Goal: Find specific page/section: Find specific page/section

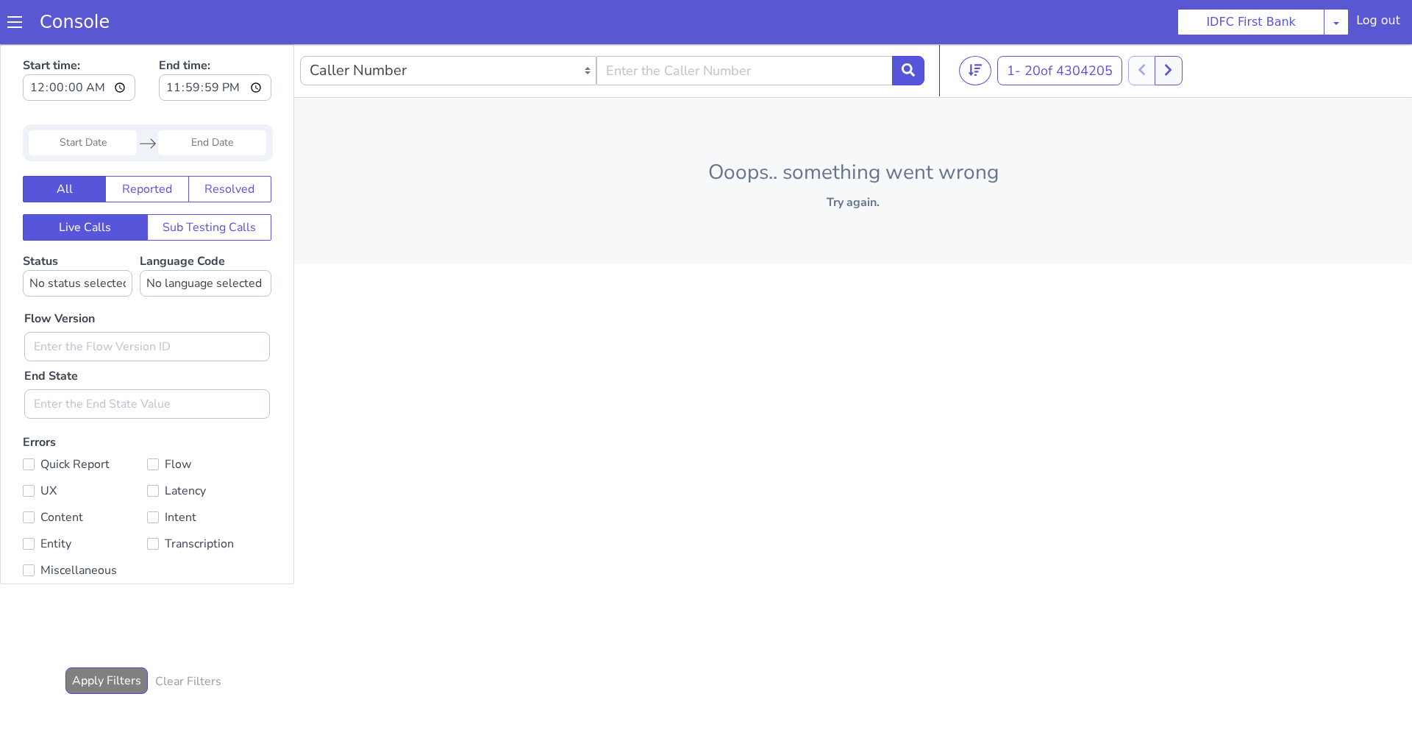
click at [8, 20] on span at bounding box center [14, 22] width 15 height 15
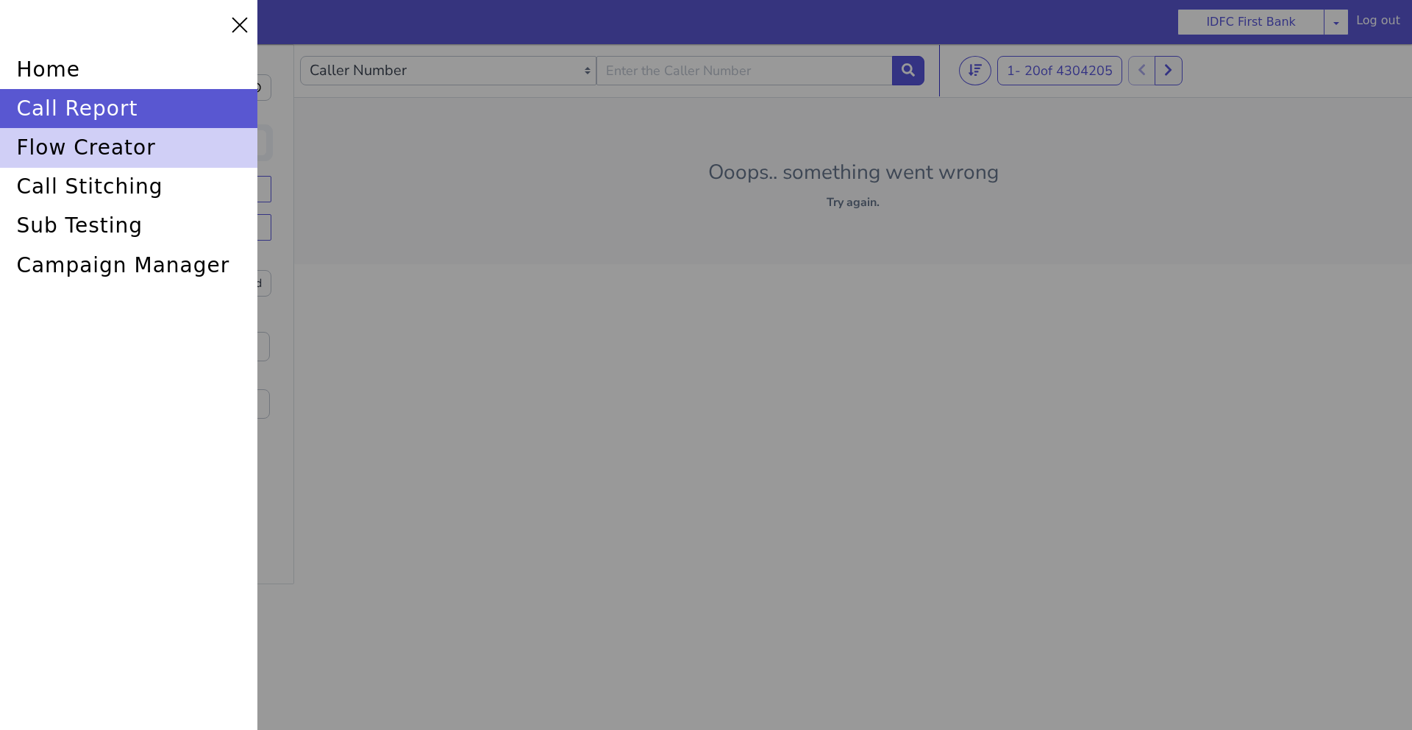
click at [88, 140] on div "flow creator" at bounding box center [128, 147] width 257 height 39
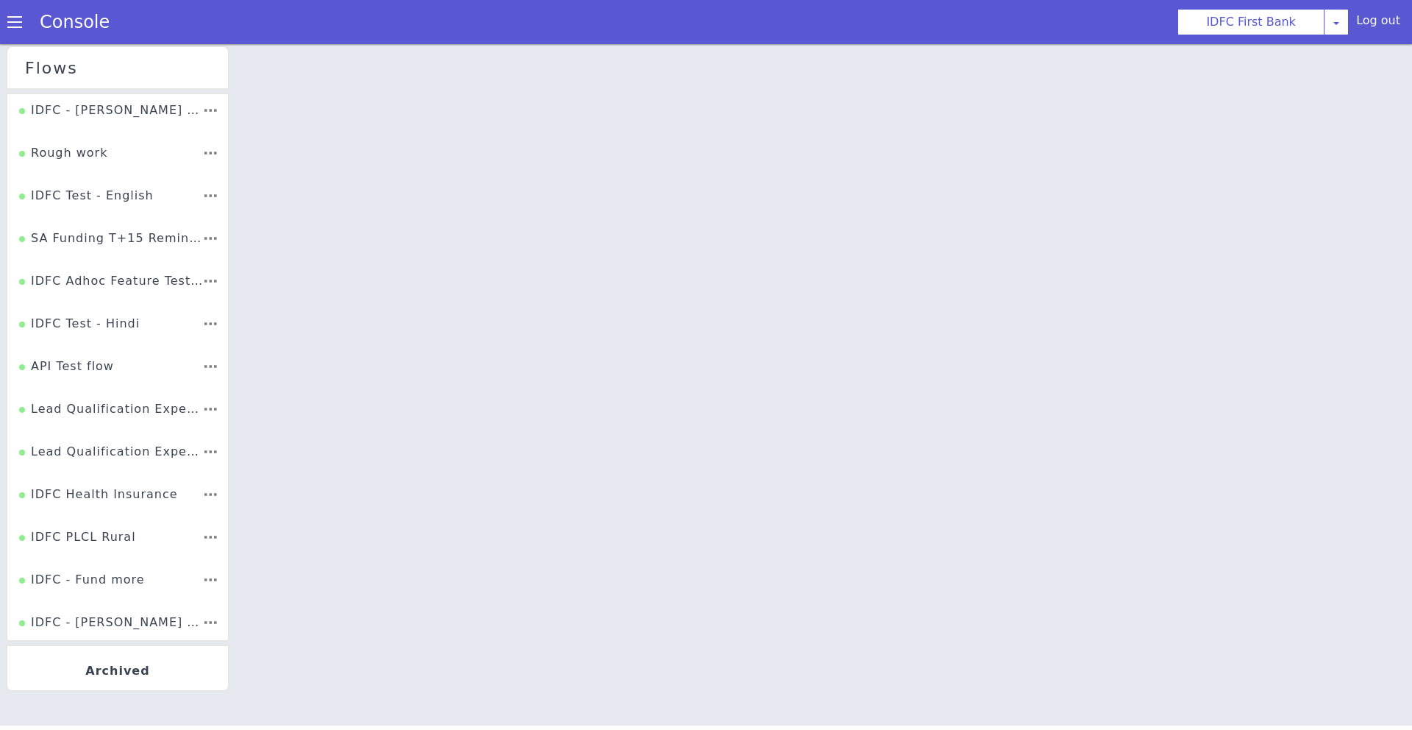
scroll to position [1929, 0]
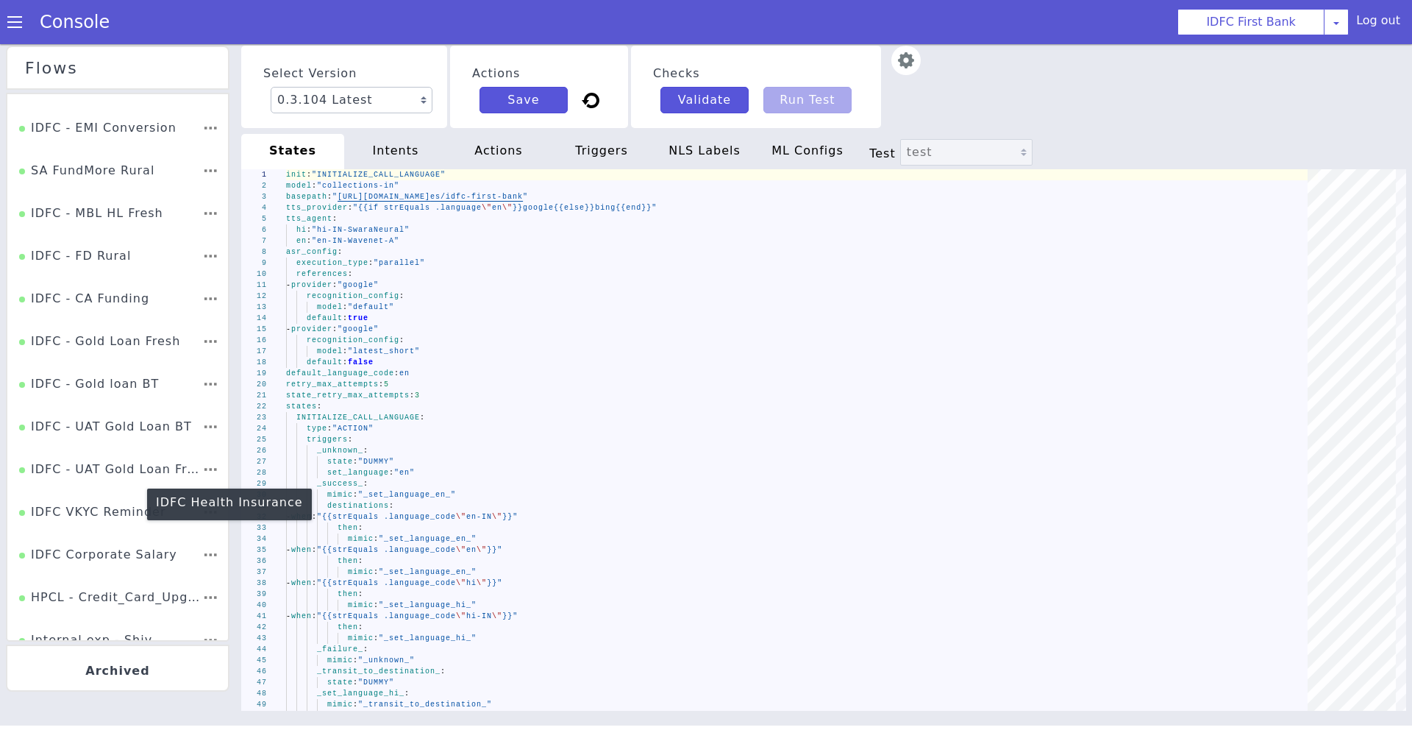
scroll to position [1929, 0]
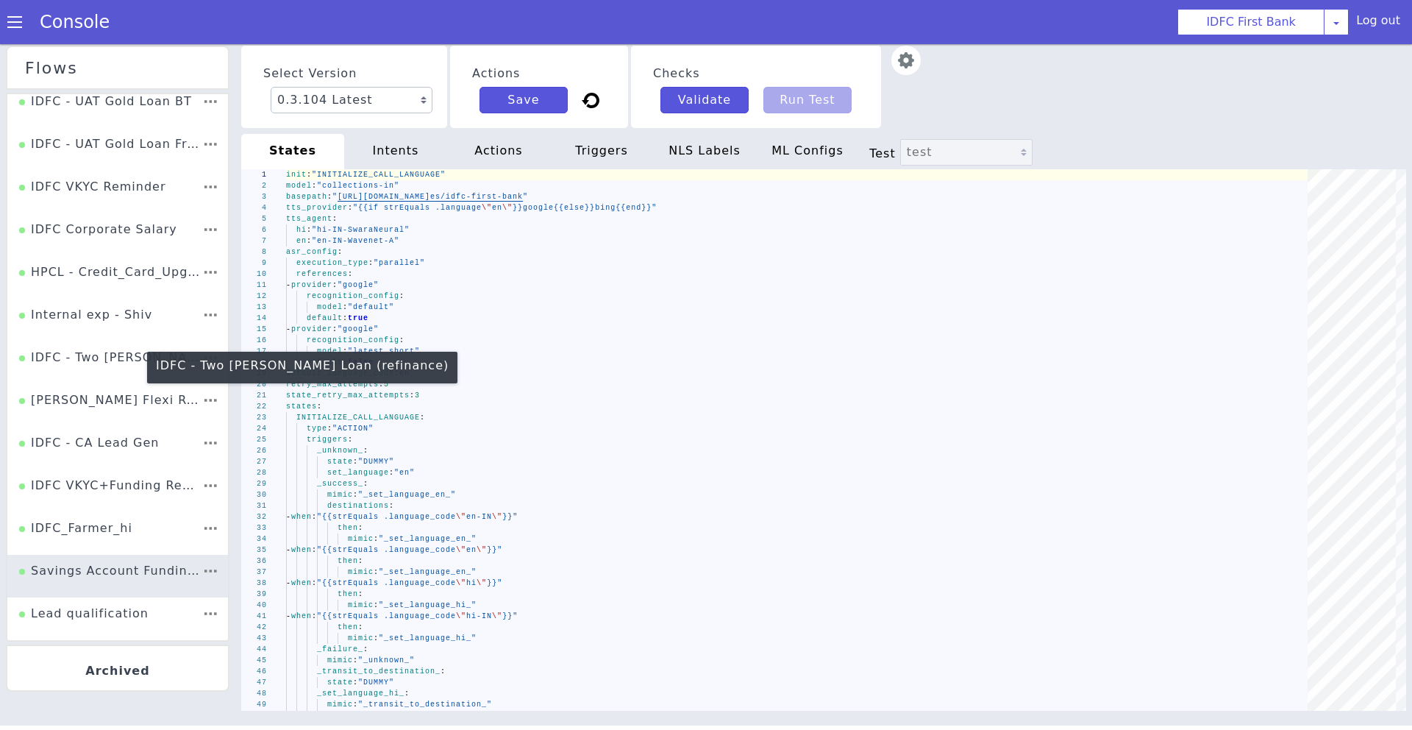
click at [113, 358] on div "IDFC - Two Wheeler Loan (refinance)" at bounding box center [110, 363] width 183 height 28
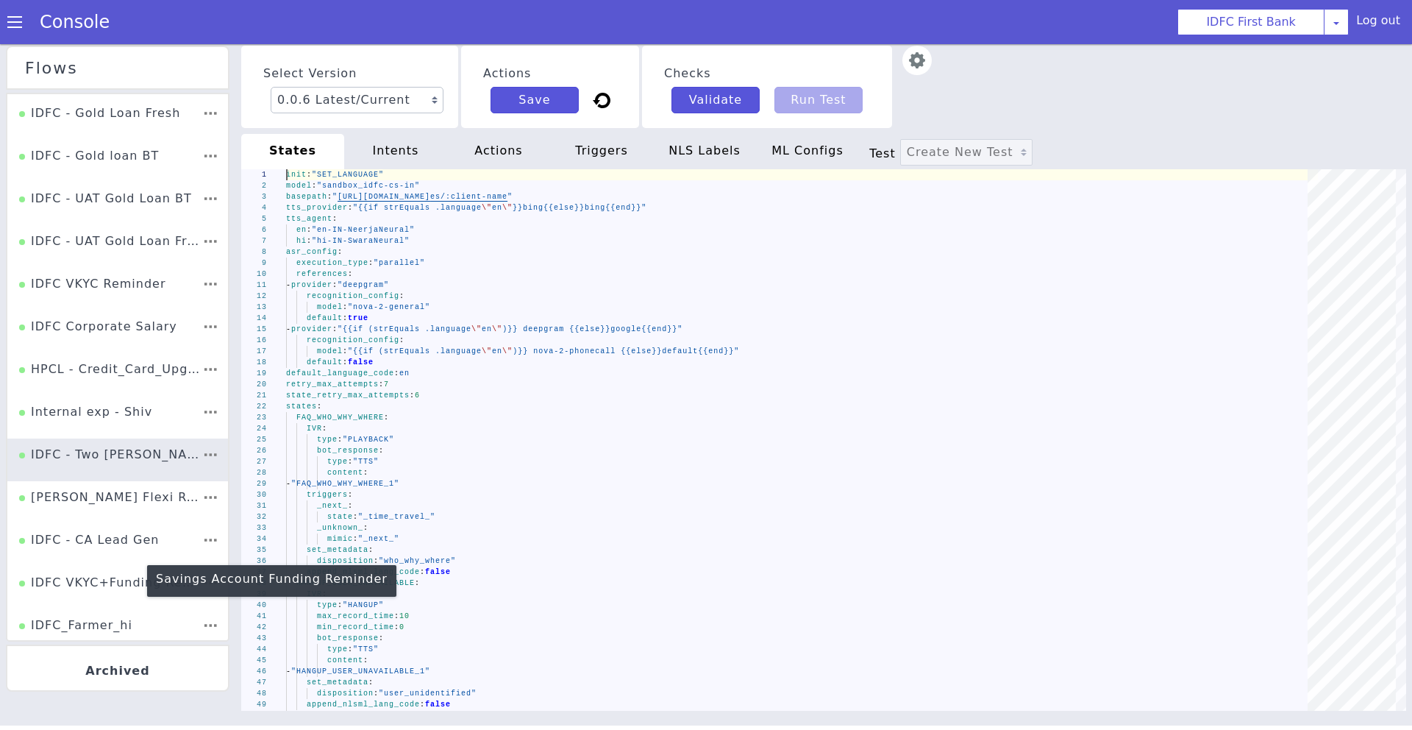
scroll to position [1929, 0]
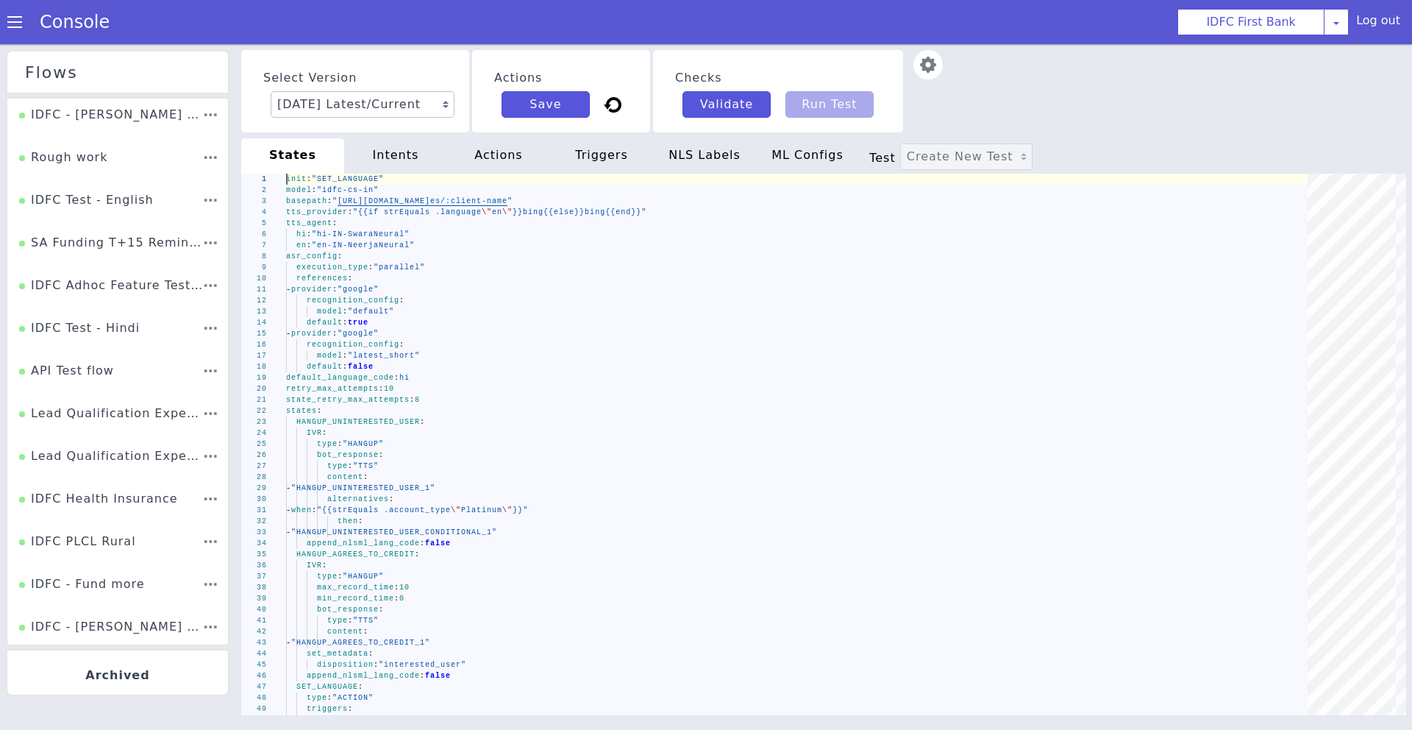
scroll to position [93, 0]
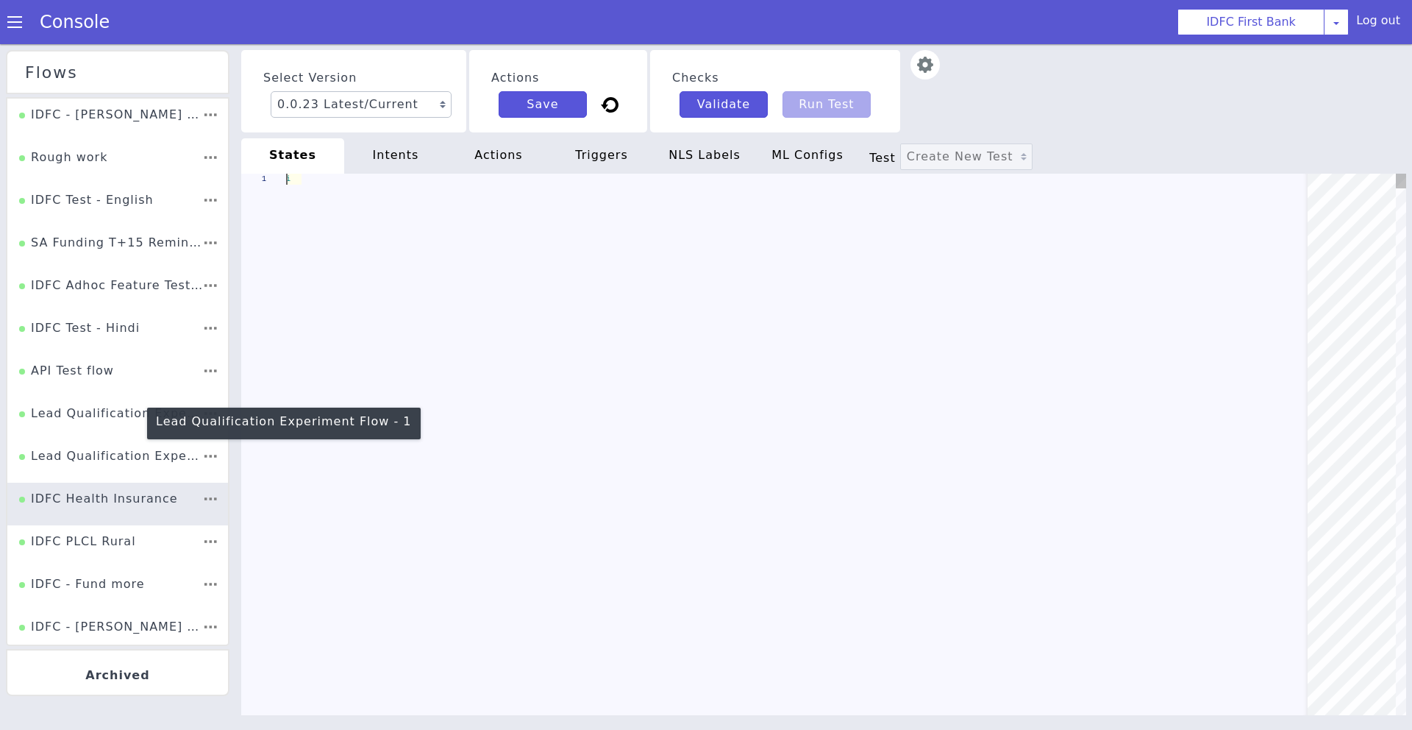
type textarea "init: "INITIALIZE_CALL_LANGUAGE" model: "idfc-first-in" basepath: "https://s3.a…"
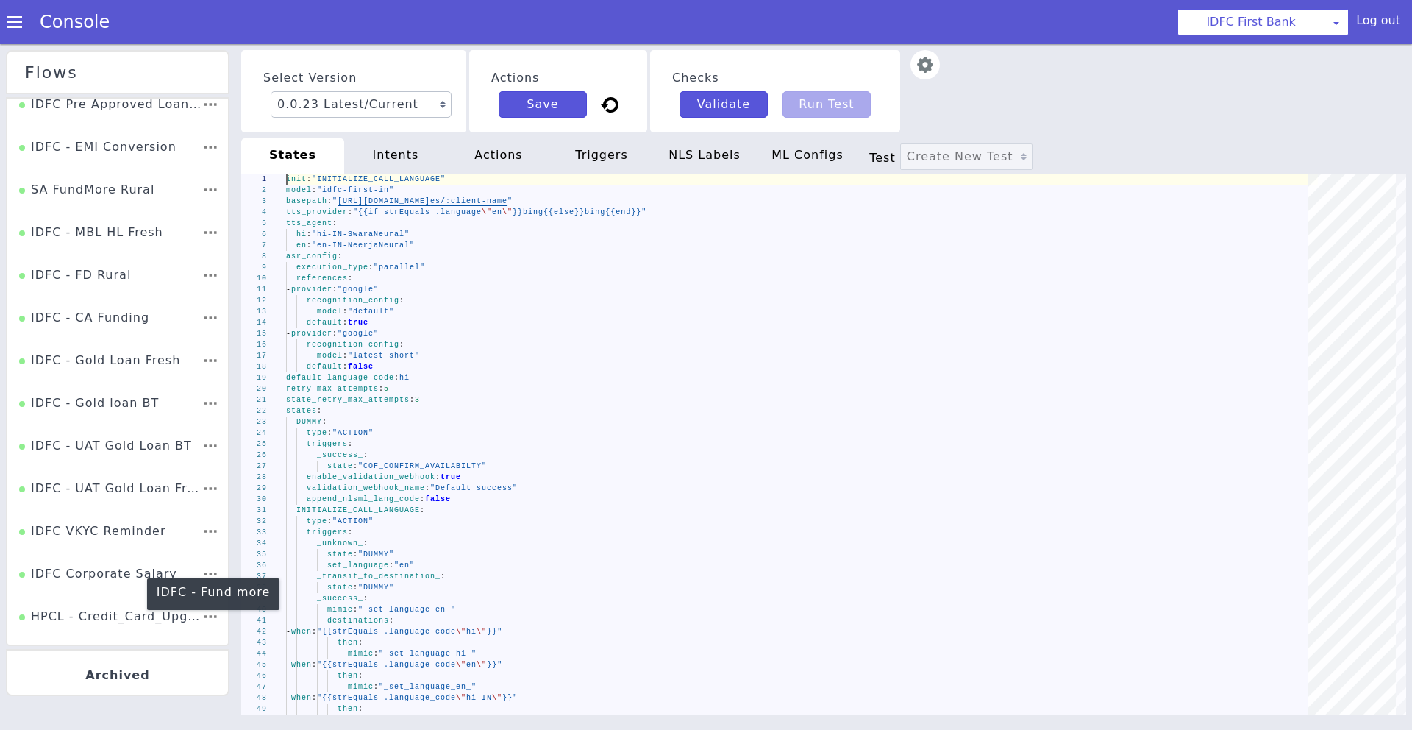
scroll to position [1929, 0]
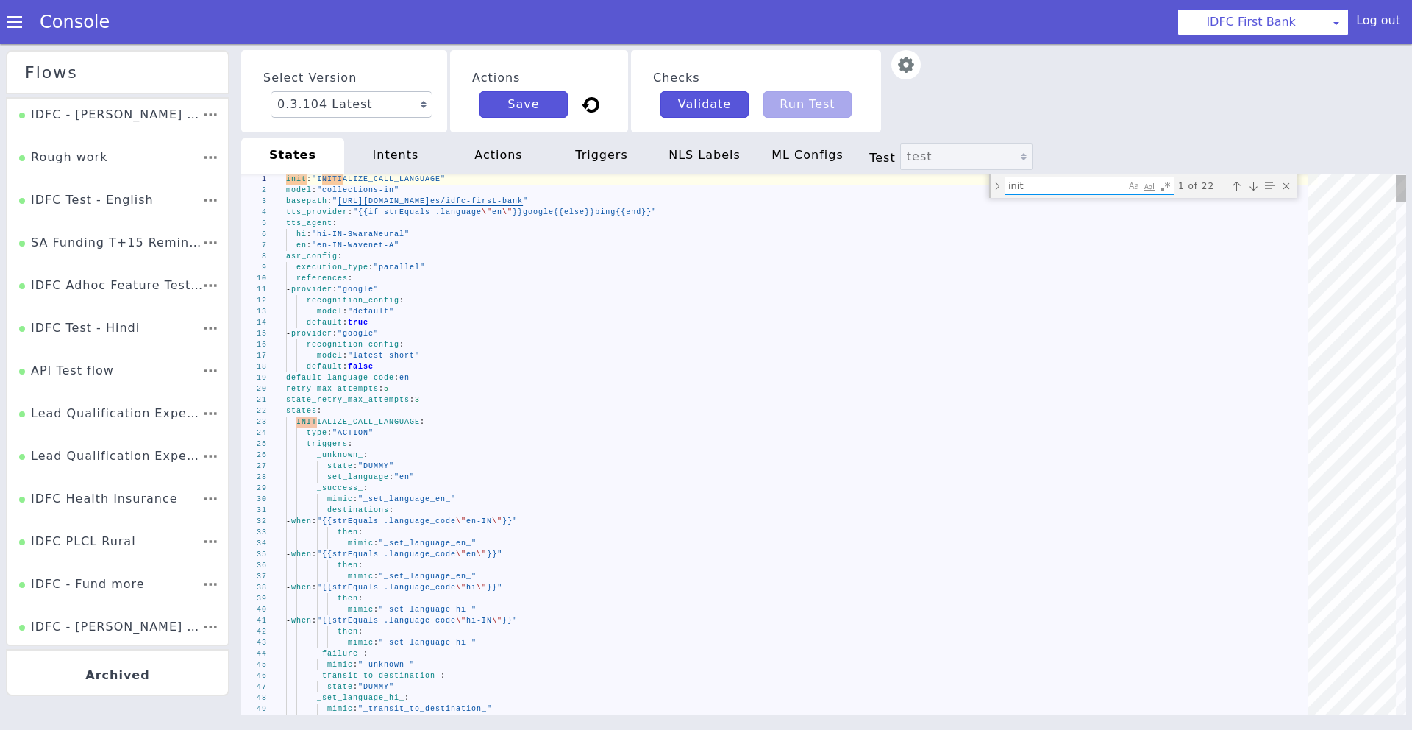
click at [161, 240] on div "SA Funding T+15 Reminder" at bounding box center [110, 248] width 183 height 28
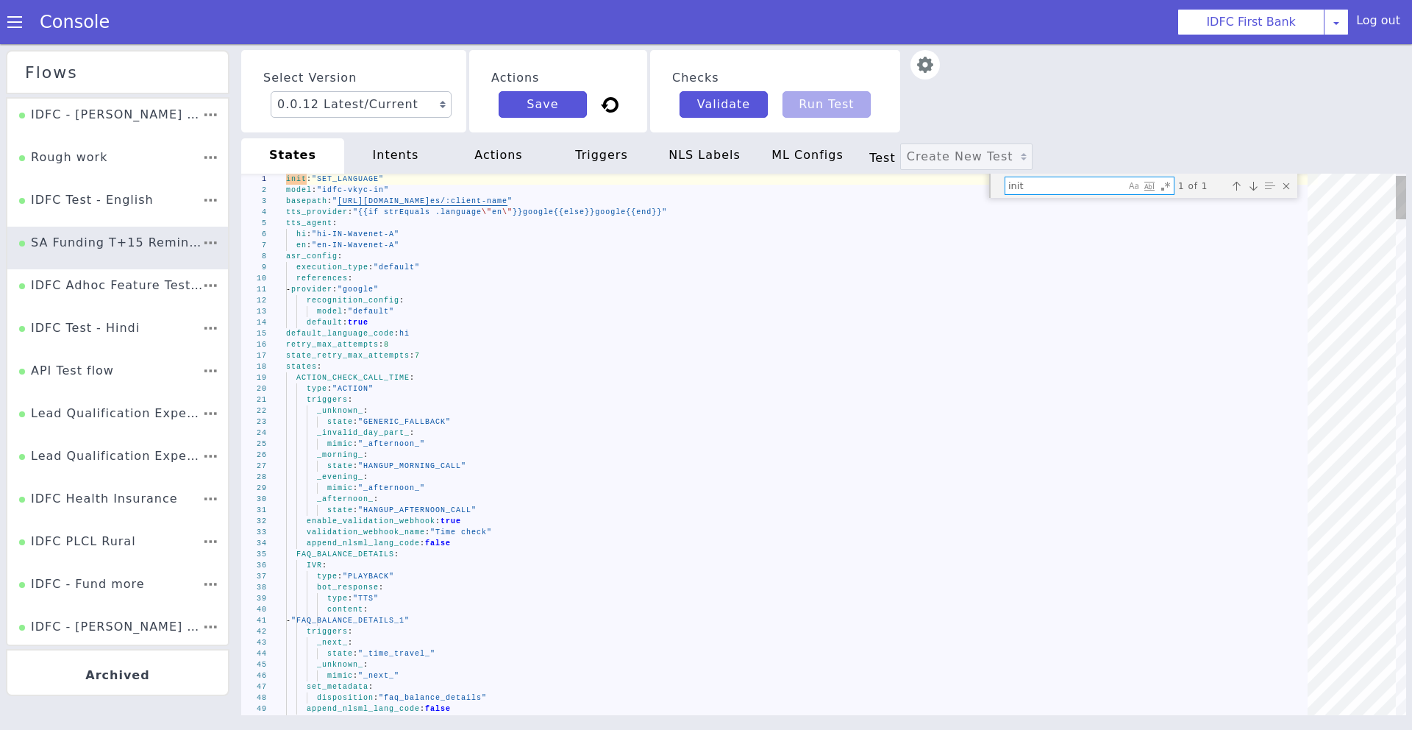
click at [998, 91] on div "Select Version 0.0.12 Latest/Current 0.0.11 0.0.10 0.0.9 0.0.8 0.0.7 0.0.6 0.0.…" at bounding box center [570, 100] width 858 height 906
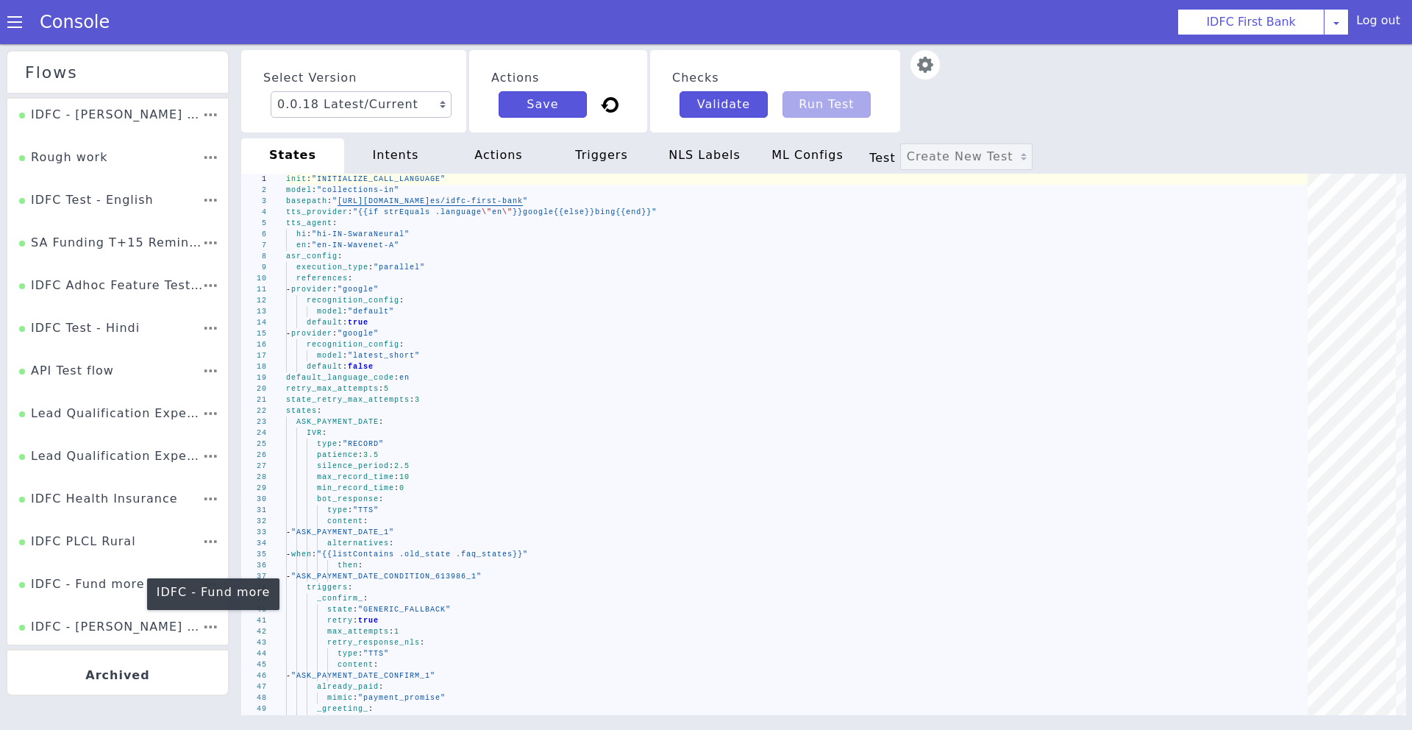
click at [43, 583] on div "IDFC - Fund more" at bounding box center [76, 572] width 127 height 32
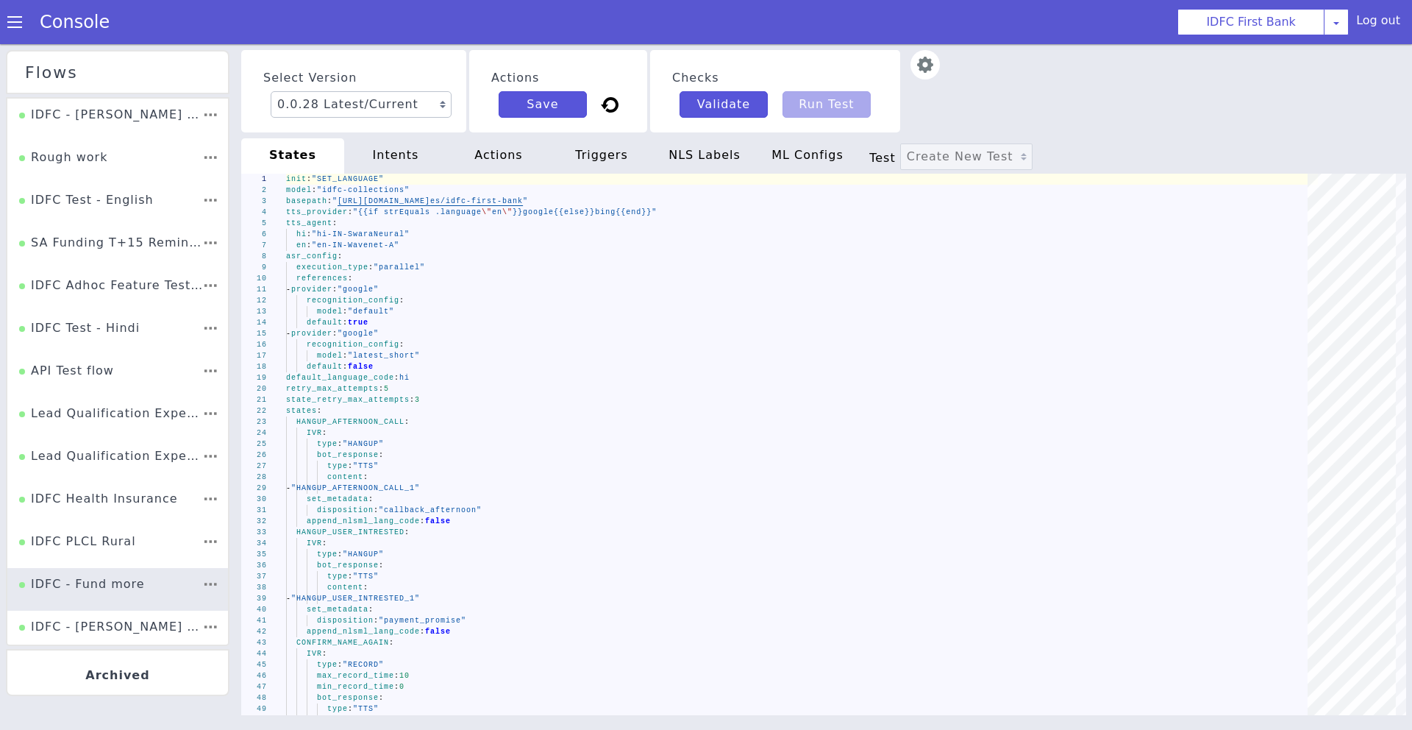
scroll to position [1407, 0]
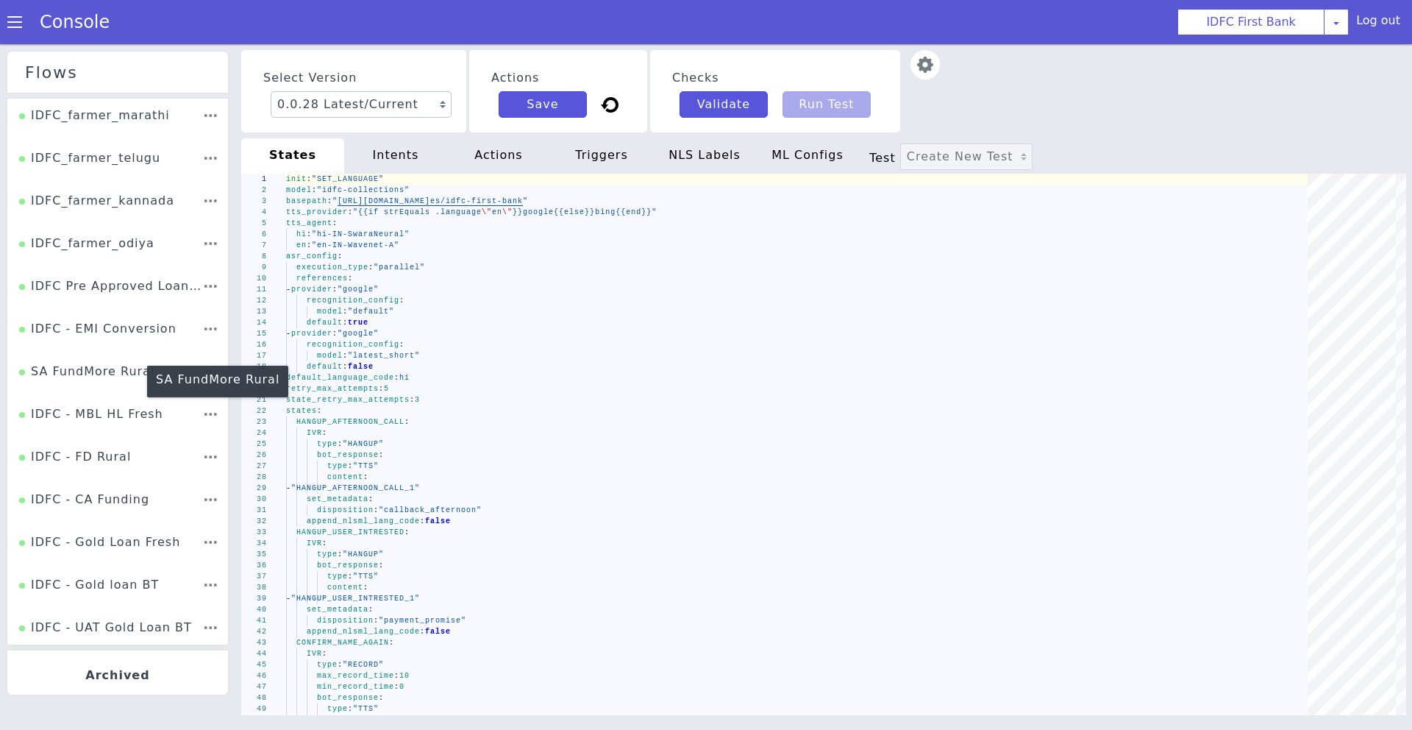
click at [71, 382] on div "SA FundMore Rural" at bounding box center [86, 377] width 135 height 28
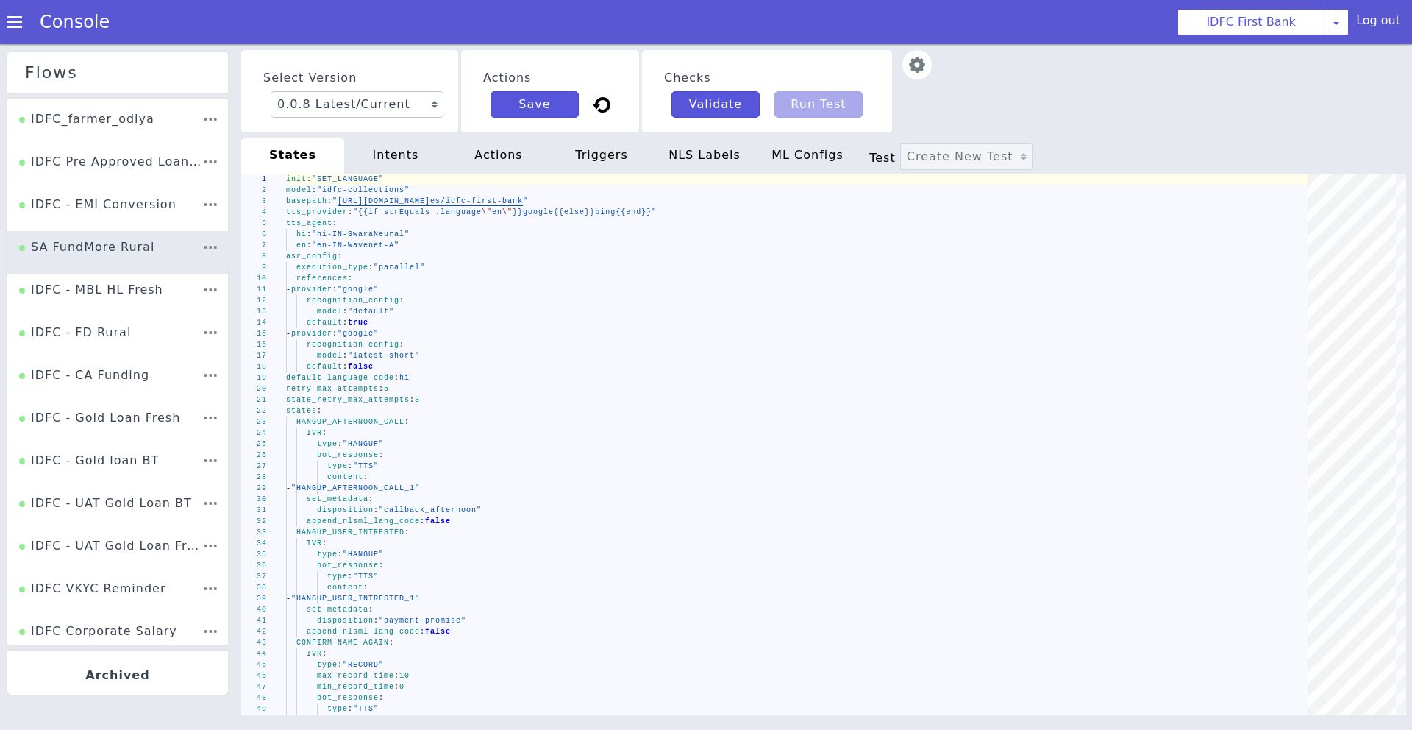
scroll to position [1531, 0]
click at [1218, 583] on div "IDFC - CA Funding" at bounding box center [1284, 619] width 132 height 73
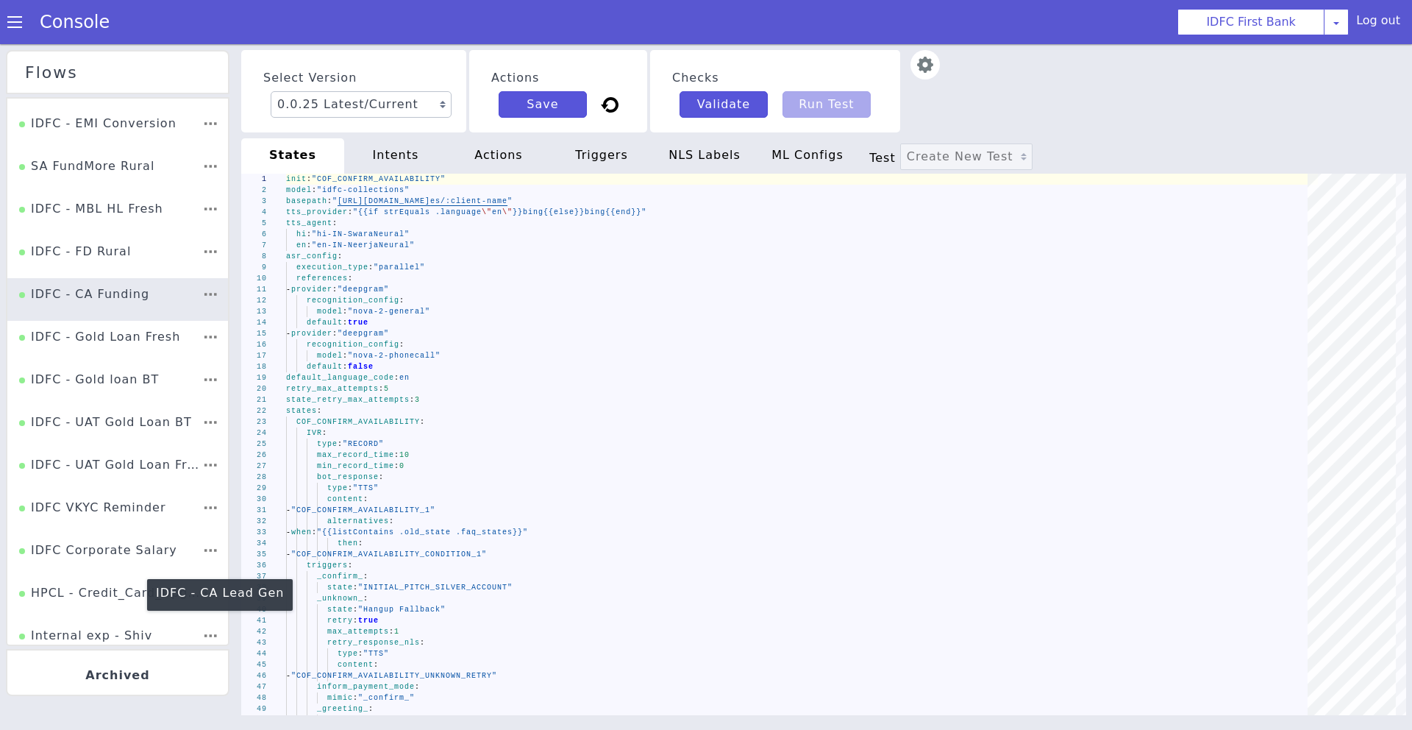
scroll to position [1554, 0]
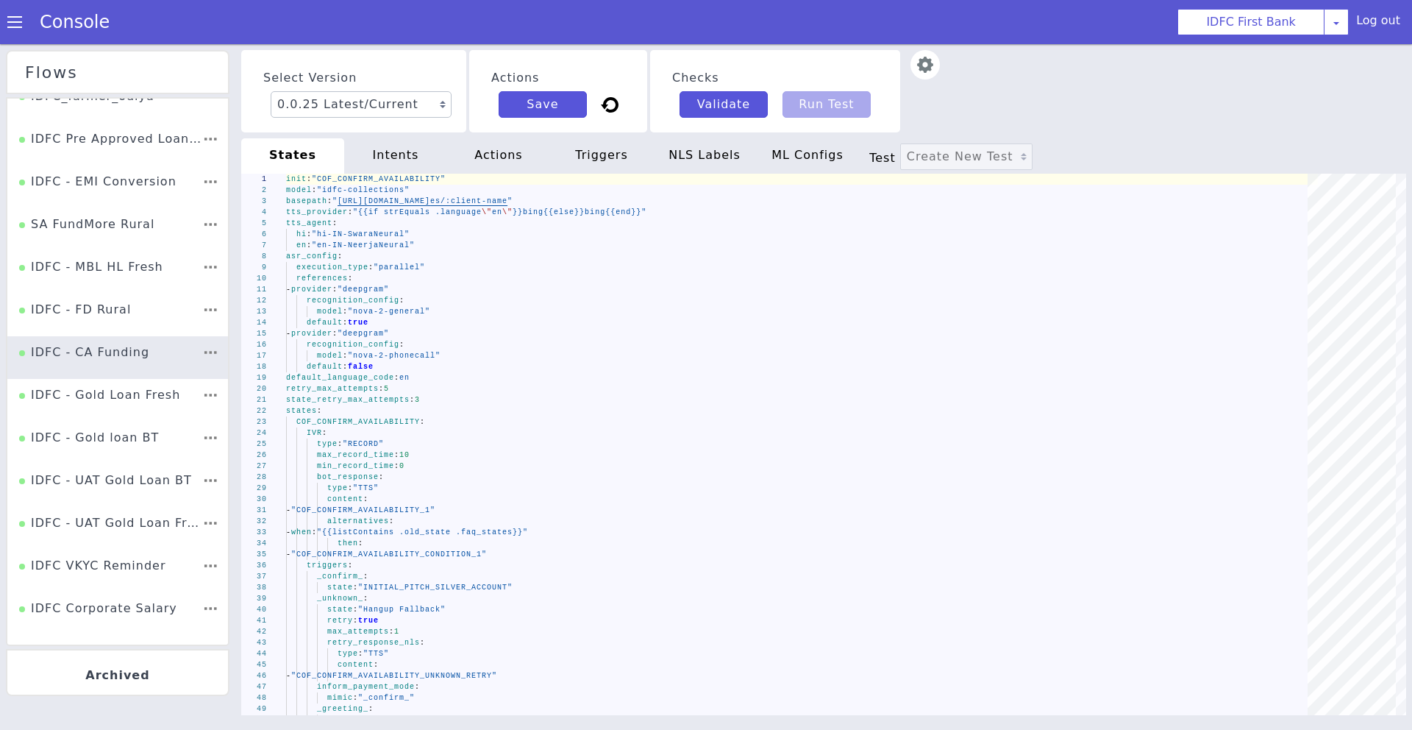
click at [102, 129] on div "IDFC Corporate Salary" at bounding box center [148, 59] width 121 height 141
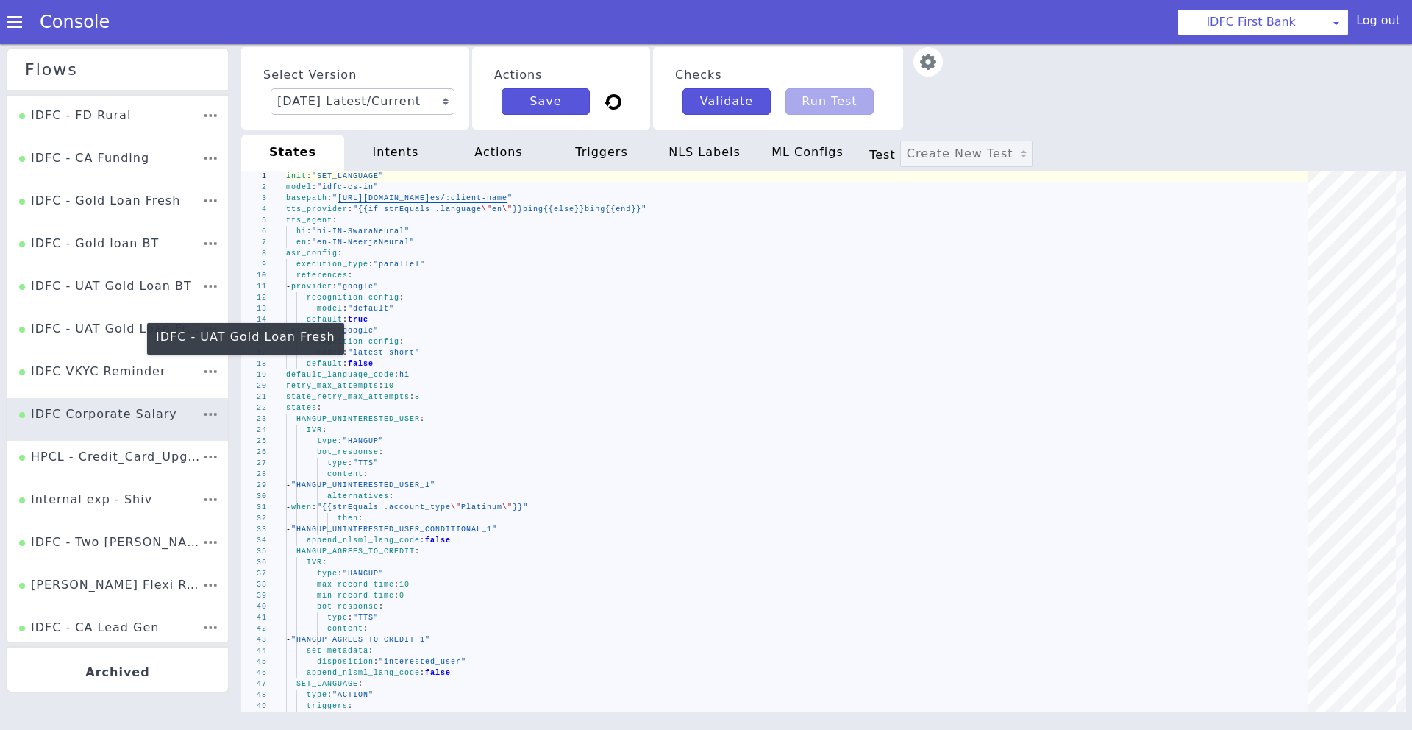
scroll to position [1929, 0]
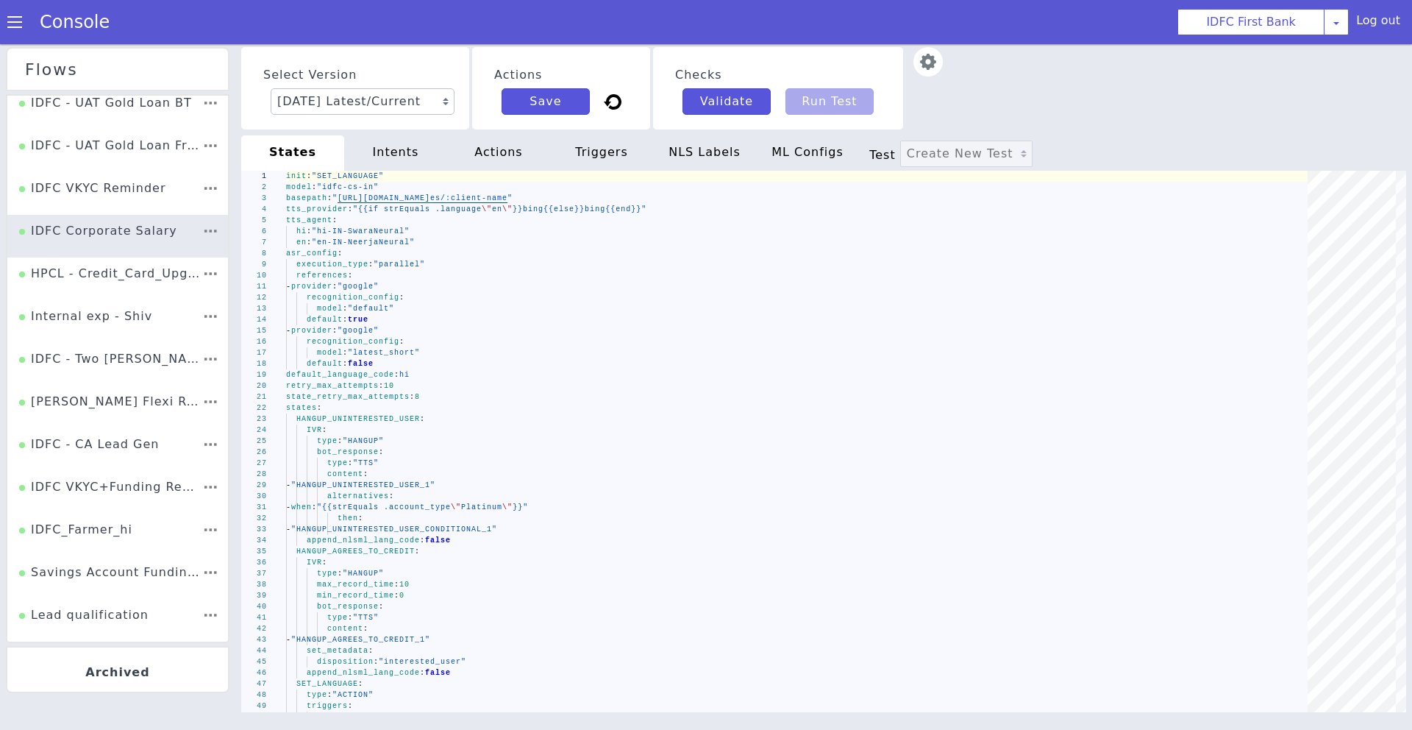
click at [80, 612] on div "Lead qualification" at bounding box center [83, 620] width 129 height 28
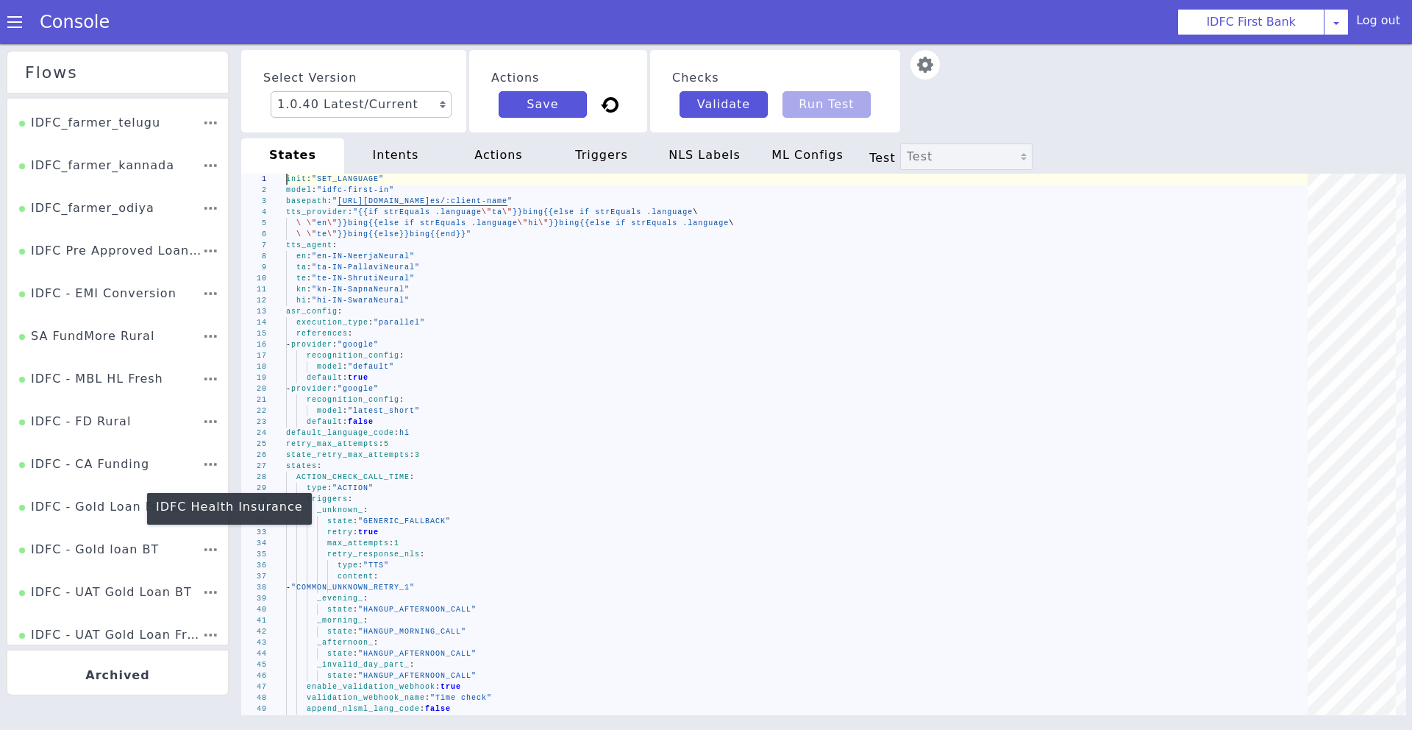
scroll to position [1929, 0]
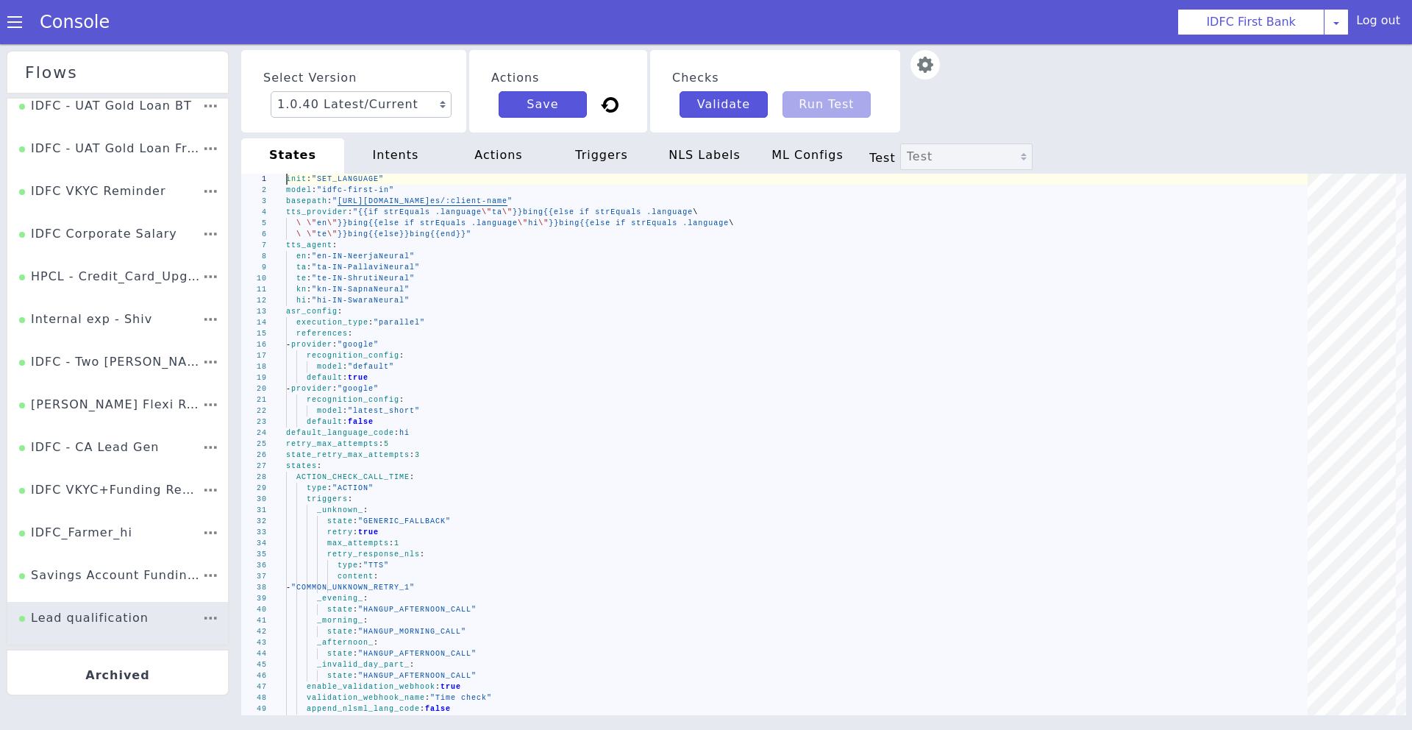
click at [858, 85] on div "Select Version 1.0.40 Latest/Current 1.0.39 1.0.38 1.0.37 1.0.36 1.0.35 1.0.34 …" at bounding box center [515, 132] width 686 height 1033
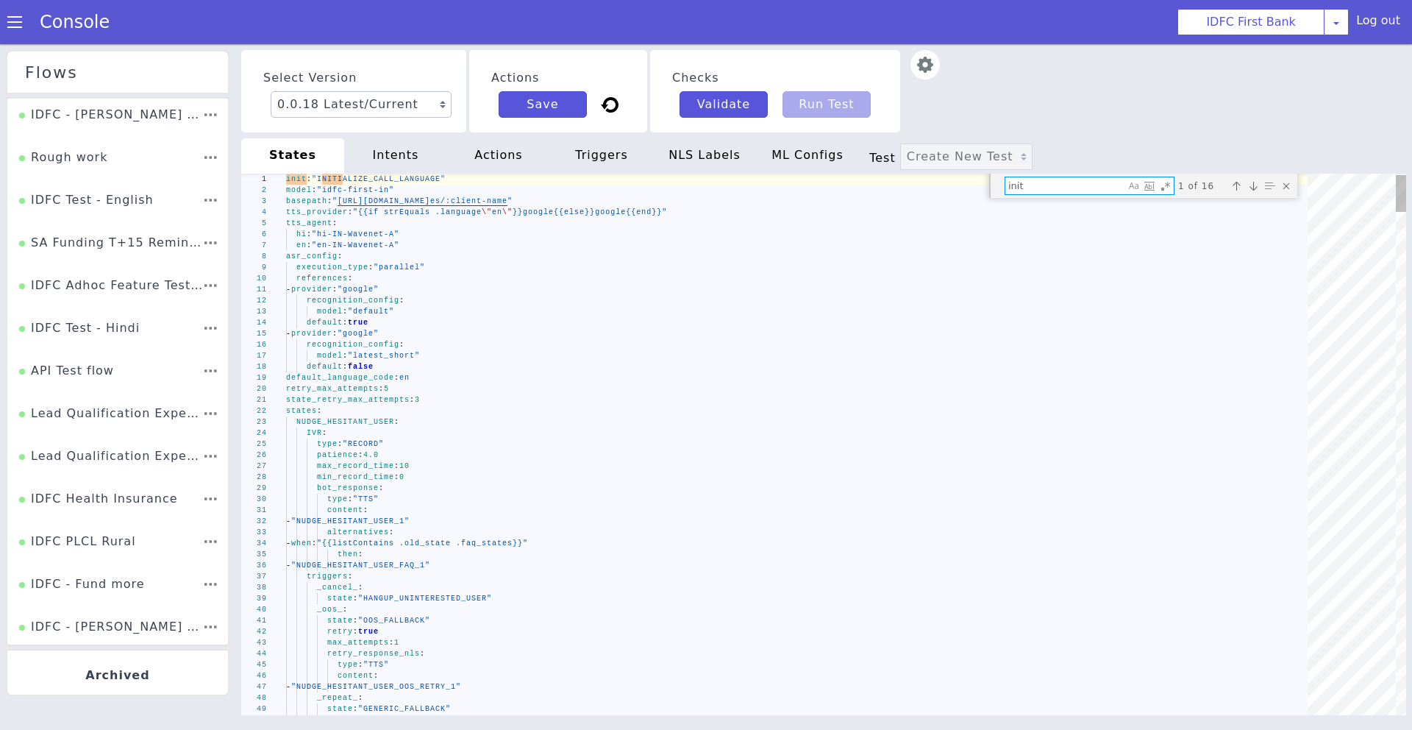
click at [1305, 472] on div "Close (Escape)" at bounding box center [1315, 482] width 20 height 20
click at [1022, 50] on div "Select Version 0.0.18 Latest/Current 0.0.17 0.0.16 0.0.15 0.0.14 0.0.13 0.0.12 …" at bounding box center [913, 145] width 1129 height 455
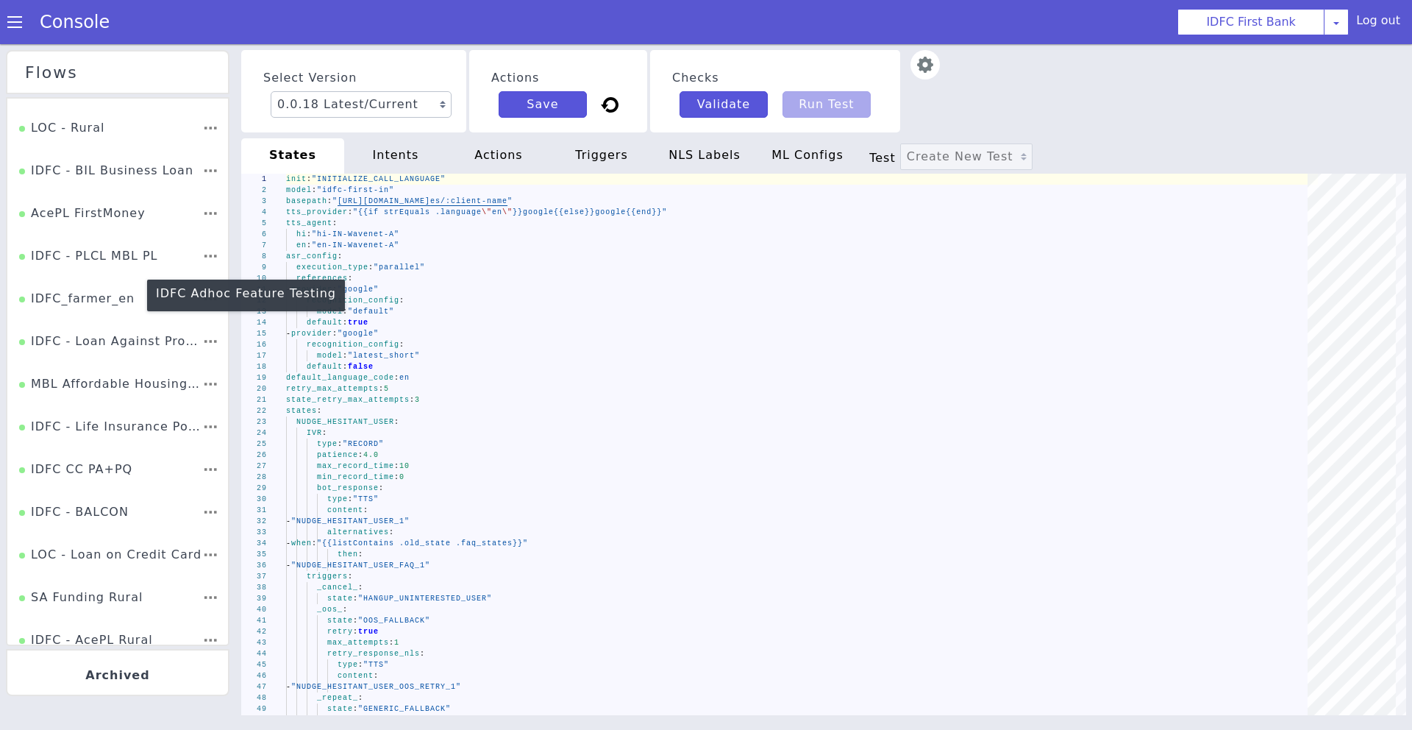
scroll to position [603, 0]
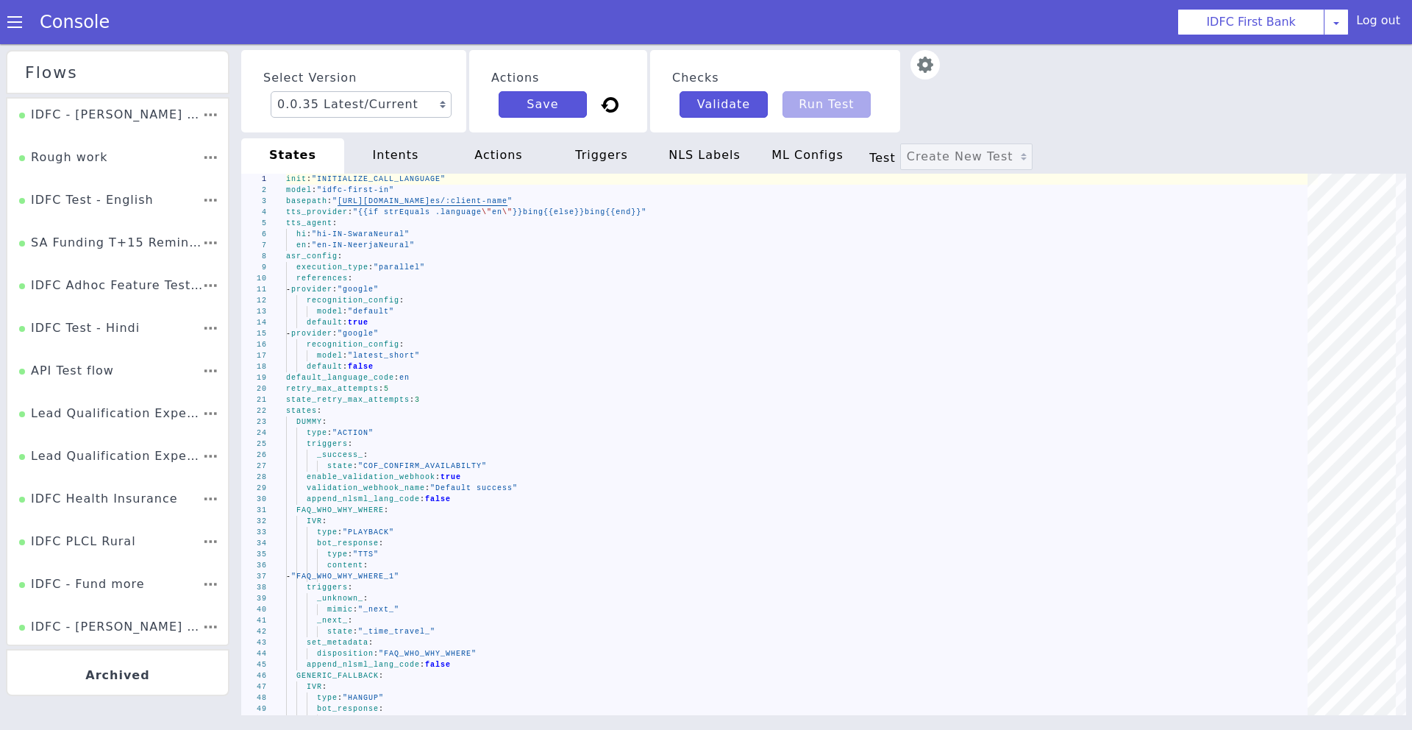
scroll to position [895, 0]
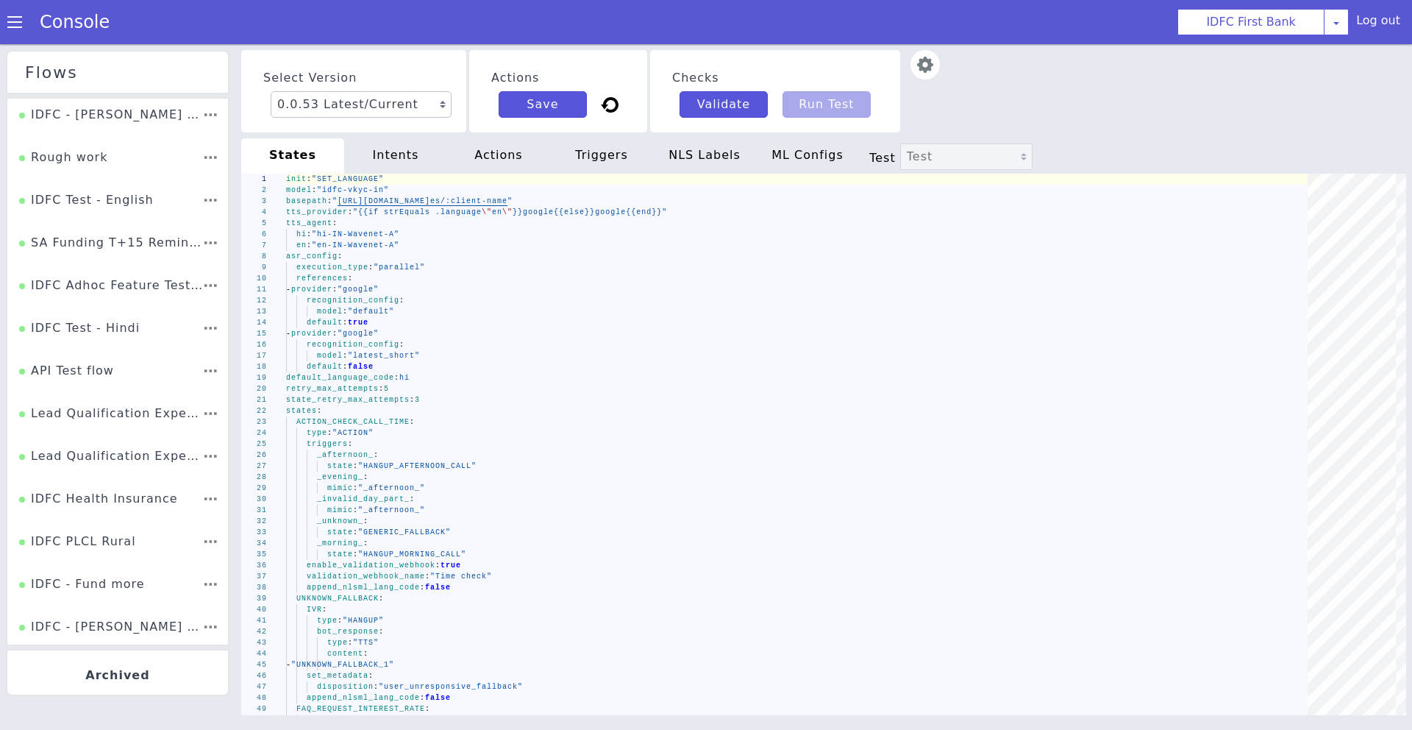
scroll to position [1749, 0]
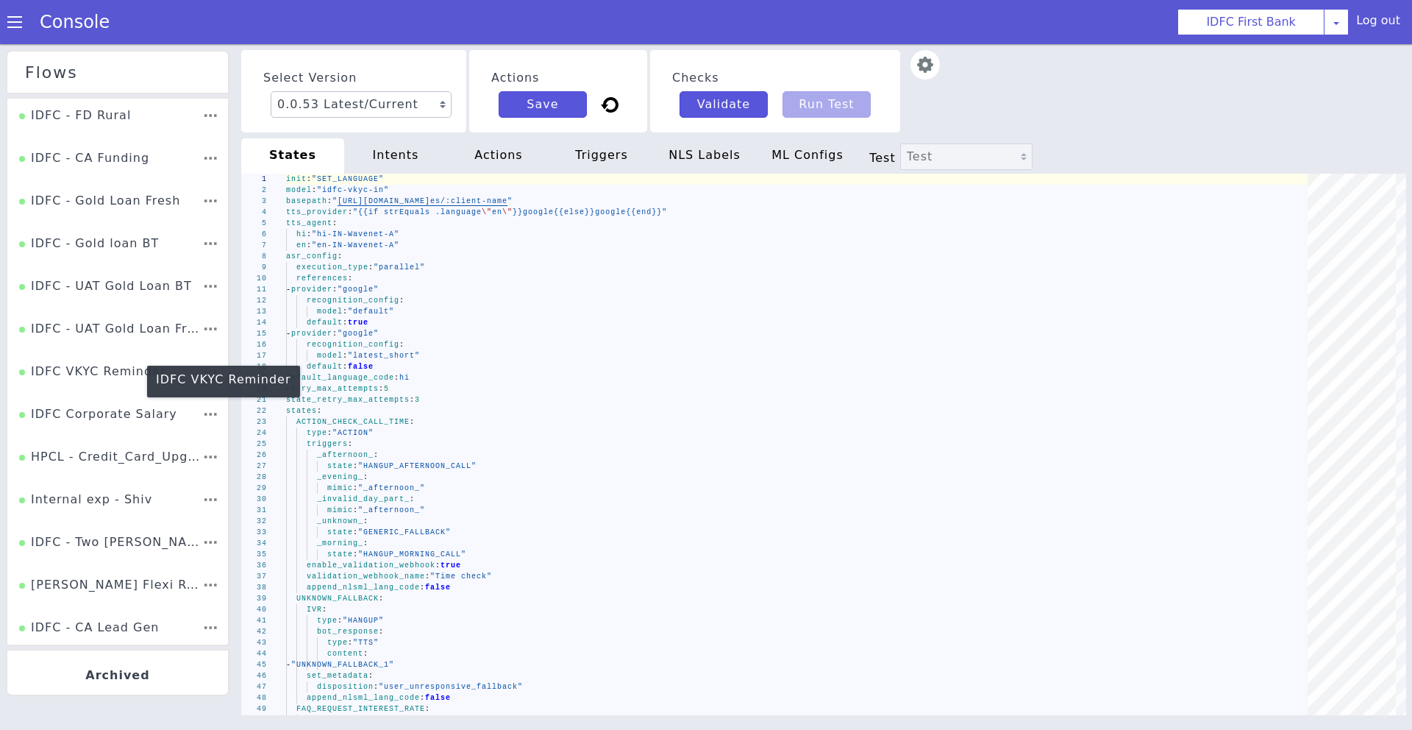
click at [1138, 88] on div "IDFC VKYC Reminder" at bounding box center [1205, 32] width 134 height 110
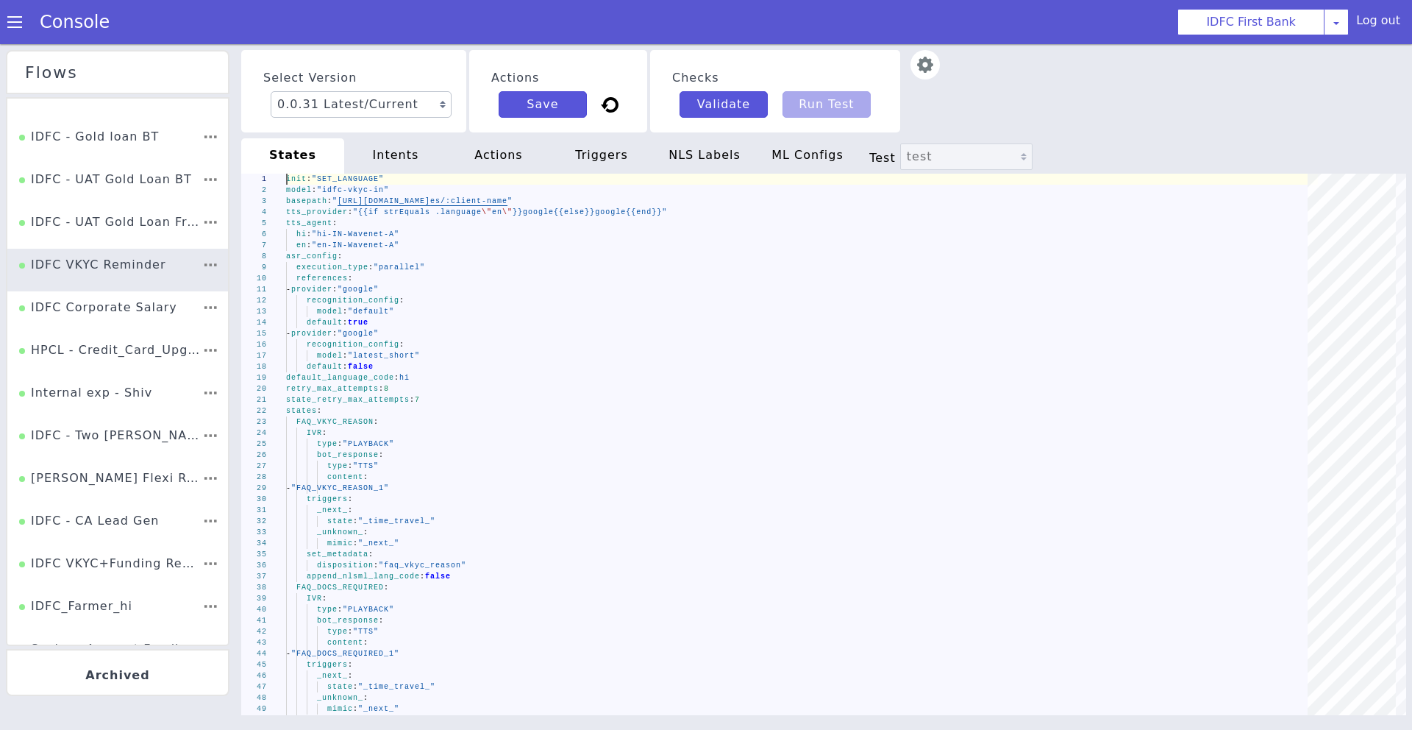
scroll to position [1855, 0]
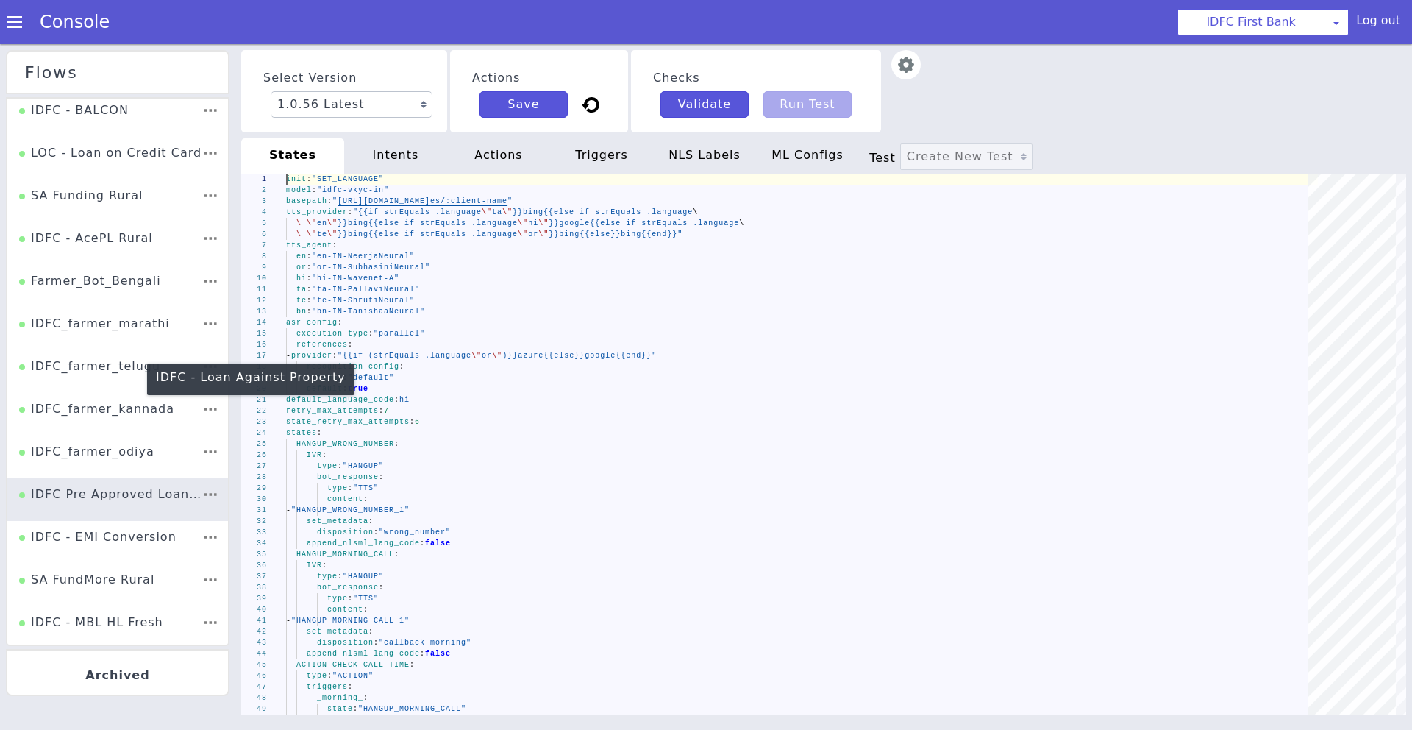
scroll to position [1223, 0]
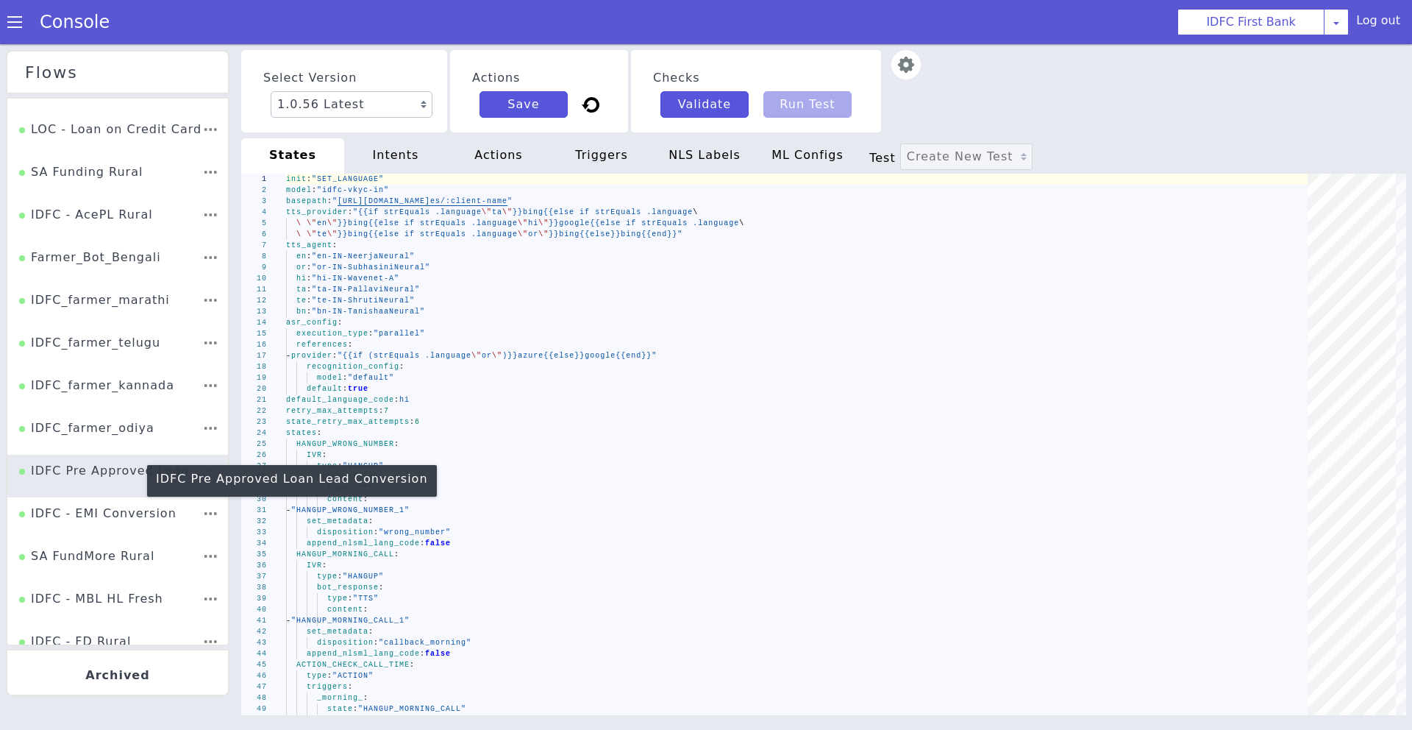
click at [104, 322] on div "IDFC Pre Approved Loan Lead Conversion" at bounding box center [115, 279] width 182 height 86
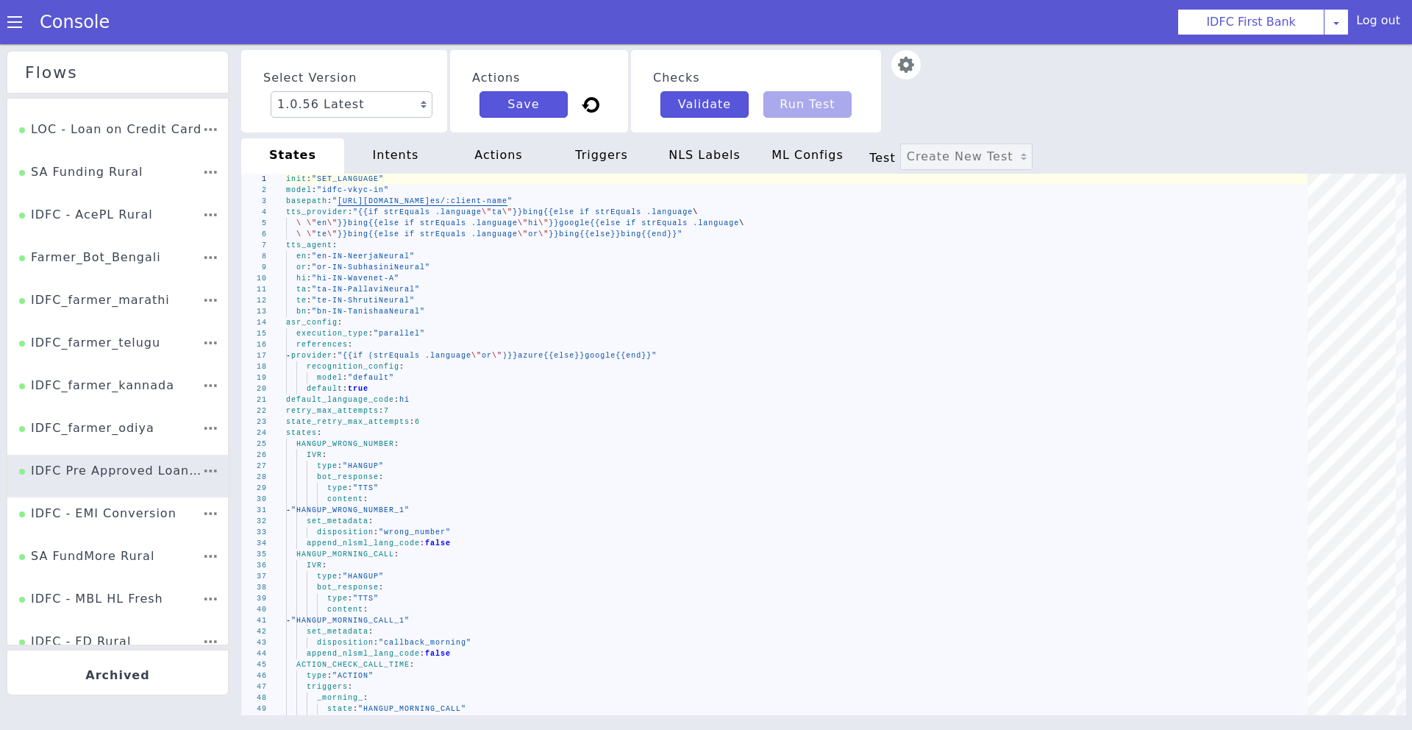
scroll to position [170, 0]
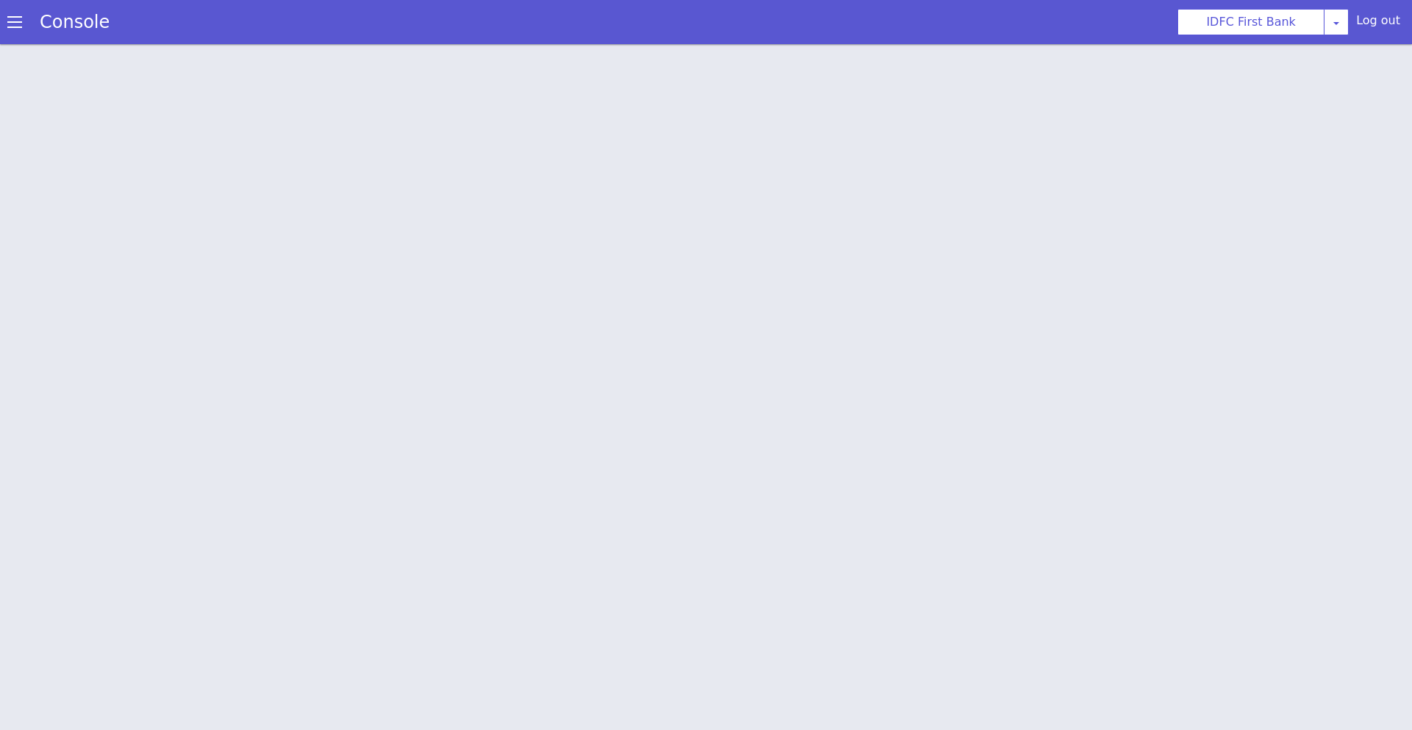
click at [105, 363] on div at bounding box center [706, 390] width 1412 height 686
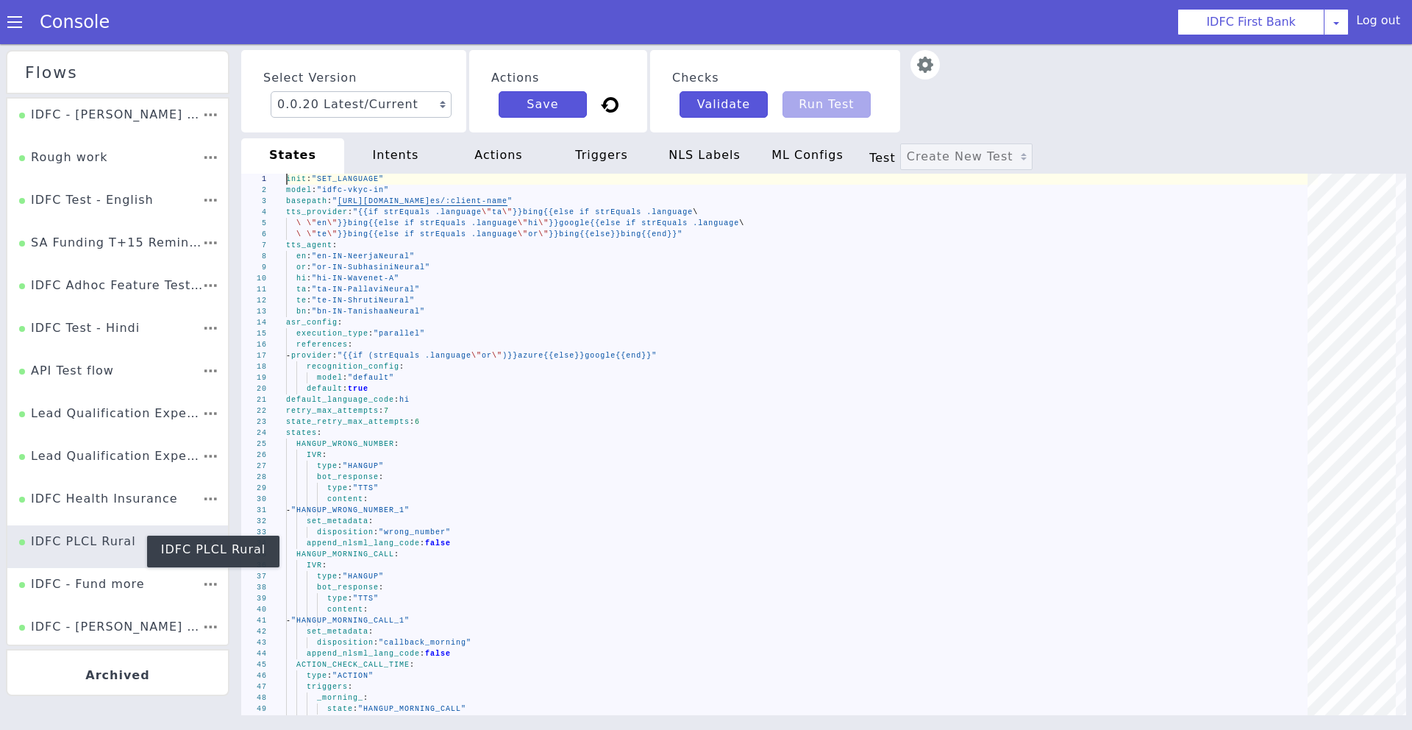
click at [69, 474] on div "IDFC PLCL Rural" at bounding box center [60, 452] width 119 height 45
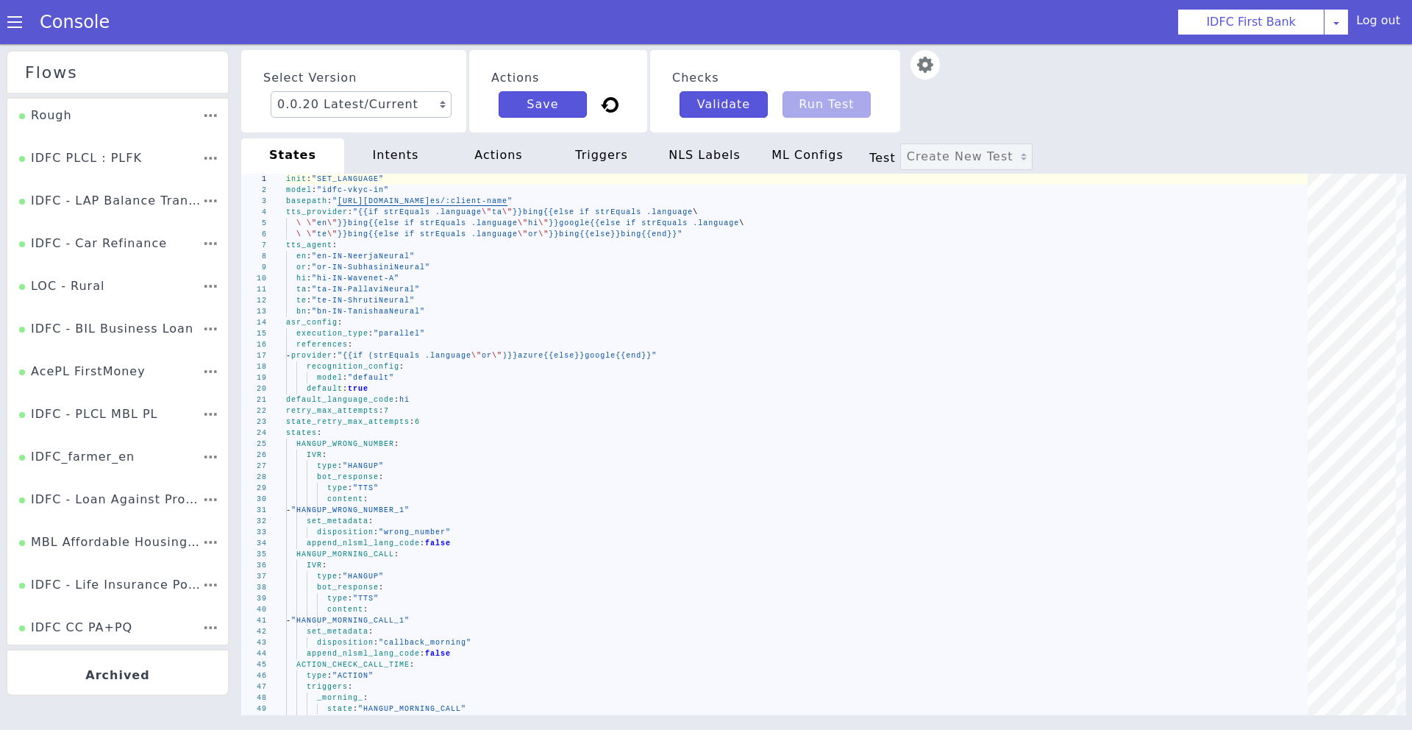
click at [98, 402] on div "AcePL FirstMoney" at bounding box center [83, 420] width 128 height 37
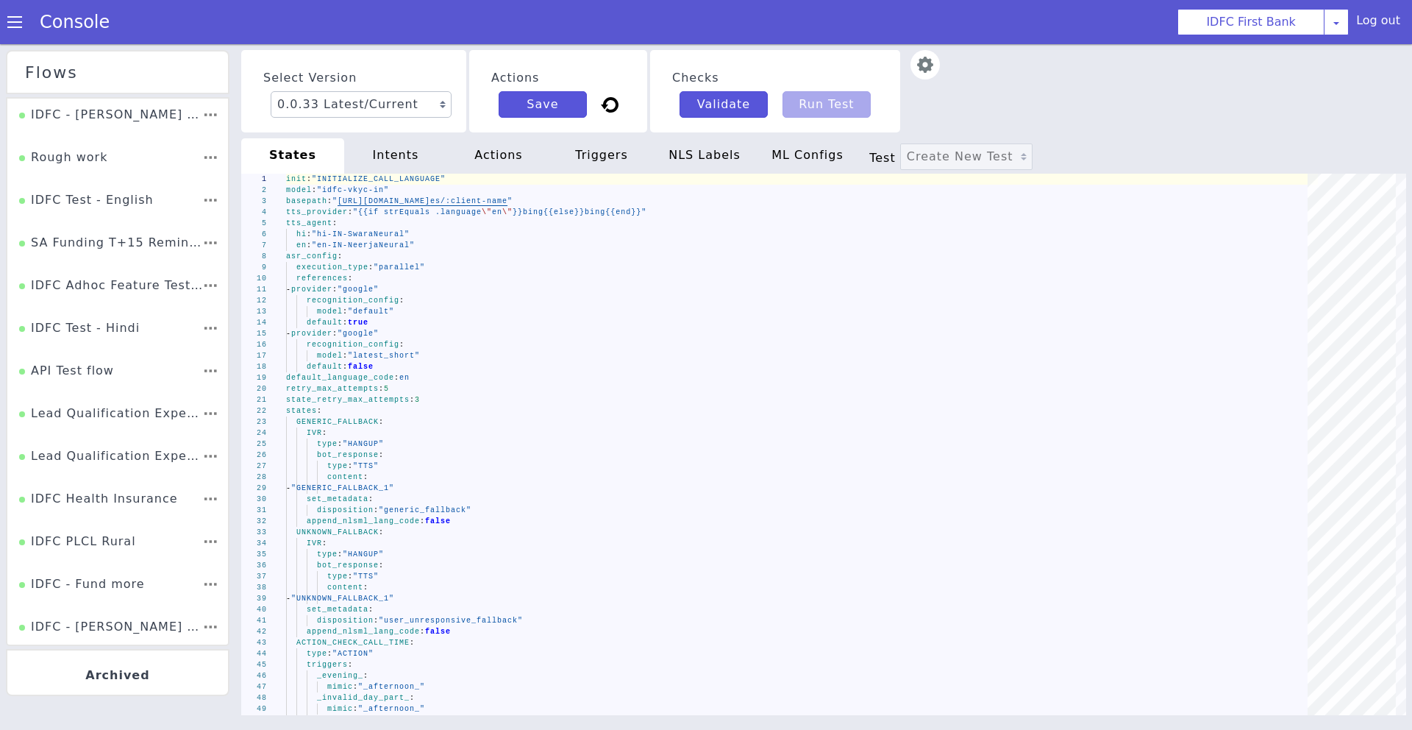
scroll to position [981, 0]
click at [157, 393] on div "LOC - Loan on Credit Card" at bounding box center [110, 412] width 184 height 39
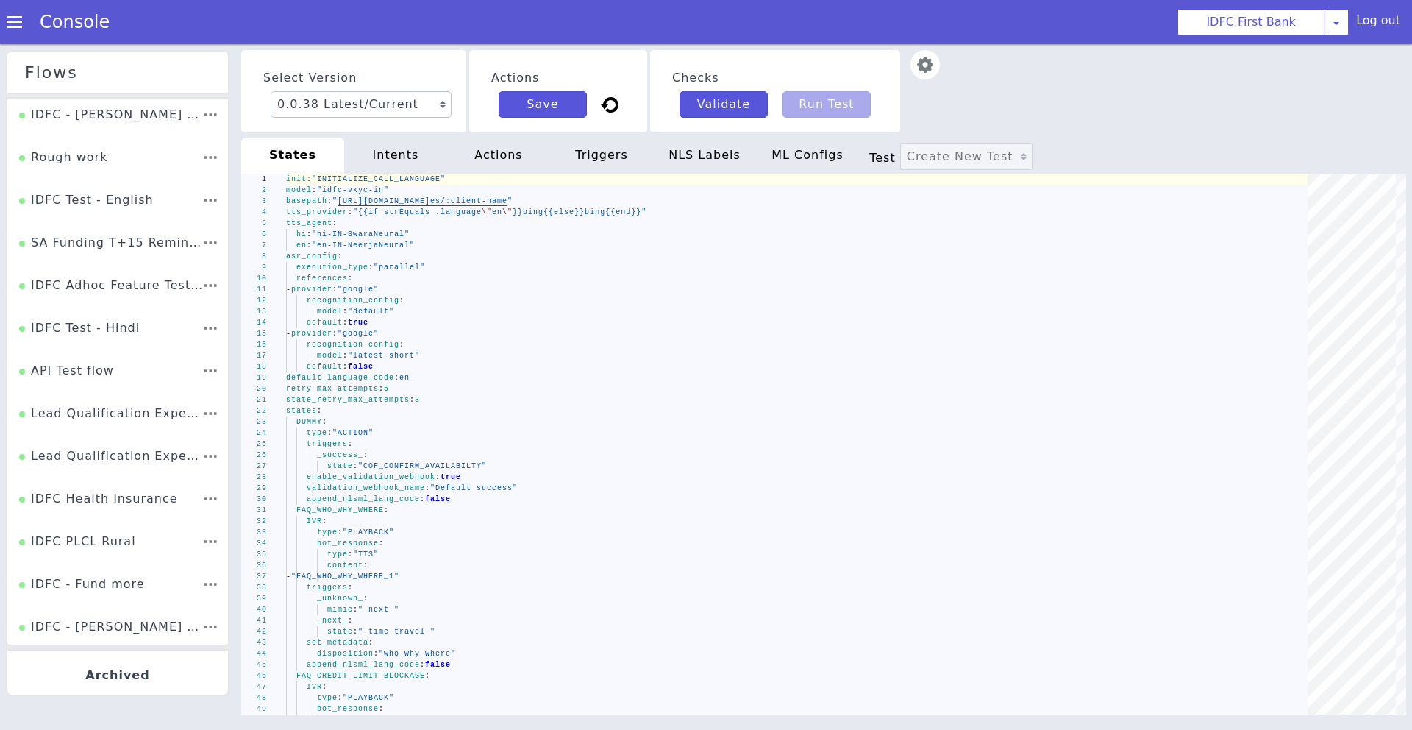
scroll to position [341, 0]
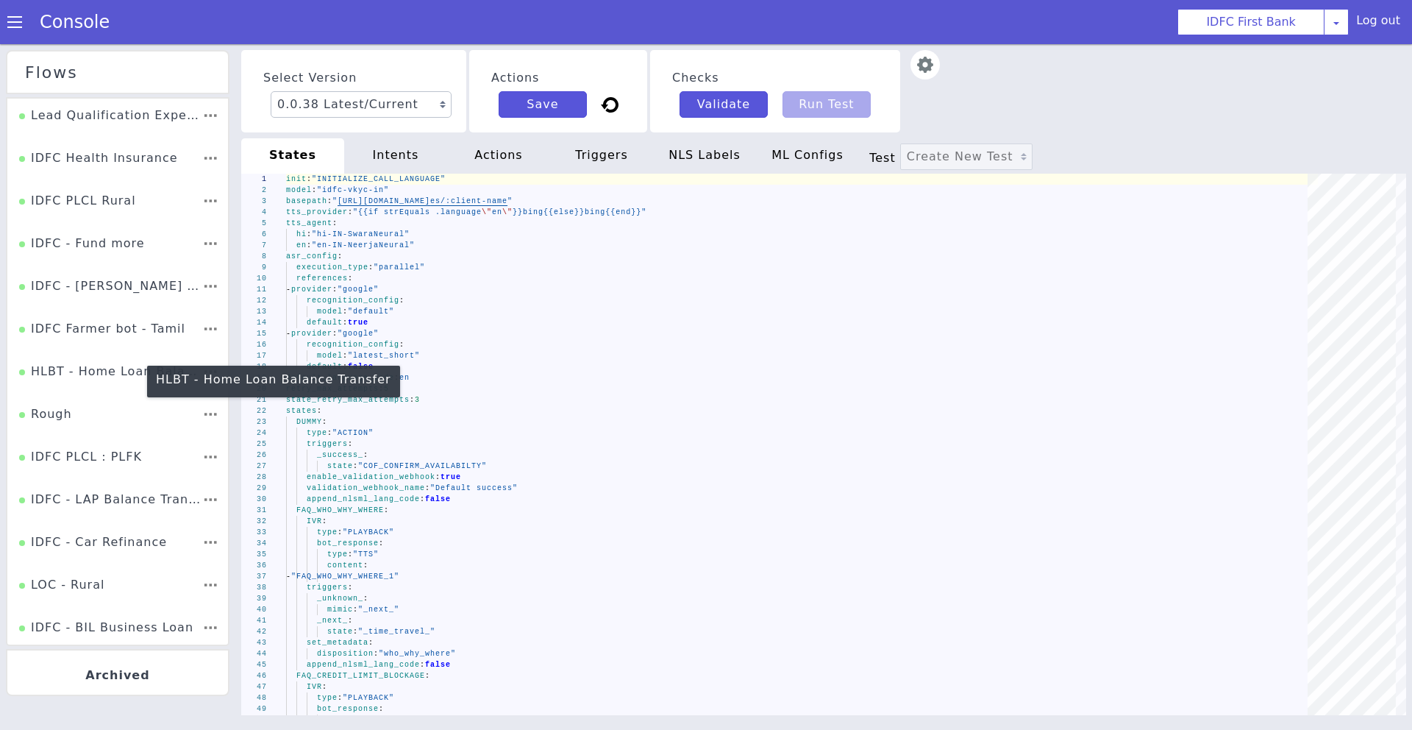
click at [65, 566] on div "HLBT - Home Loan Balance Transfer" at bounding box center [154, 615] width 179 height 99
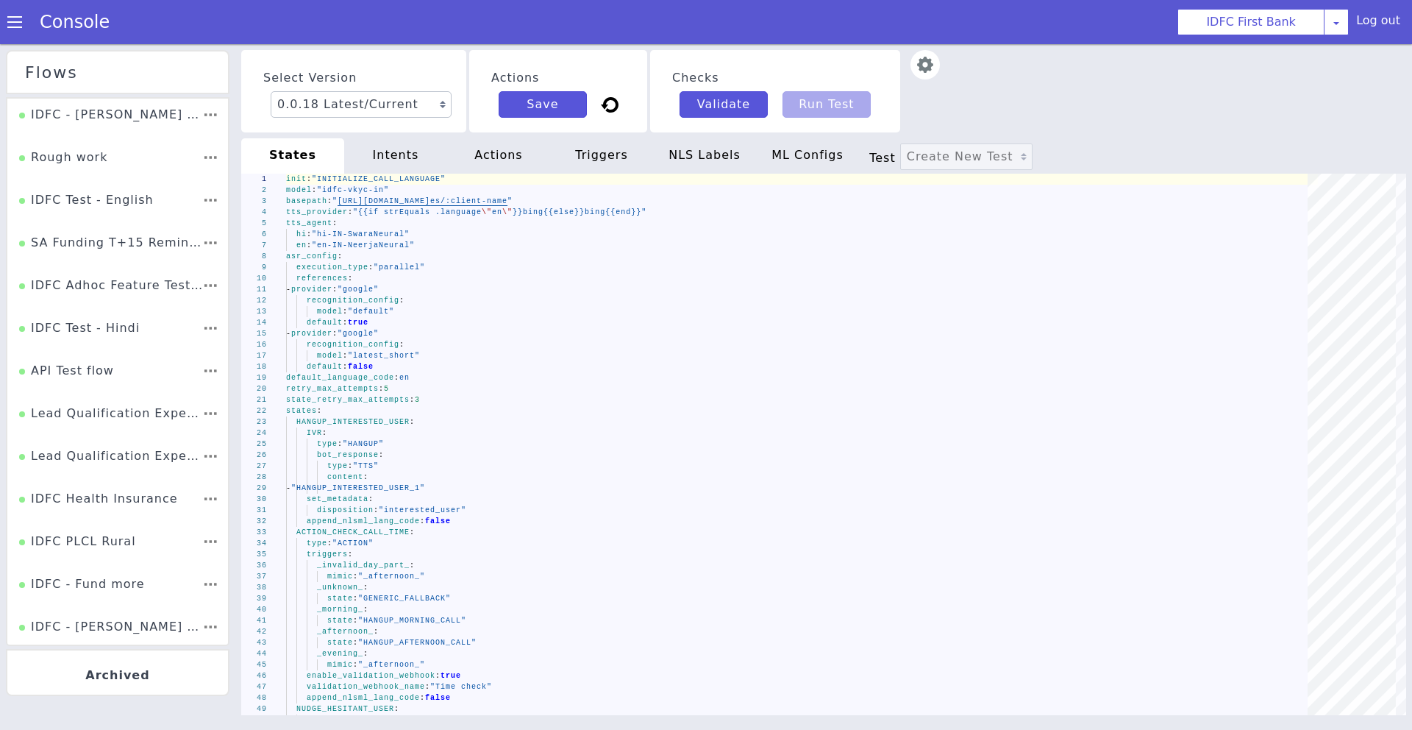
scroll to position [938, 0]
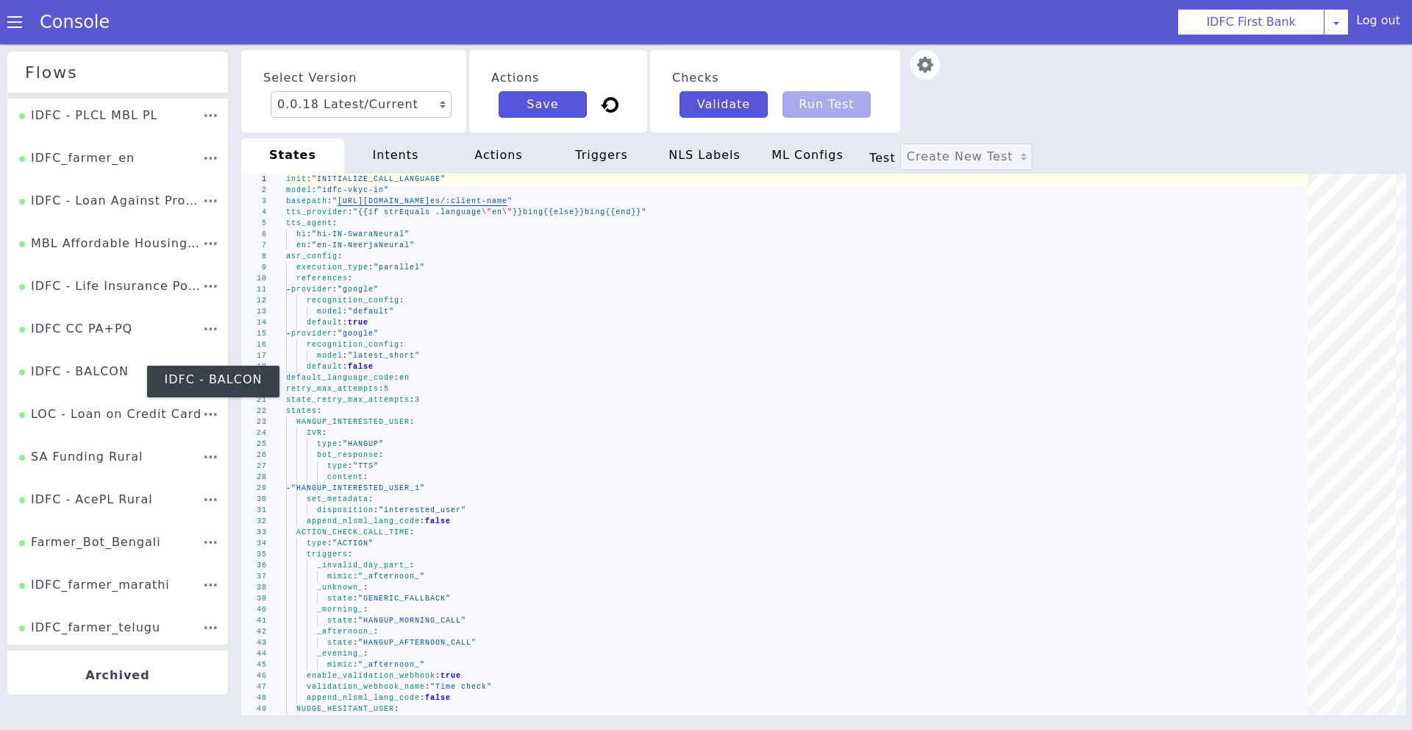
click at [105, 596] on div "IDFC - BALCON" at bounding box center [121, 630] width 112 height 69
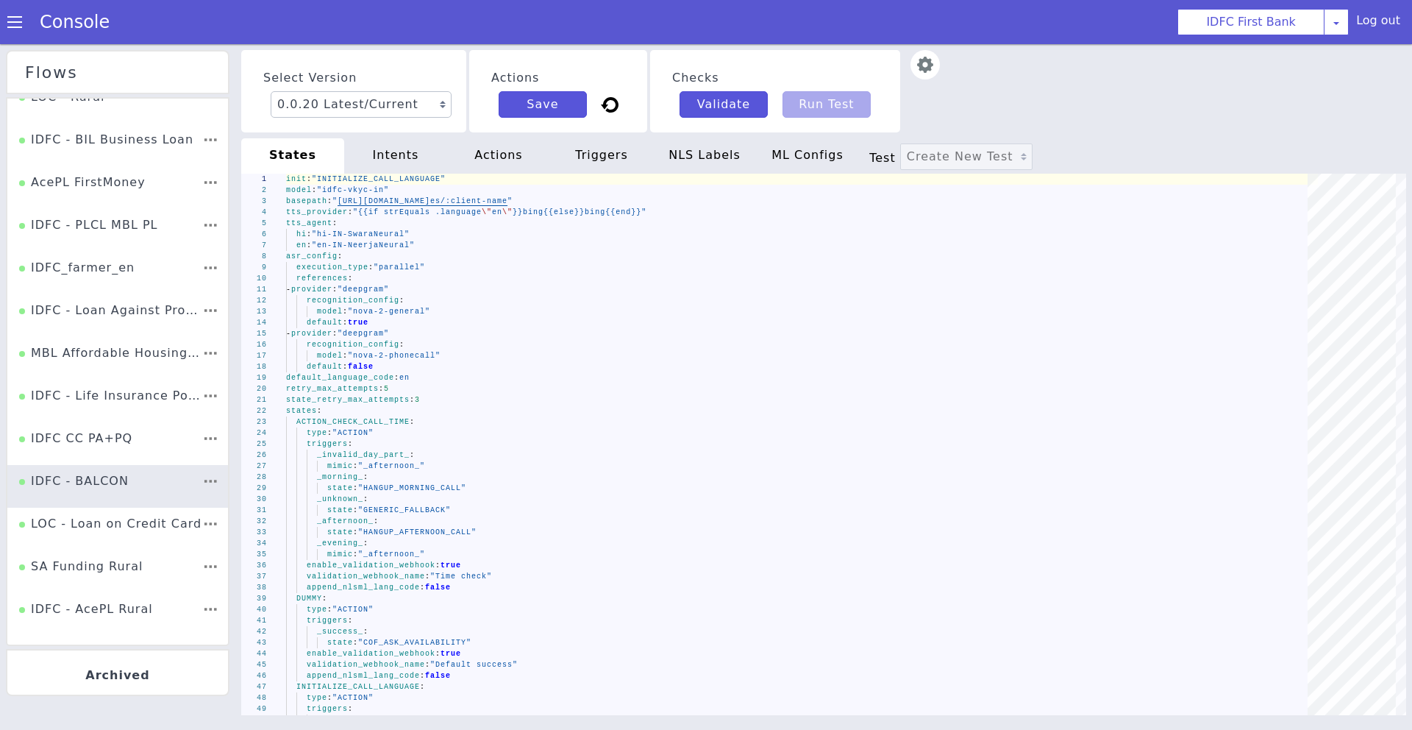
scroll to position [1365, 0]
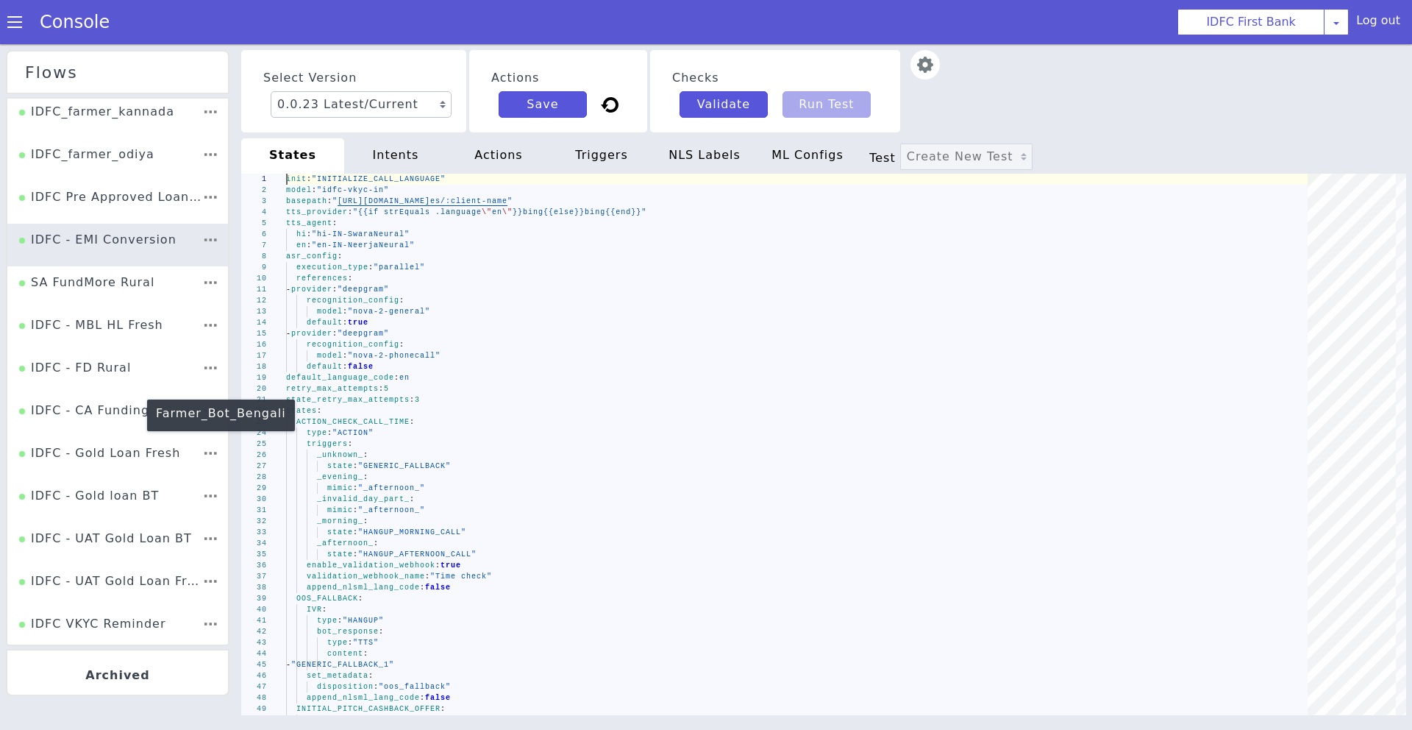
scroll to position [1501, 0]
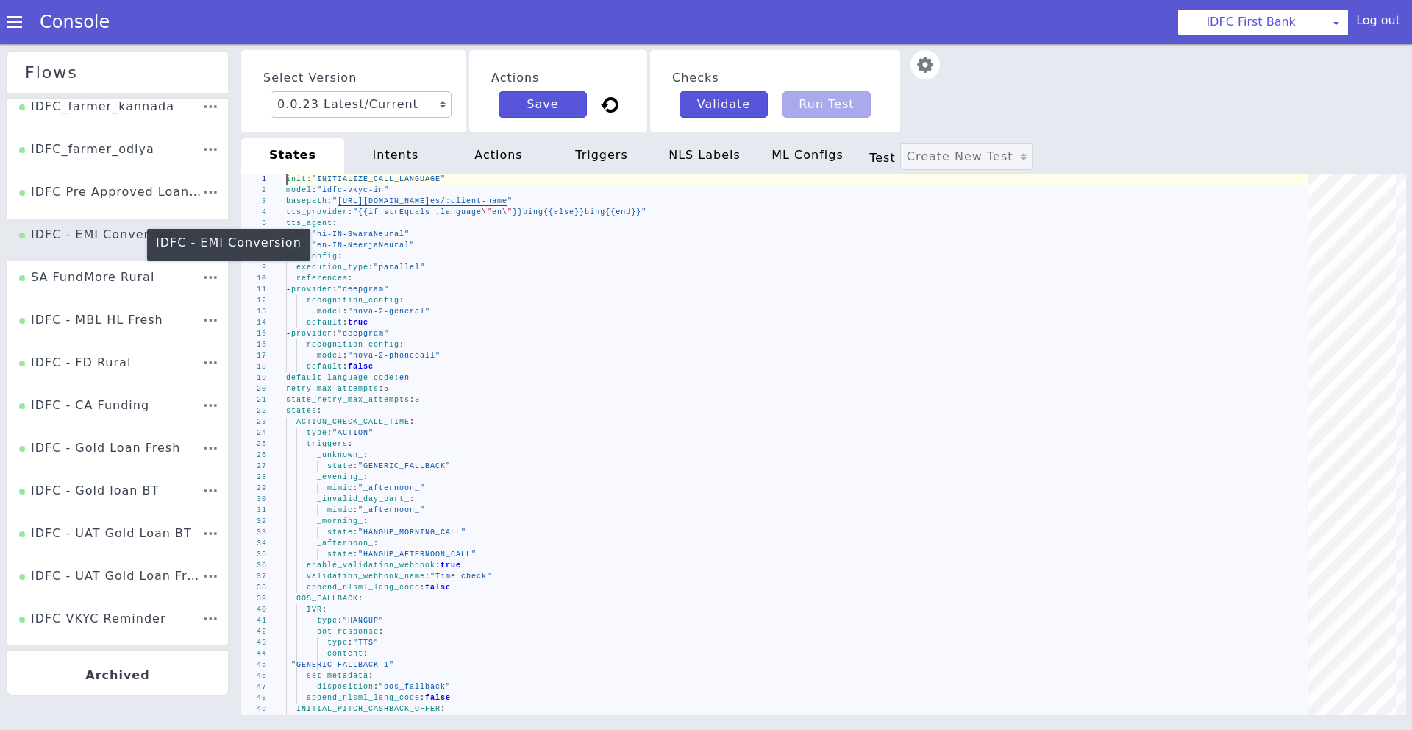
click at [106, 296] on div "IDFC - EMI Conversion" at bounding box center [84, 320] width 160 height 49
click at [106, 244] on div "IDFC - EMI Conversion" at bounding box center [93, 260] width 158 height 33
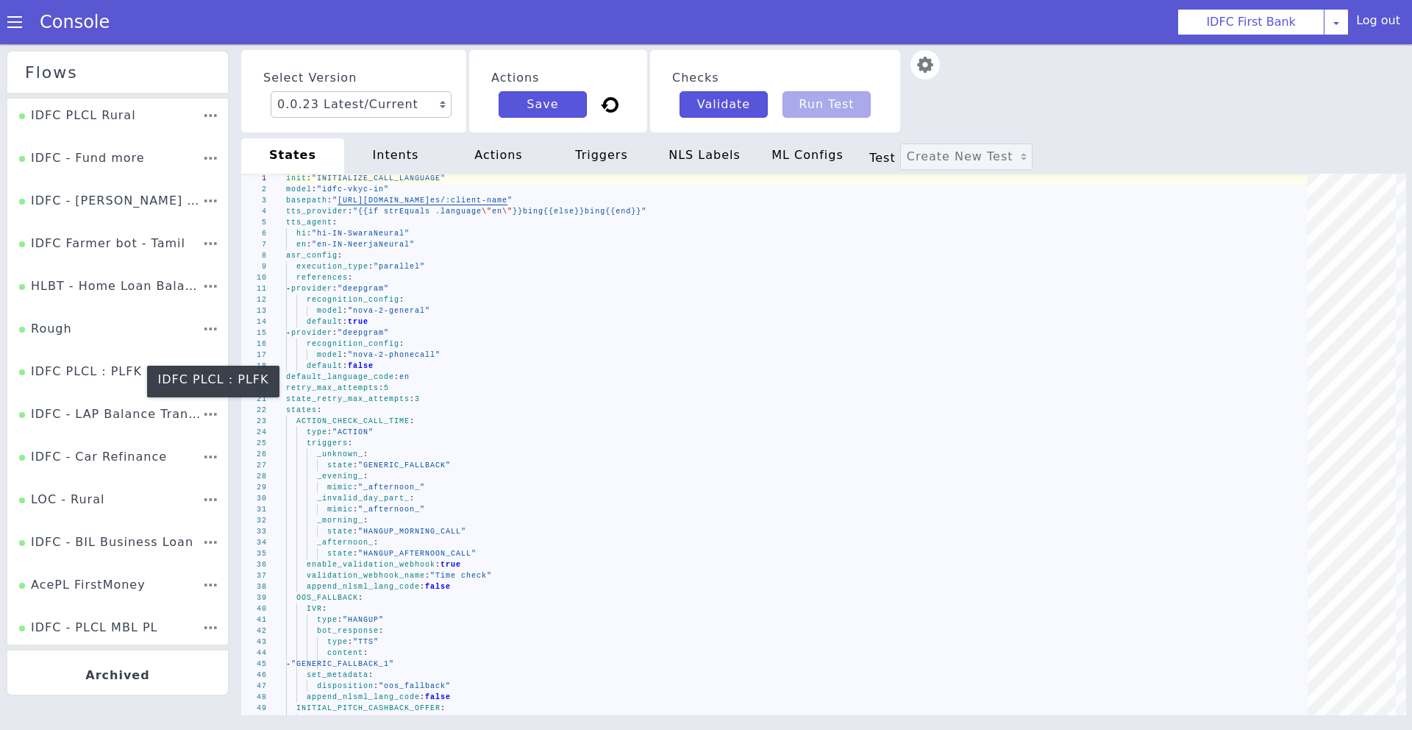
click at [1270, 394] on div "IDFC PLCL : PLFK" at bounding box center [1331, 408] width 123 height 29
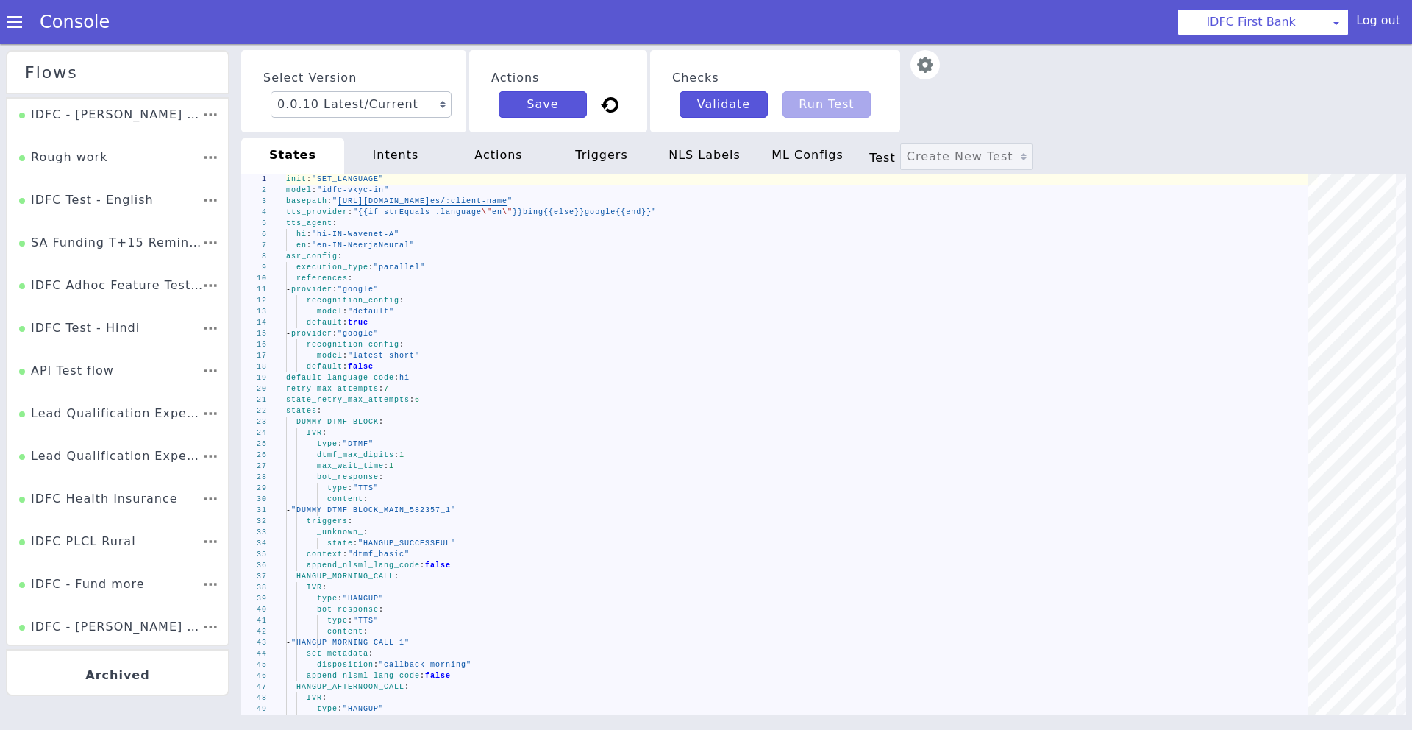
scroll to position [767, 0]
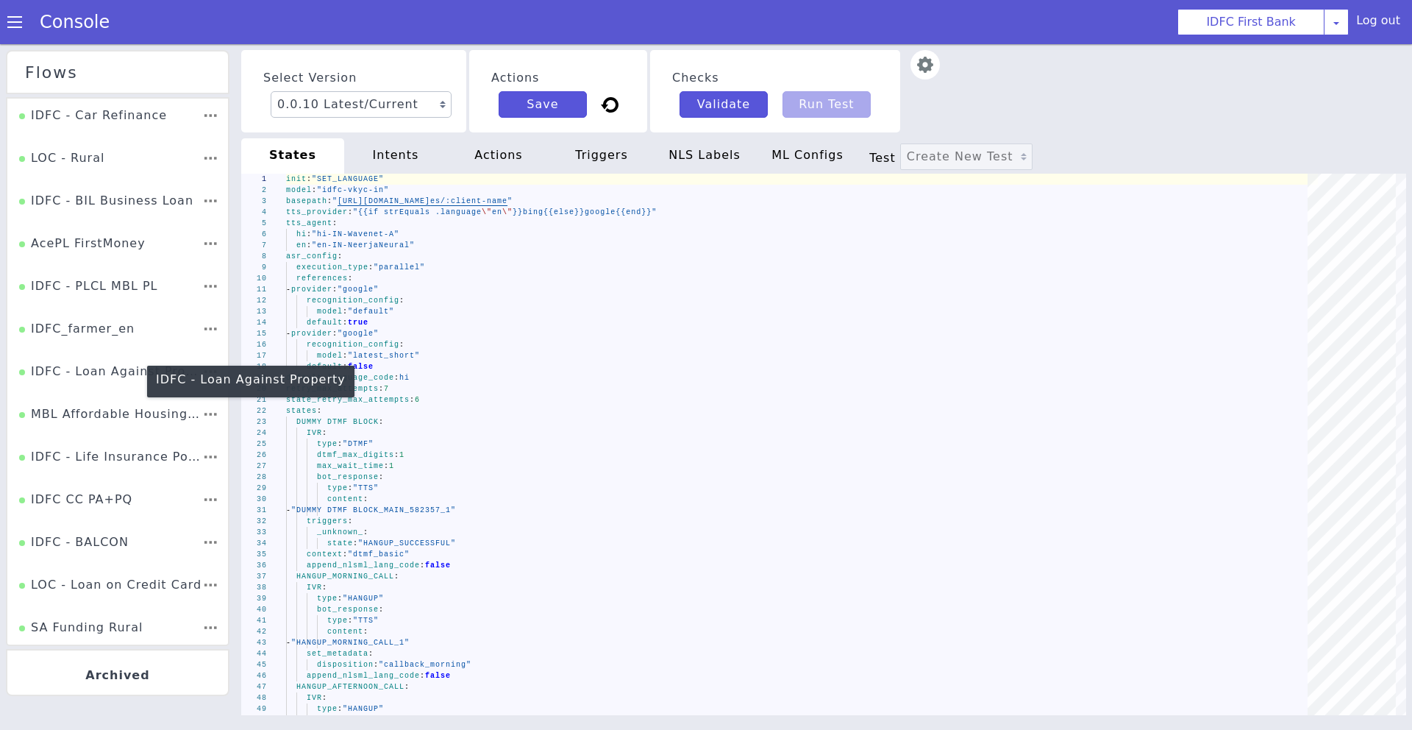
click at [116, 372] on div "IDFC - Loan Against Property" at bounding box center [111, 380] width 184 height 29
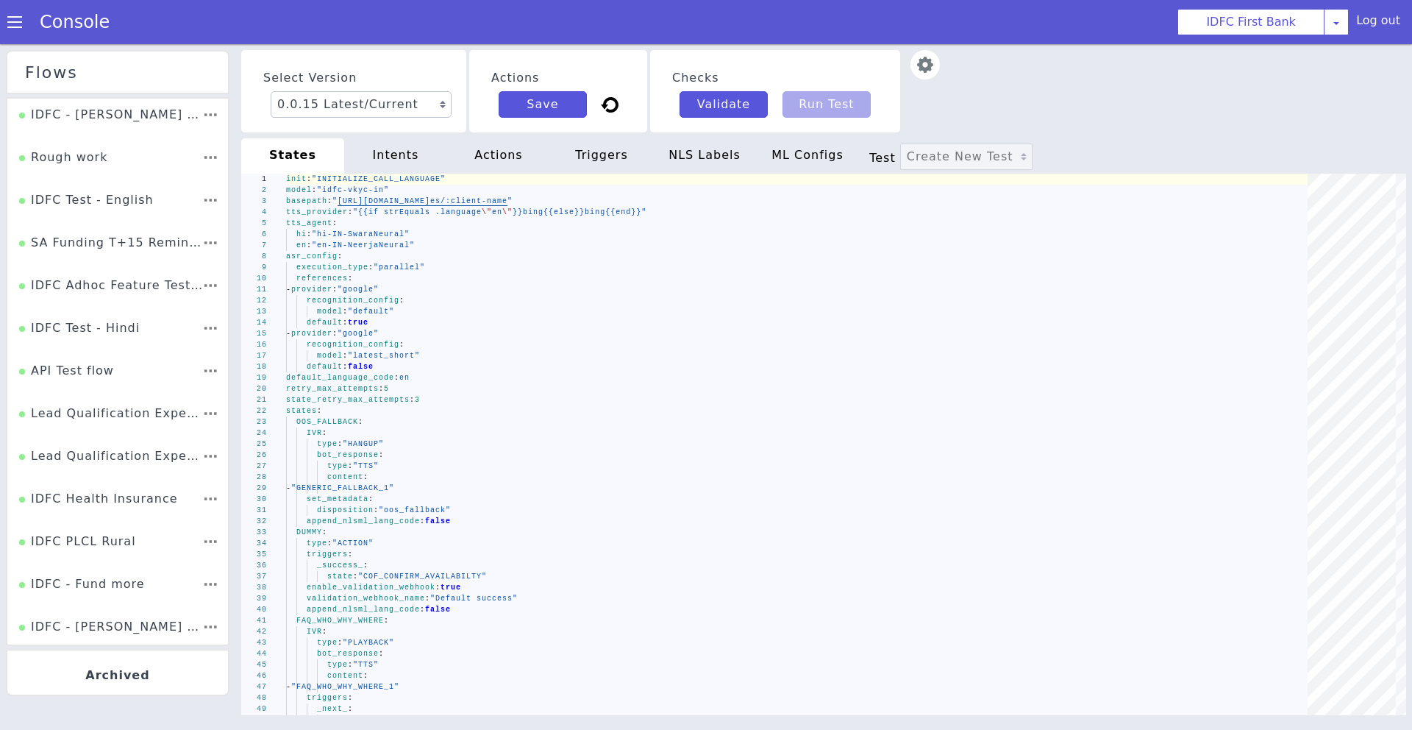
scroll to position [469, 0]
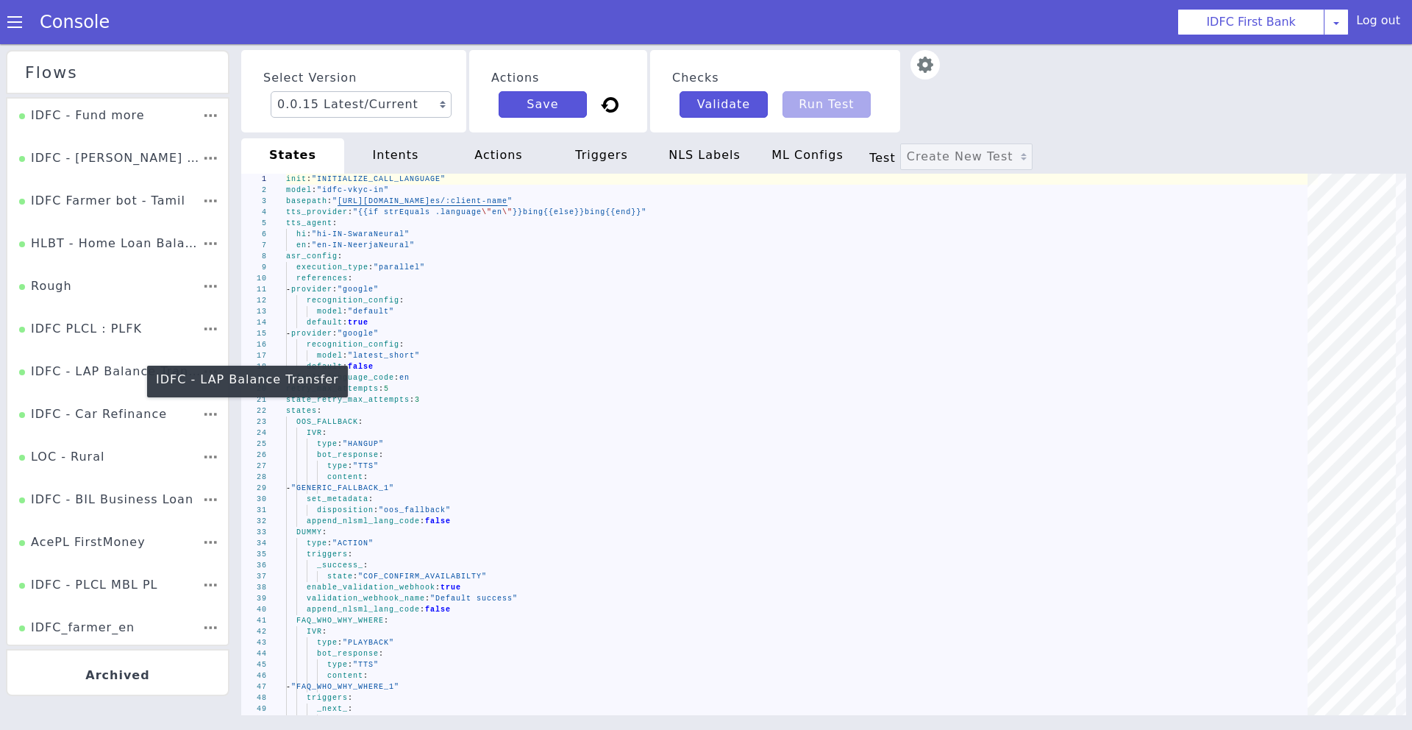
click at [92, 566] on div "IDFC - LAP Balance Transfer" at bounding box center [154, 615] width 179 height 99
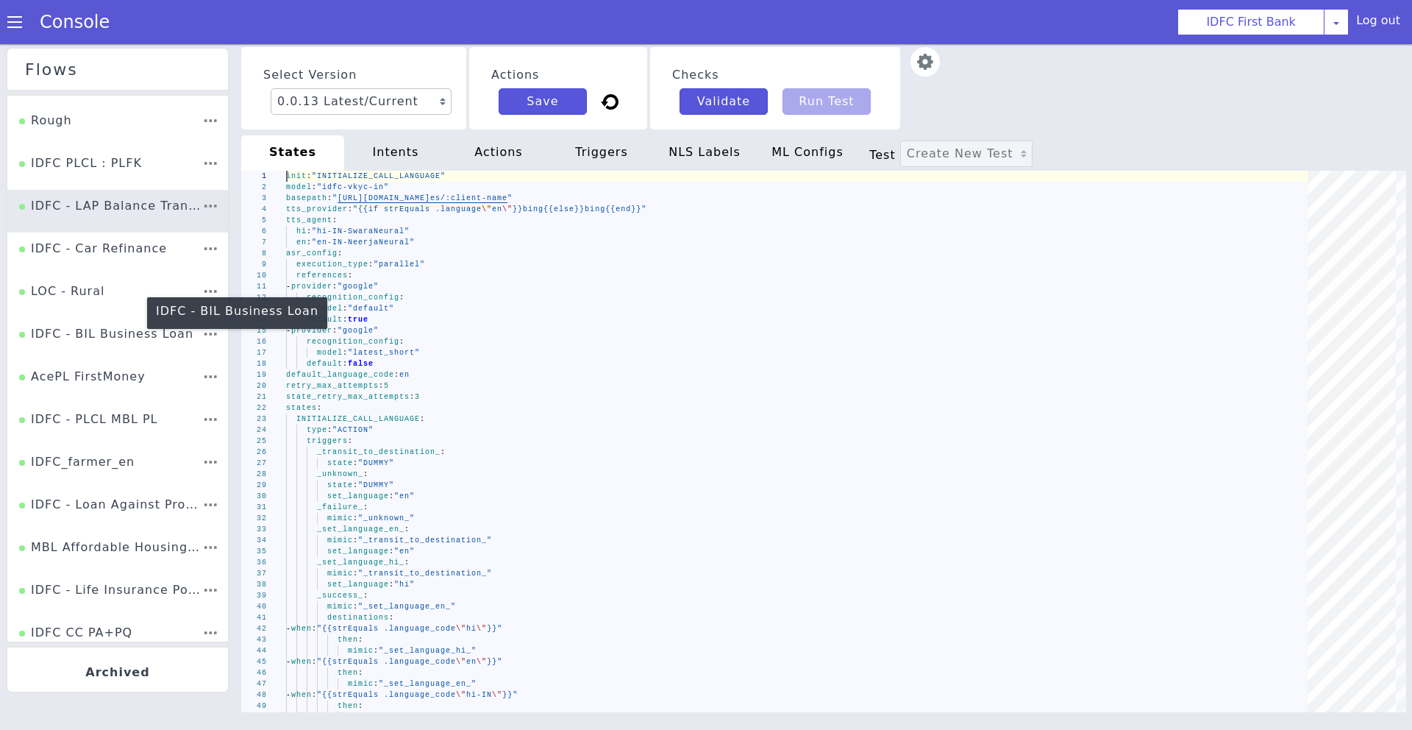
scroll to position [627, 0]
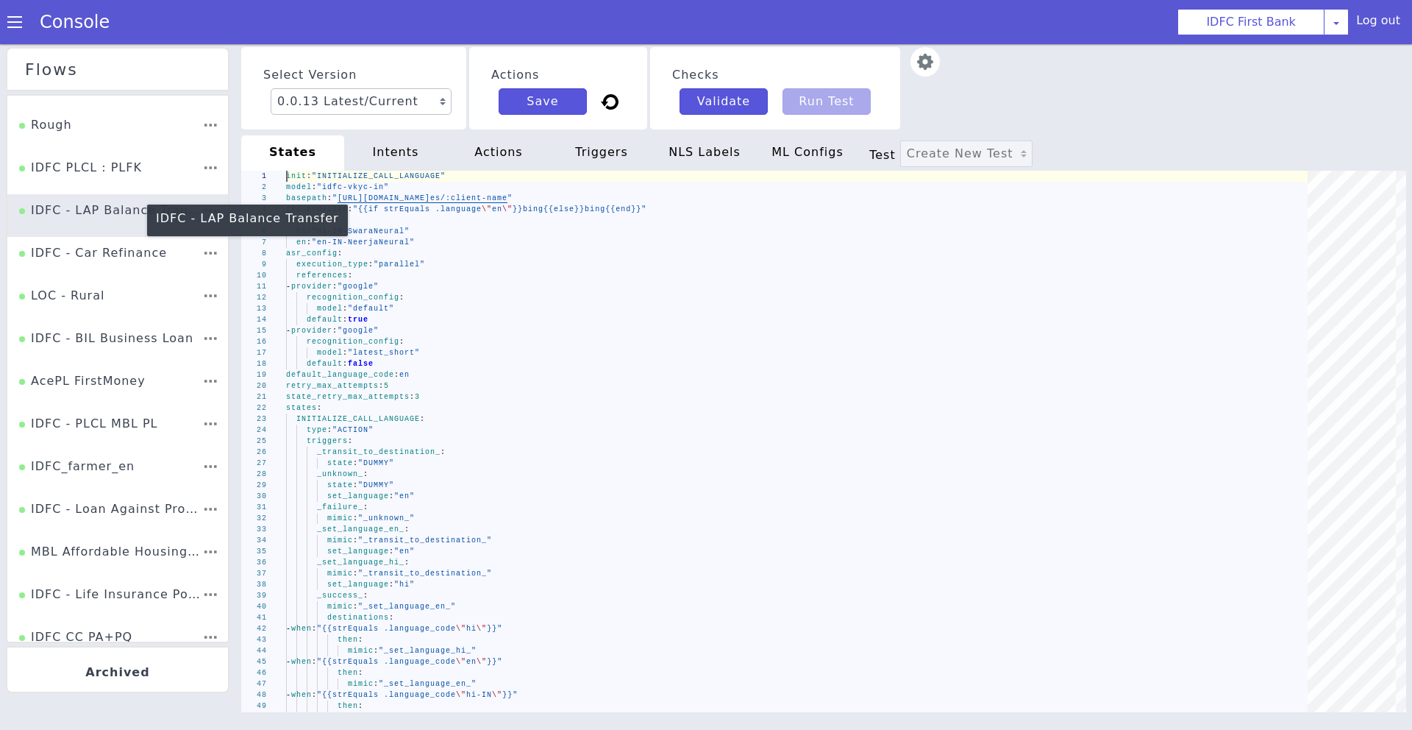
click at [1223, 221] on div "IDFC - LAP Balance Transfer" at bounding box center [1310, 247] width 174 height 114
click at [116, 221] on div "IDFC - LAP Balance Transfer" at bounding box center [110, 220] width 184 height 29
click at [1181, 609] on div "IDFC - LAP Balance Transfer" at bounding box center [1273, 635] width 185 height 52
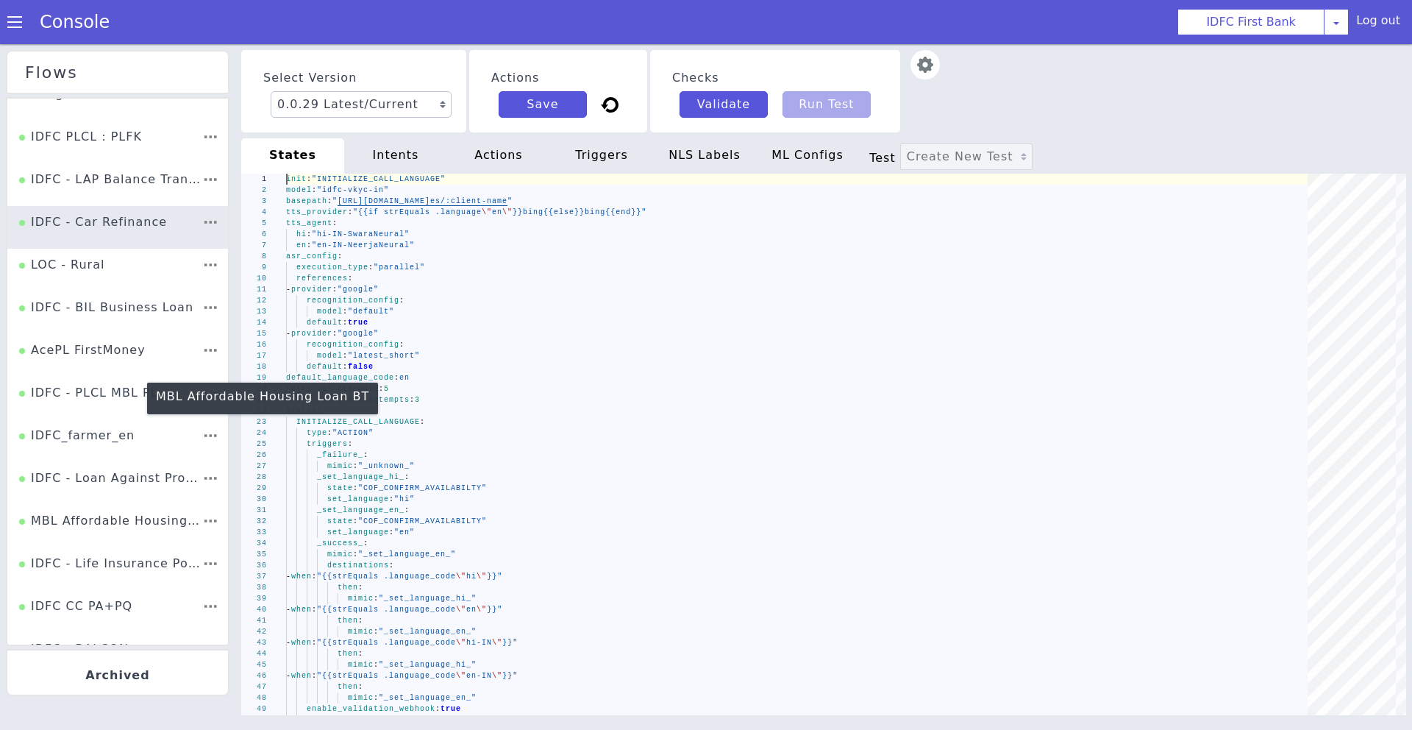
scroll to position [655, 0]
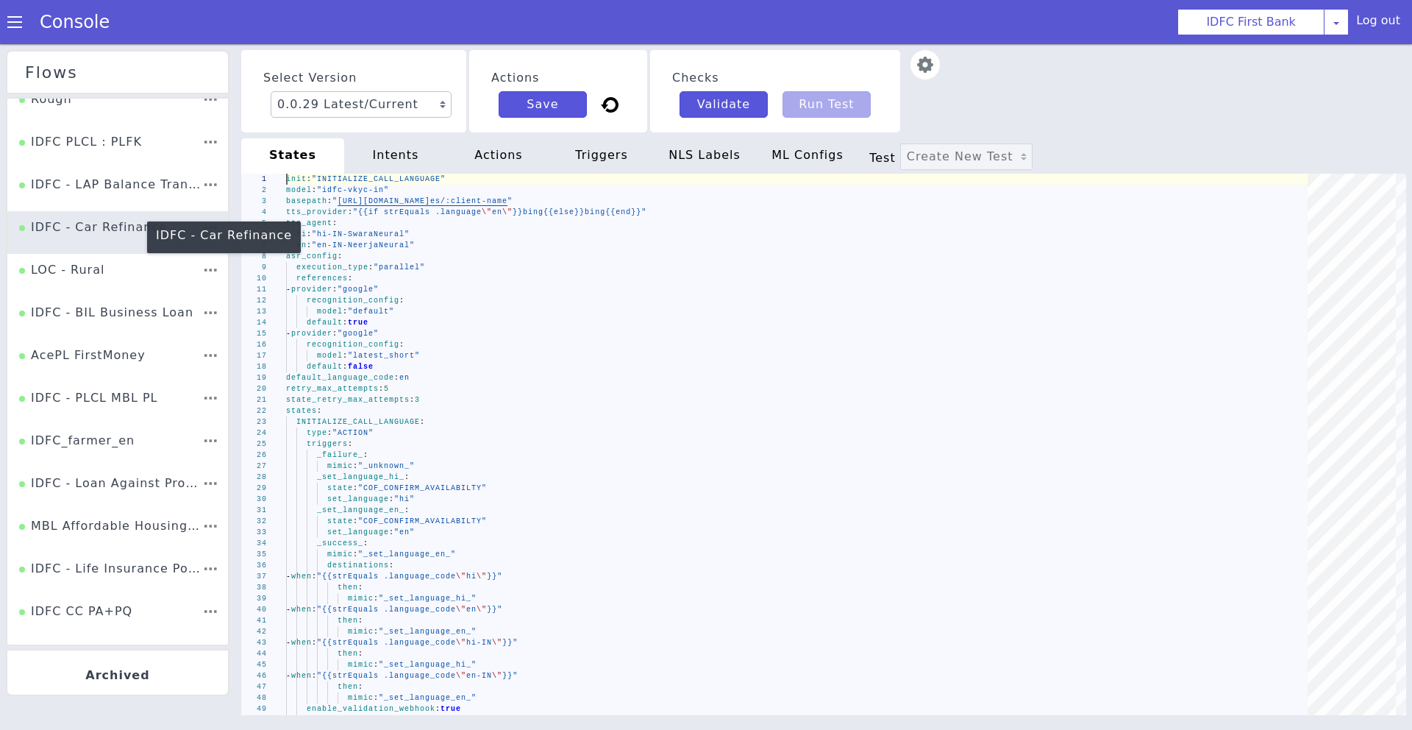
click at [121, 299] on div "IDFC - Car Refinance" at bounding box center [76, 323] width 150 height 49
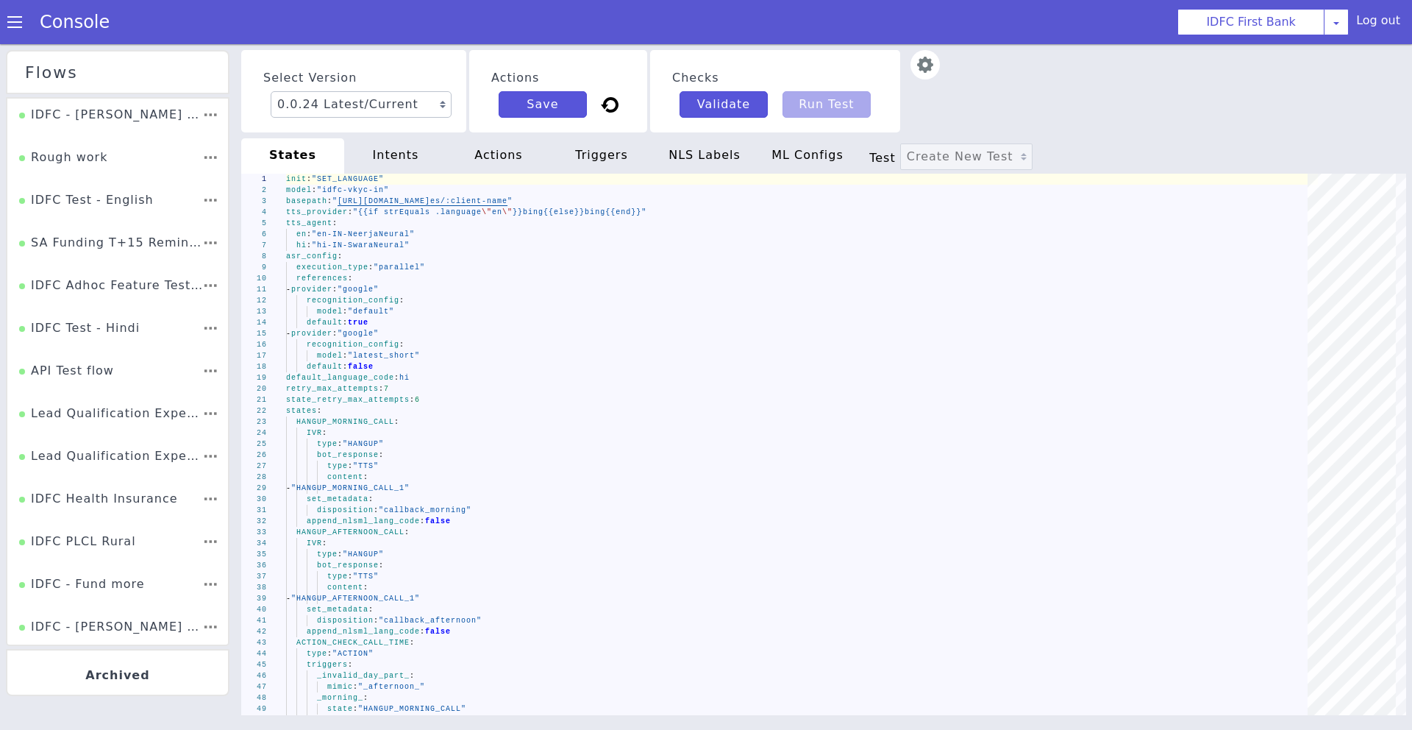
scroll to position [1066, 0]
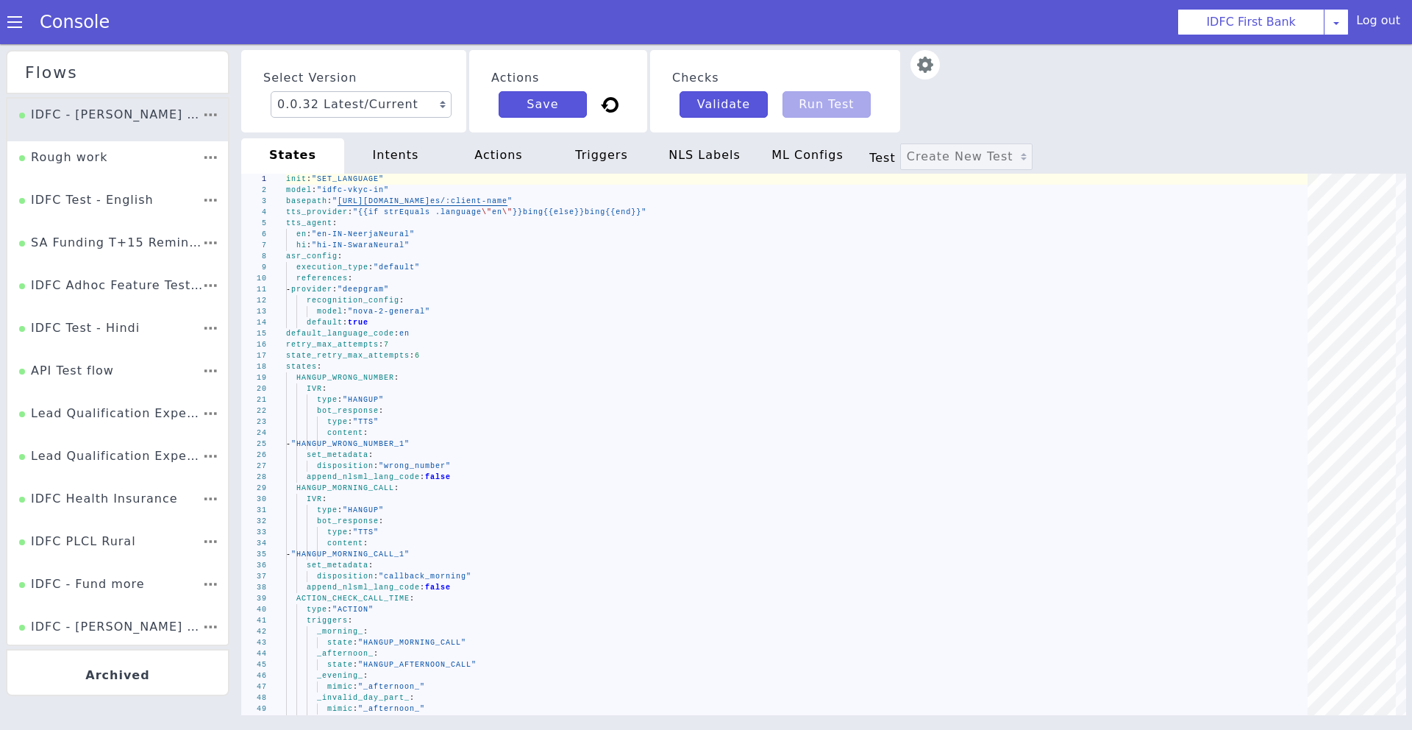
scroll to position [1621, 0]
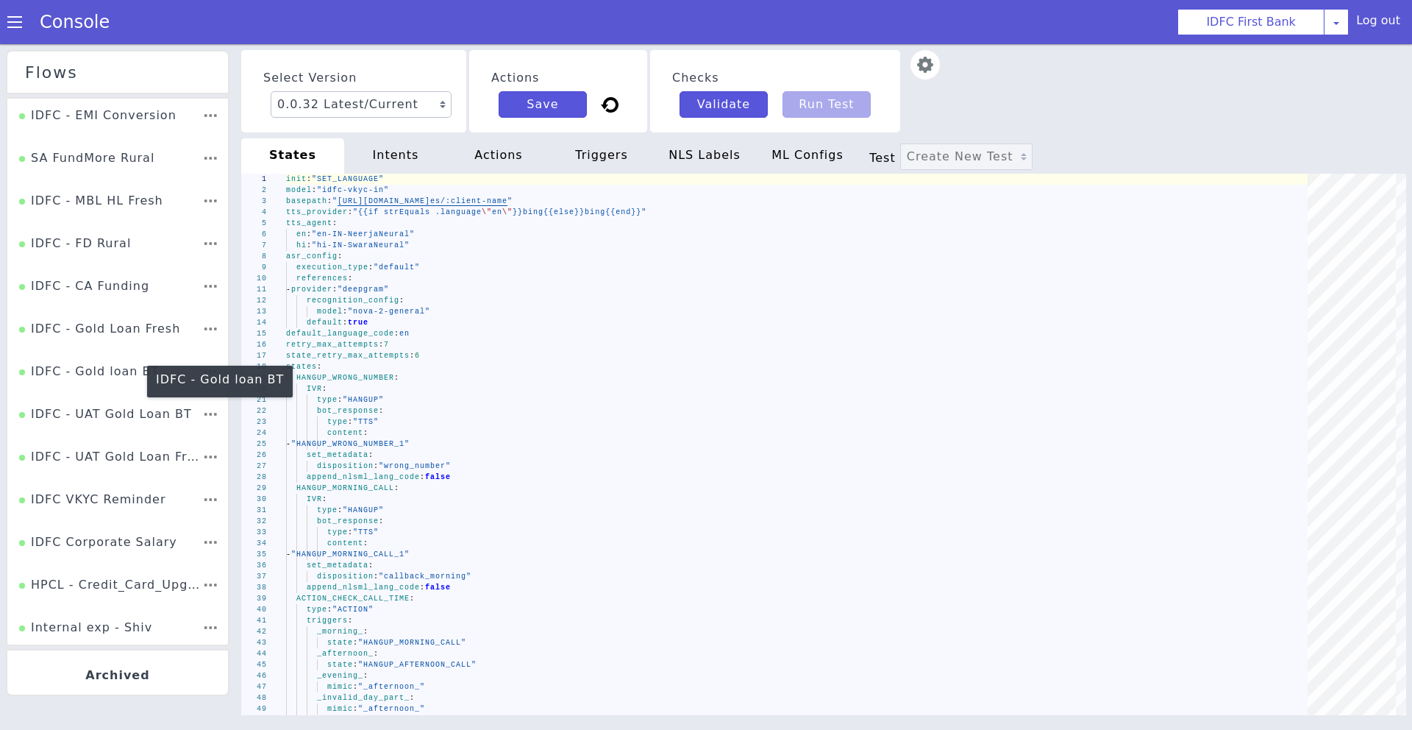
click at [1245, 461] on div "IDFC - Gold loan BT" at bounding box center [1316, 484] width 143 height 46
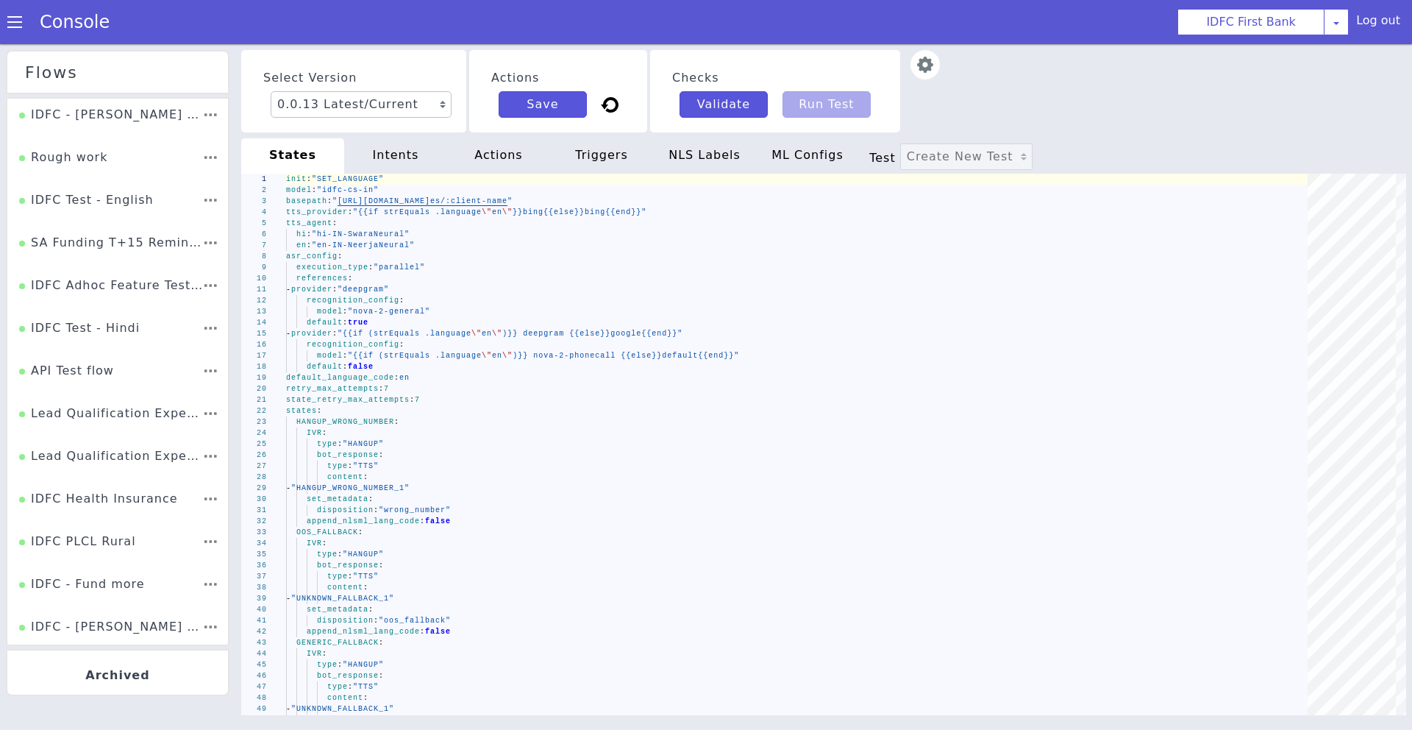
scroll to position [1929, 0]
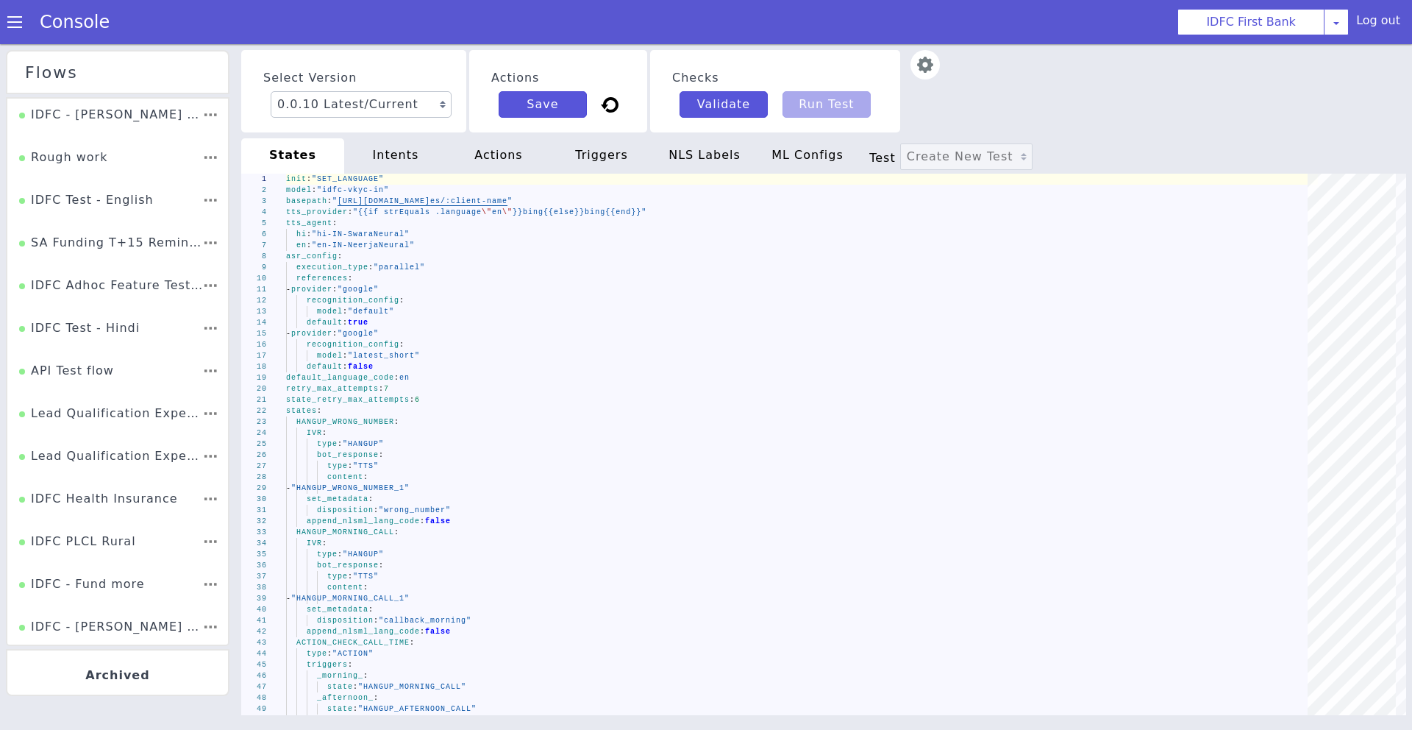
scroll to position [1578, 0]
click at [81, 488] on div "IDFC - Gold Loan Fresh" at bounding box center [113, 520] width 163 height 65
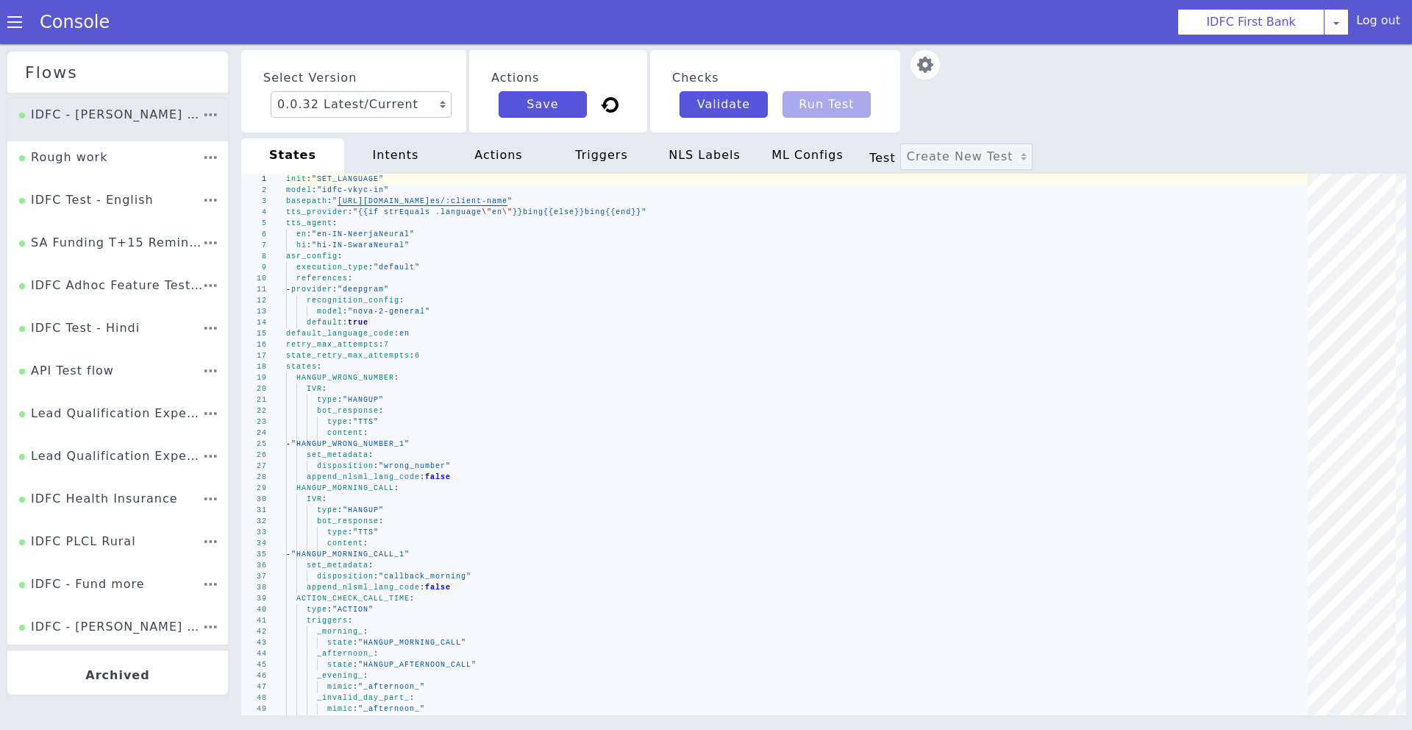
scroll to position [1365, 0]
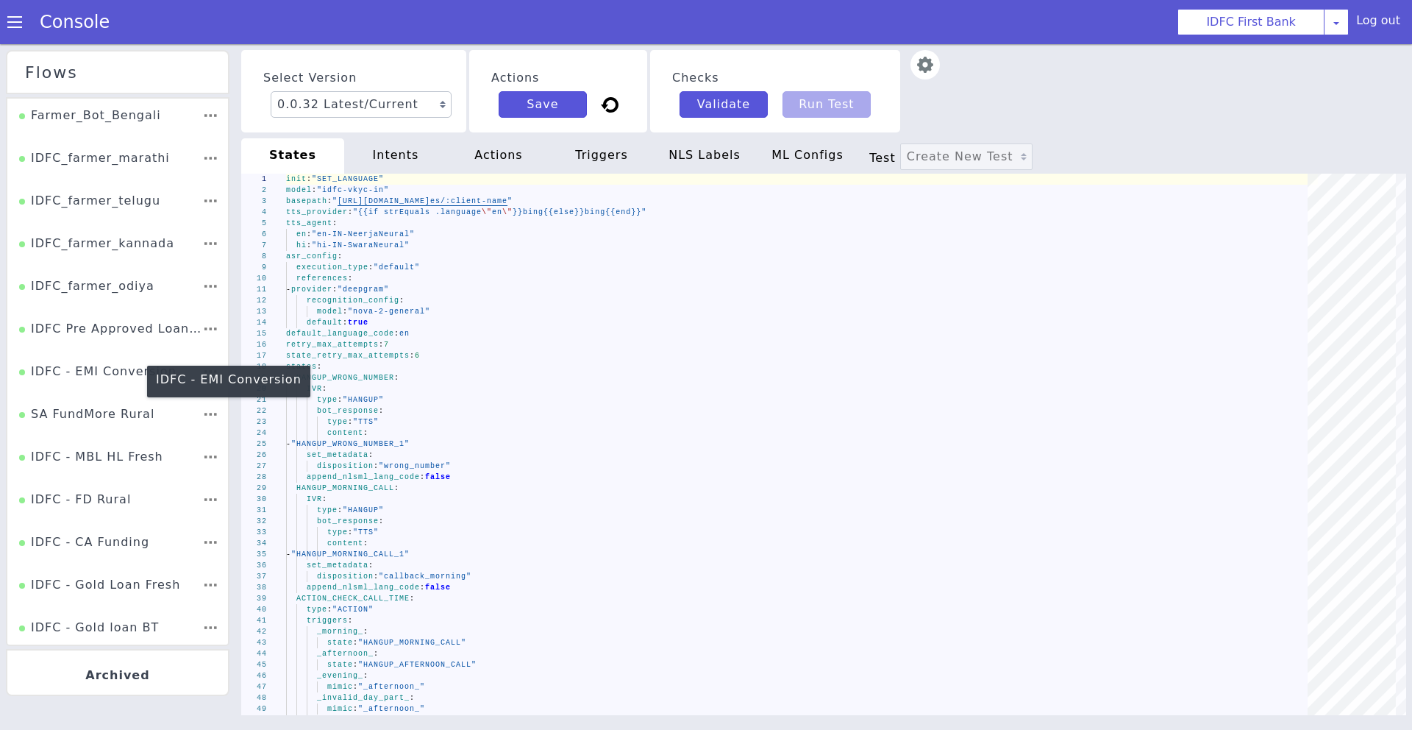
click at [127, 499] on div "IDFC - EMI Conversion" at bounding box center [114, 533] width 159 height 68
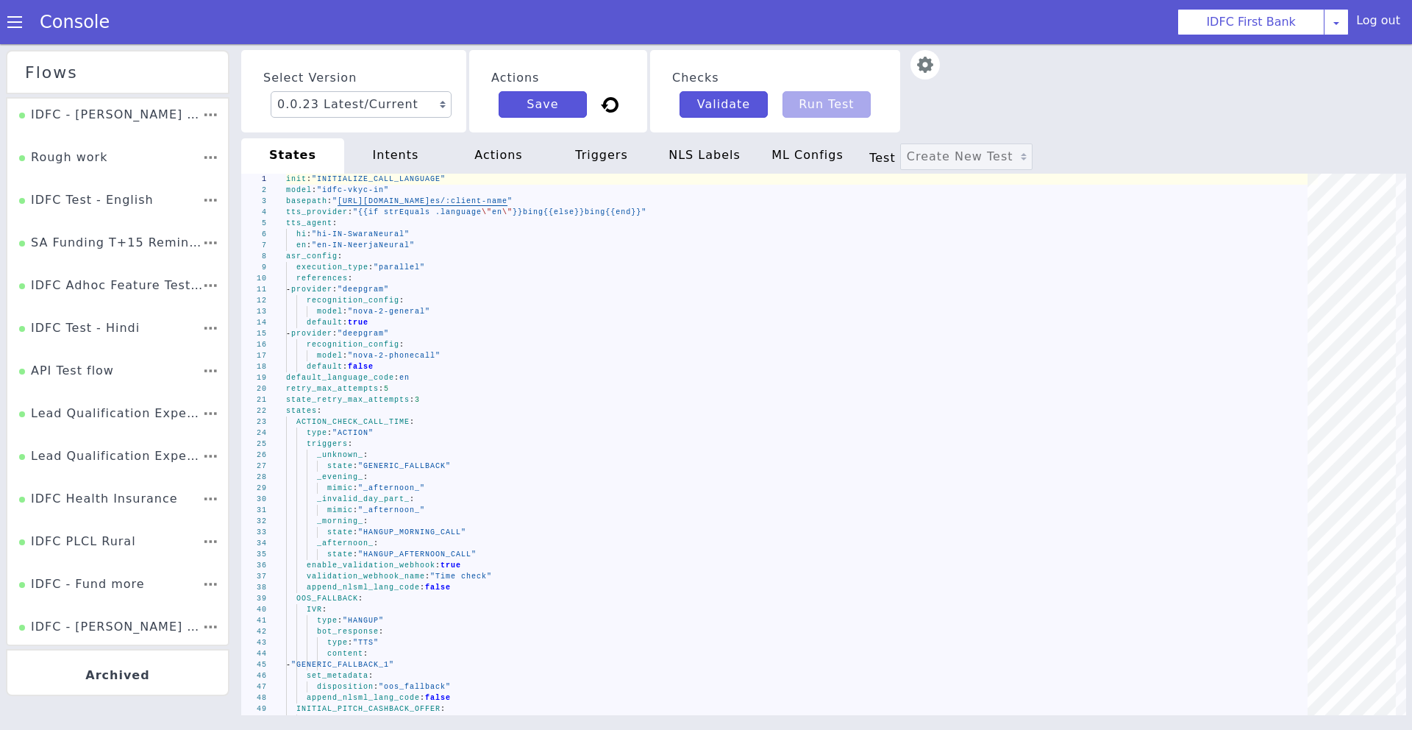
scroll to position [1578, 0]
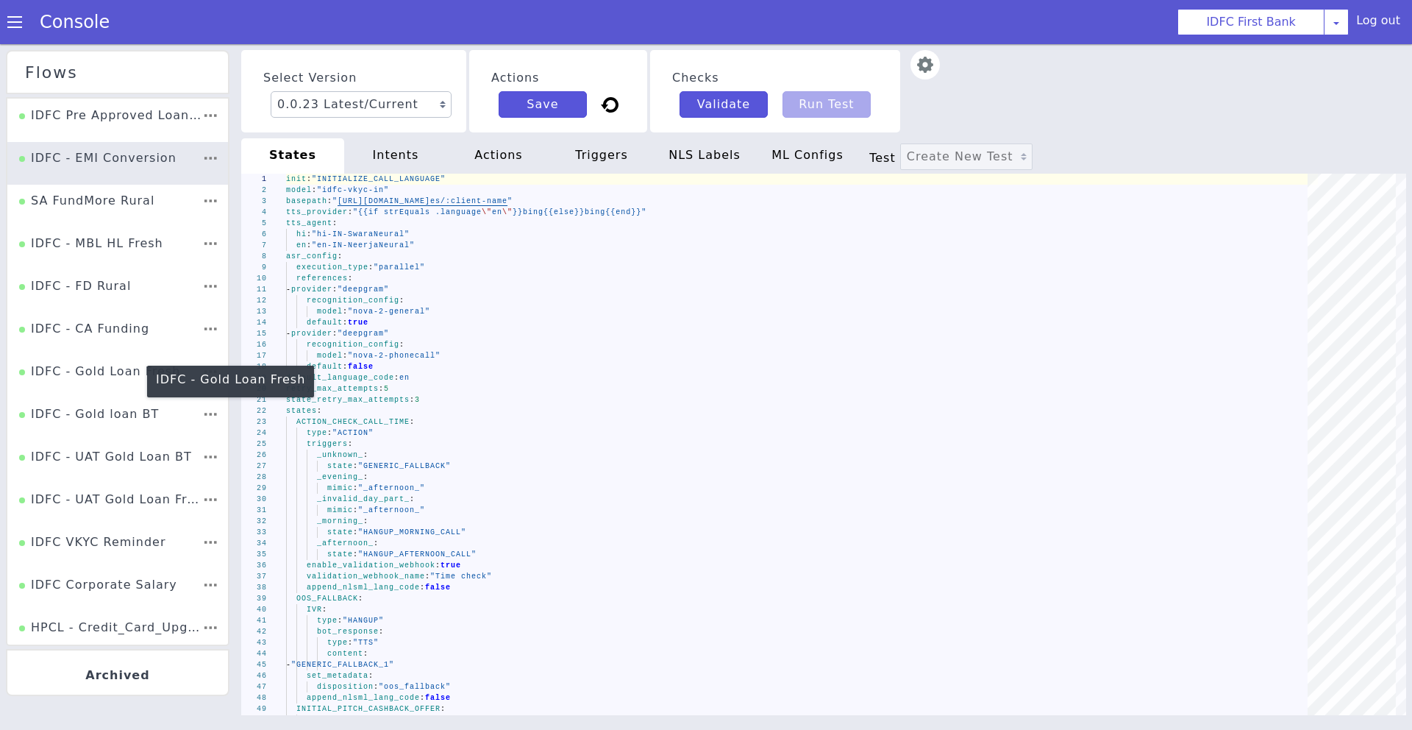
click at [110, 590] on div "IDFC - Gold Loan Fresh" at bounding box center [152, 637] width 157 height 94
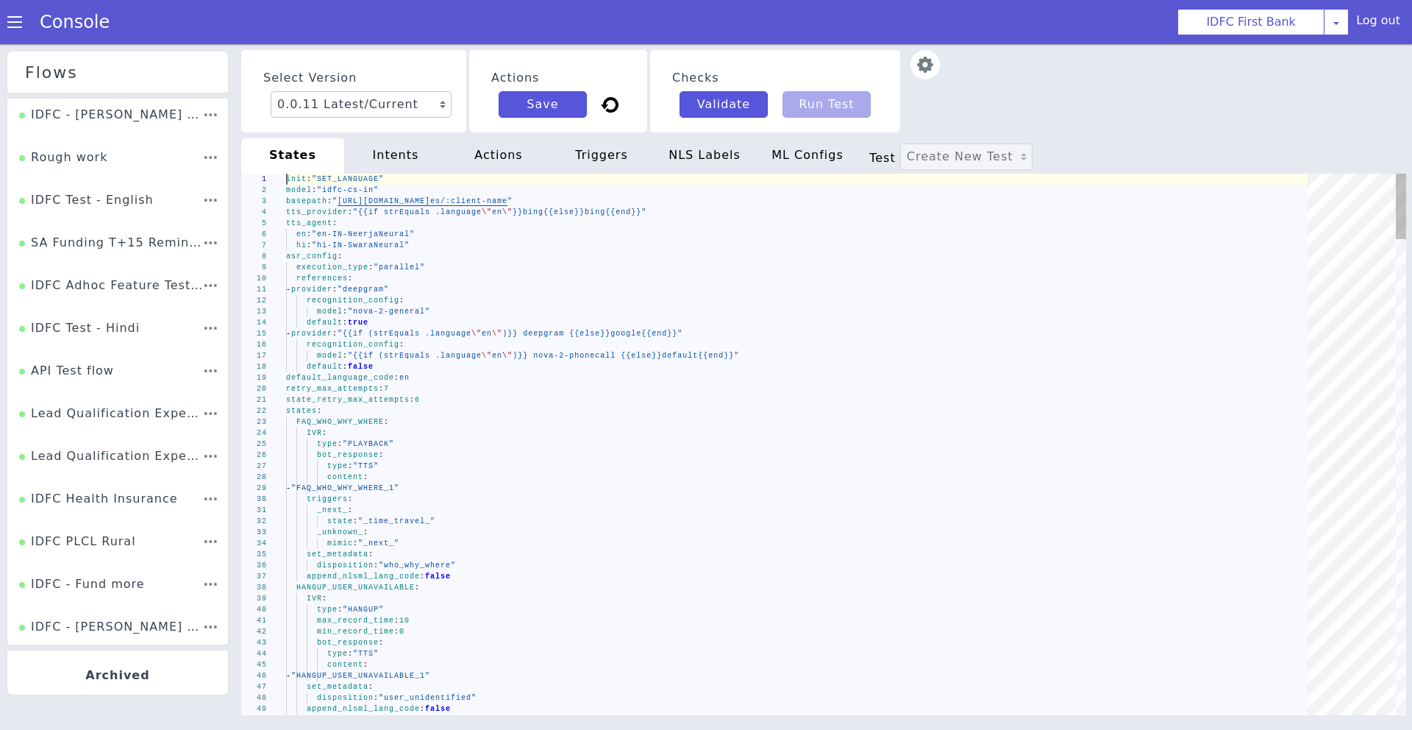
type textarea "- provider: "deepgram" recognition_config: model: "nova-2-general" default: tru…"
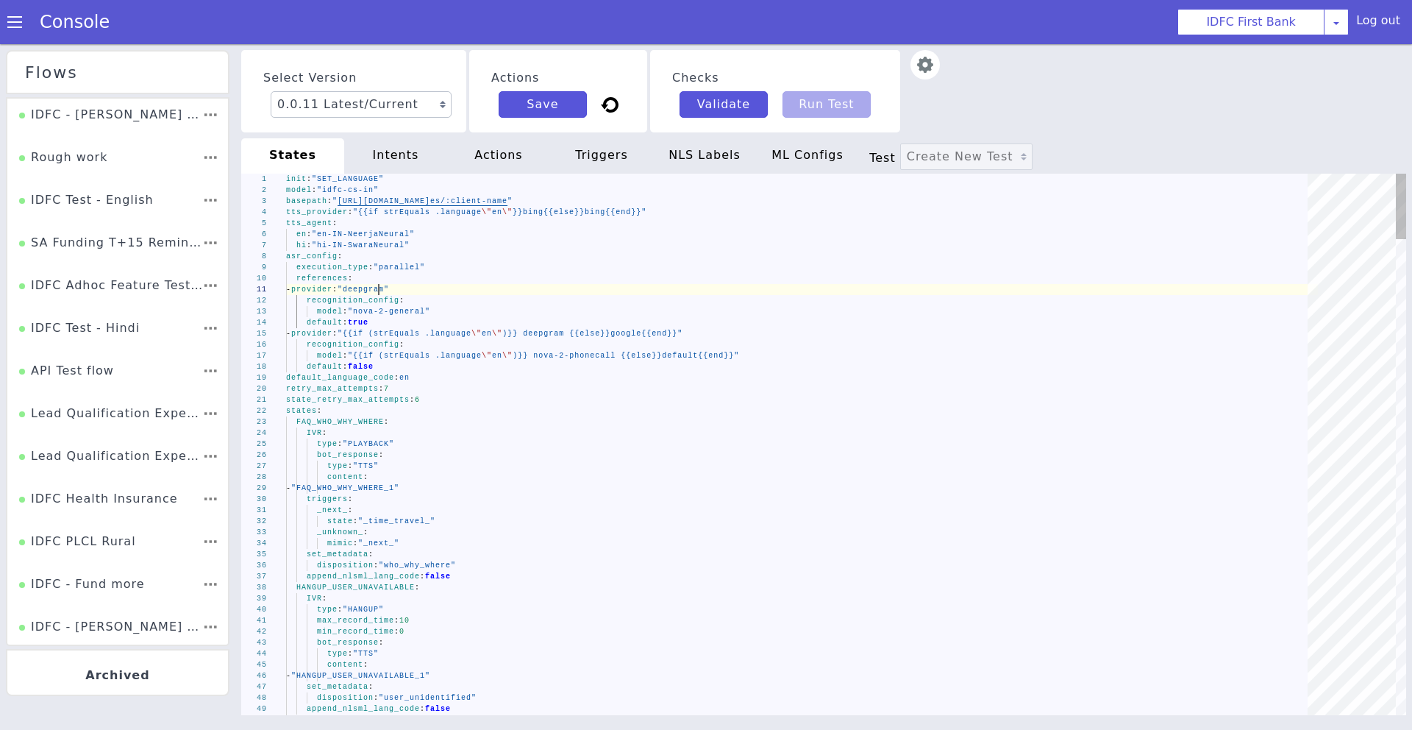
click at [377, 285] on span ""deepgram"" at bounding box center [366, 280] width 51 height 10
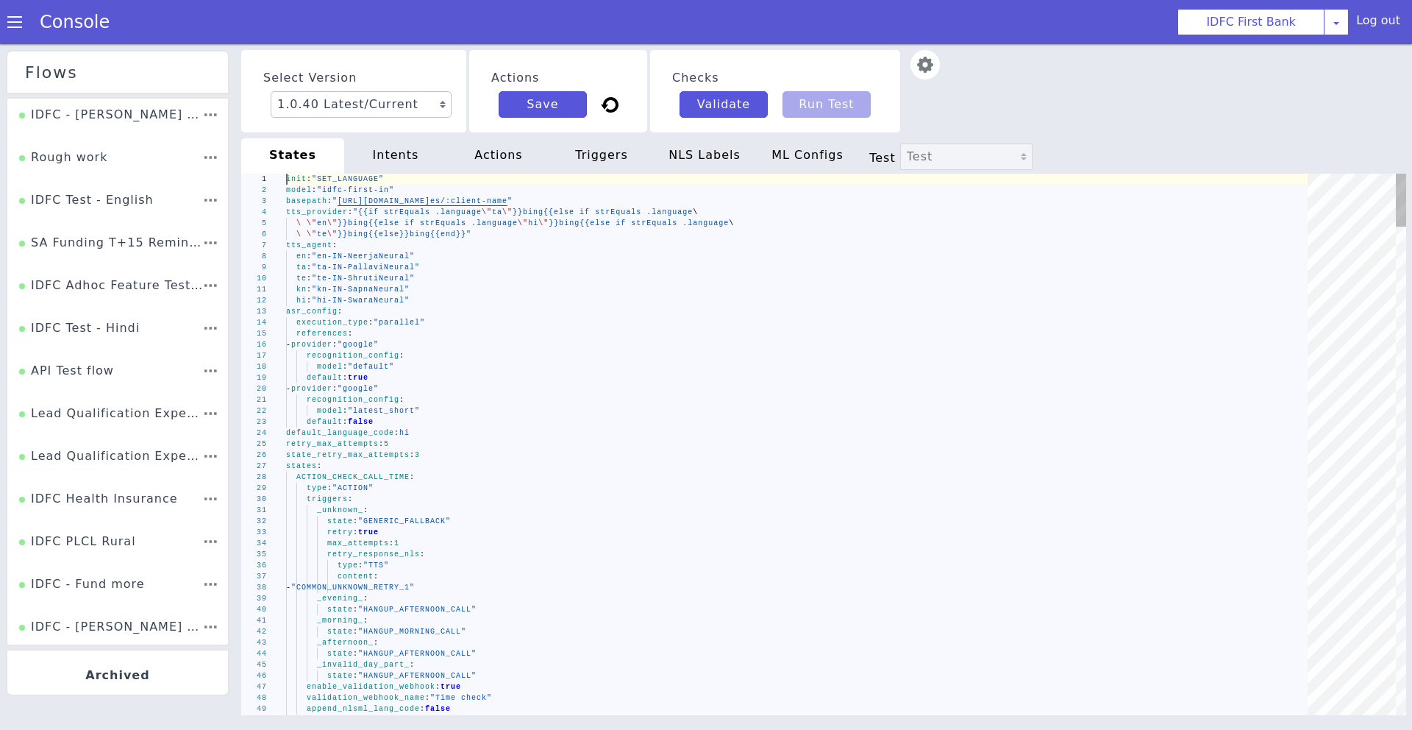
click at [508, 210] on div "1 2 3 4 5 6 7 8 9 10 11 12 13 14 15 16 17 18 19 20 21 22 23 24 25 26 27 28 29 3…" at bounding box center [831, 424] width 1237 height 723
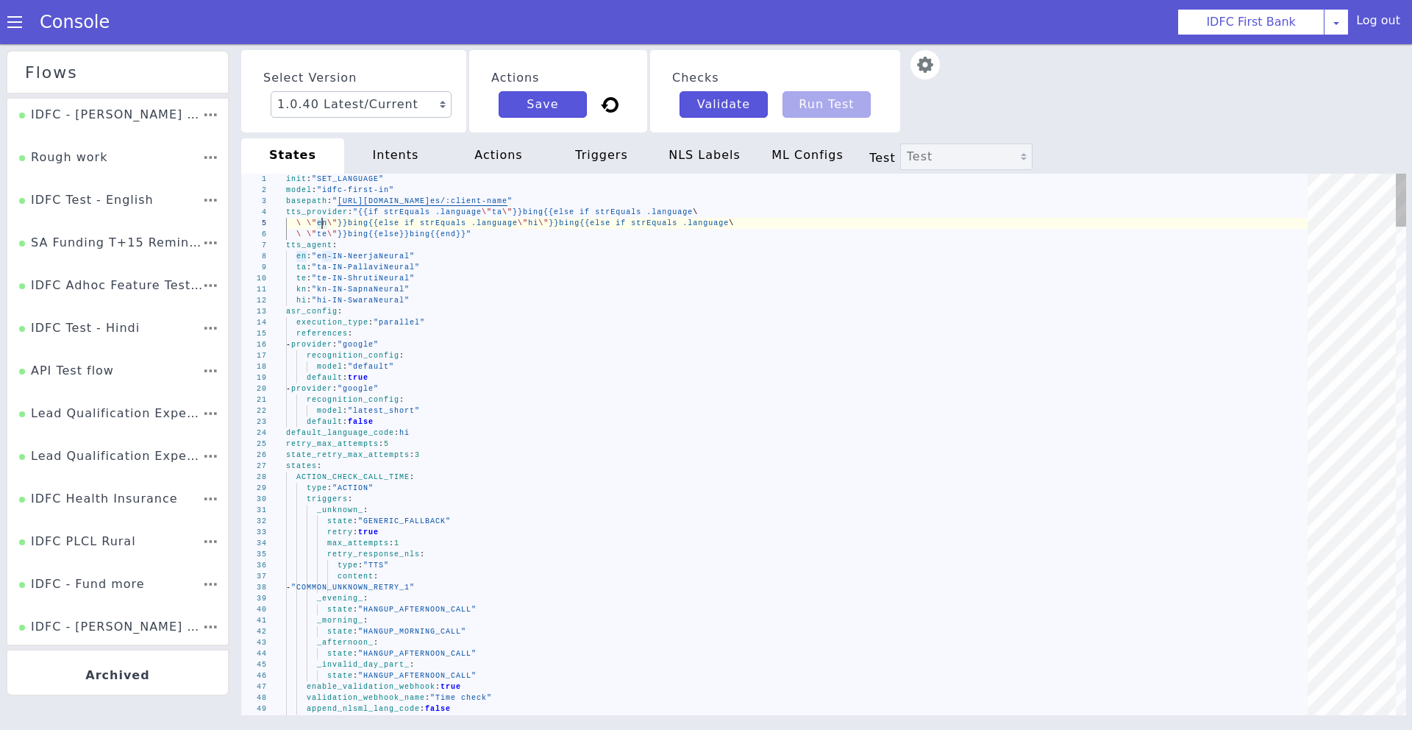
click at [939, 380] on span "hi" at bounding box center [945, 386] width 13 height 13
click at [324, 228] on span "te" at bounding box center [326, 224] width 10 height 8
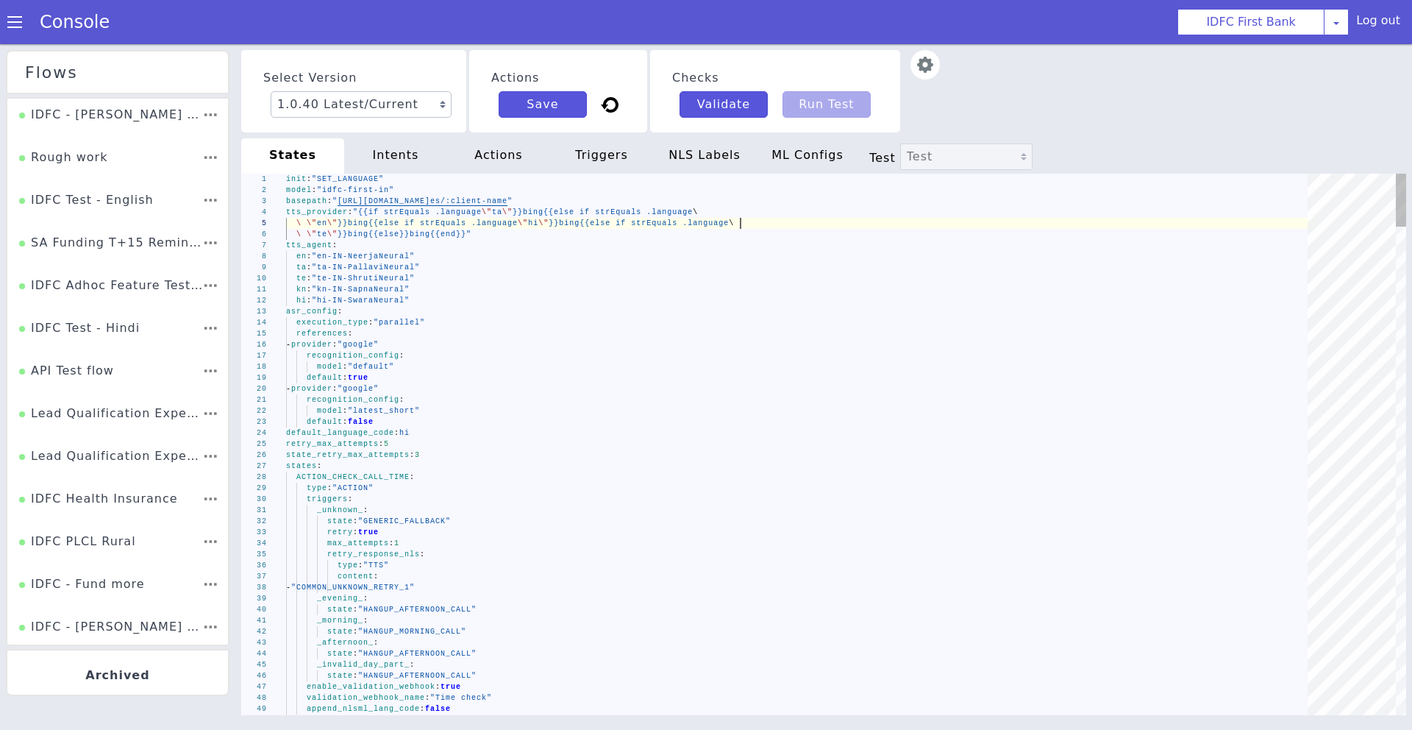
click at [764, 327] on div "\ \" en \" }}bing{{else if strEquals .language \" hi \" }}bing{{else if strEqua…" at bounding box center [703, 582] width 908 height 510
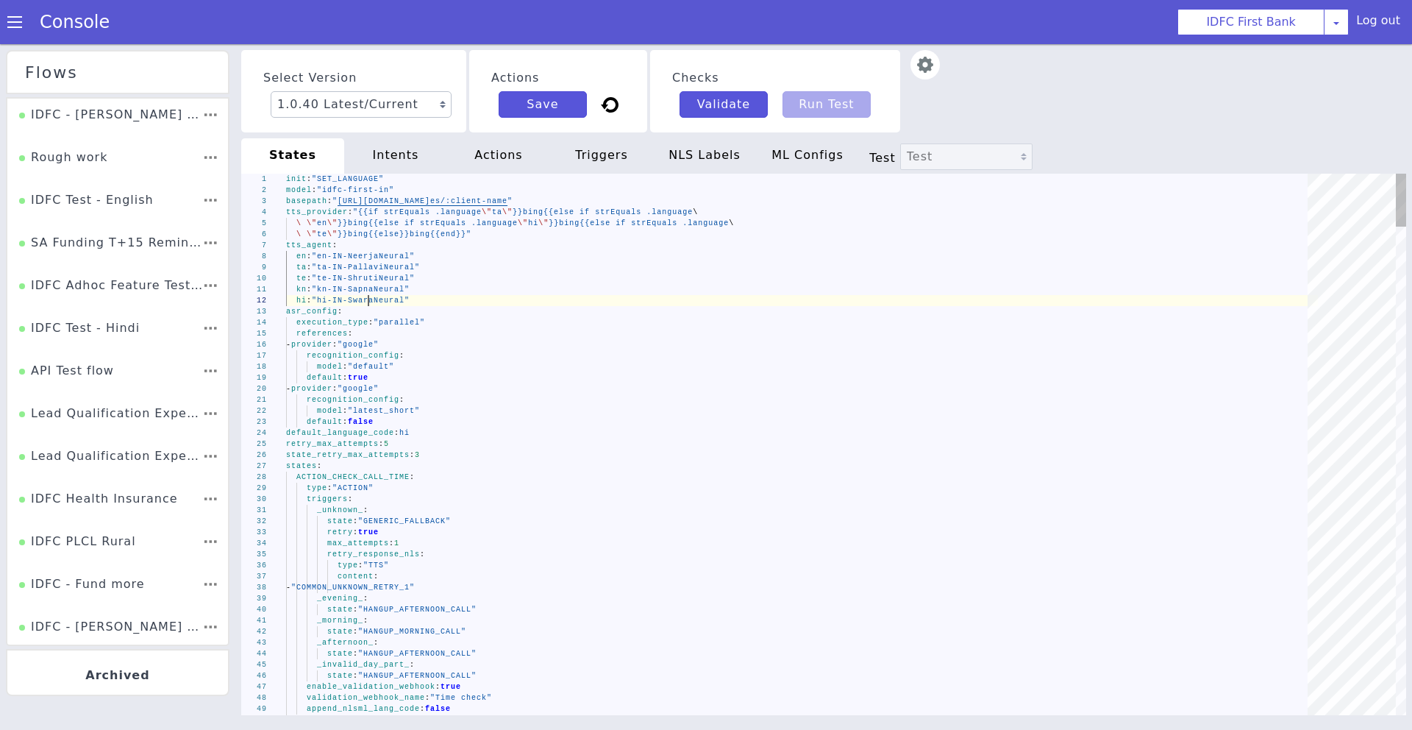
click at [370, 486] on span ""kn-IN-SapnaNeural"" at bounding box center [370, 518] width 83 height 65
type textarea "init: "SET_LANGUAGE" model: "idfc-first-in" basepath: "https://s3.ap-south-1.am…"
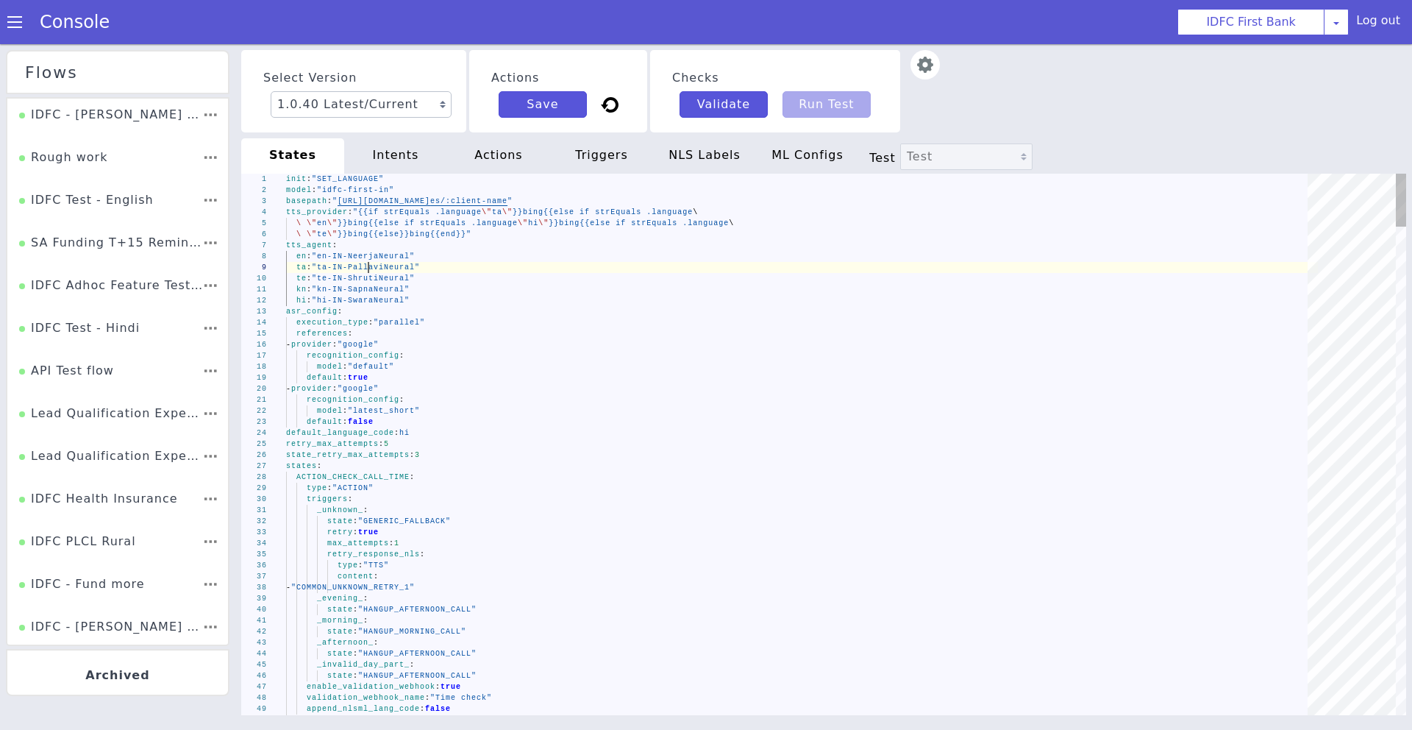
click at [368, 265] on div "1 2 3 4 5 6 7 8 9 10 11 12 13 14 15 16 17 18 19 20 21 22 23 24 25 26 27 28 29 3…" at bounding box center [815, 460] width 1232 height 707
click at [362, 249] on div "Select Version 1.0.40 Latest/Current 1.0.39 1.0.38 1.0.37 1.0.36 1.0.35 1.0.34 …" at bounding box center [246, 347] width 232 height 196
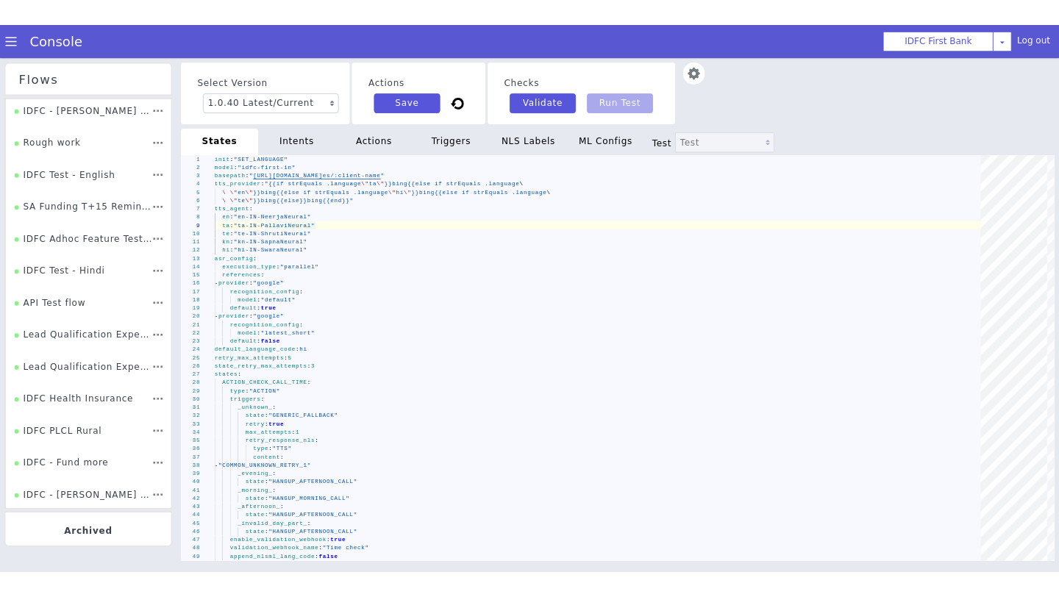
scroll to position [1322, 0]
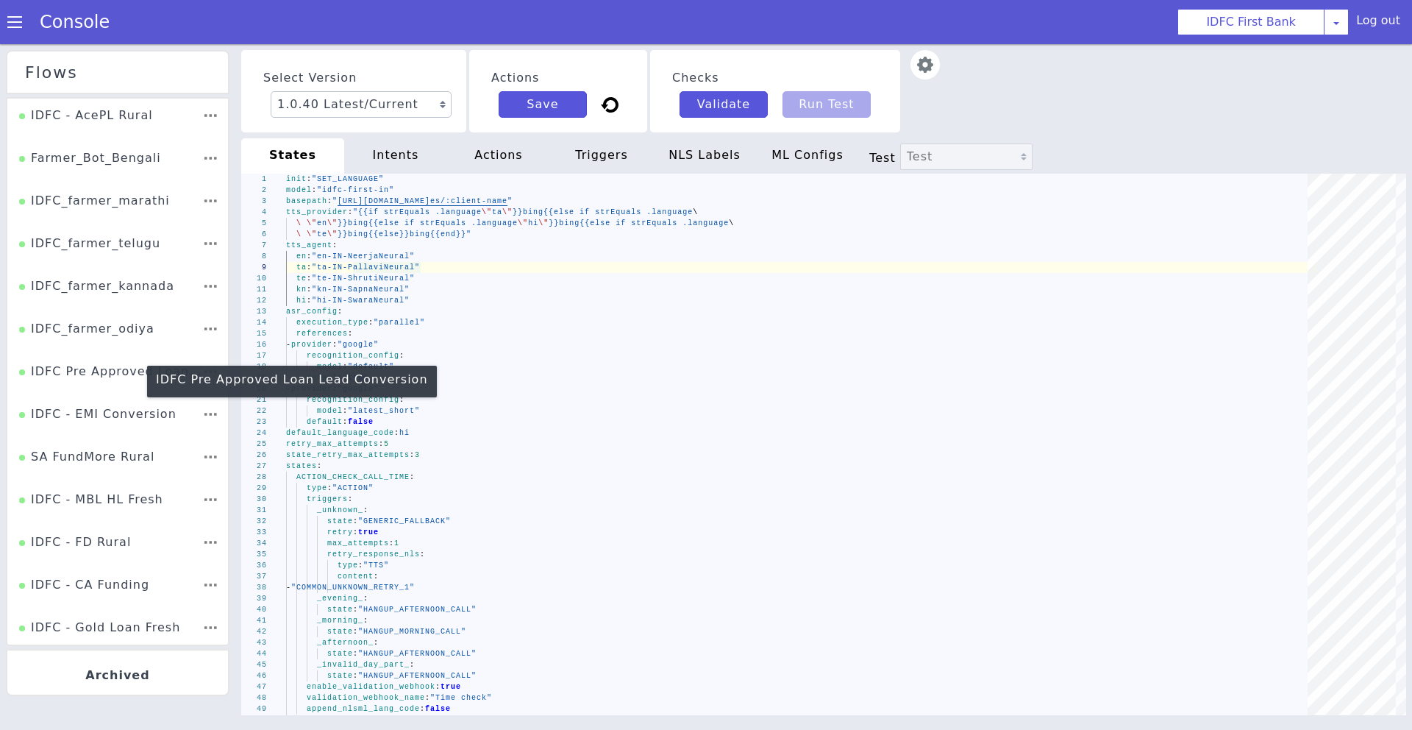
click at [1167, 569] on div "IDFC Pre Approved Loan Lead Conversion" at bounding box center [1258, 614] width 182 height 91
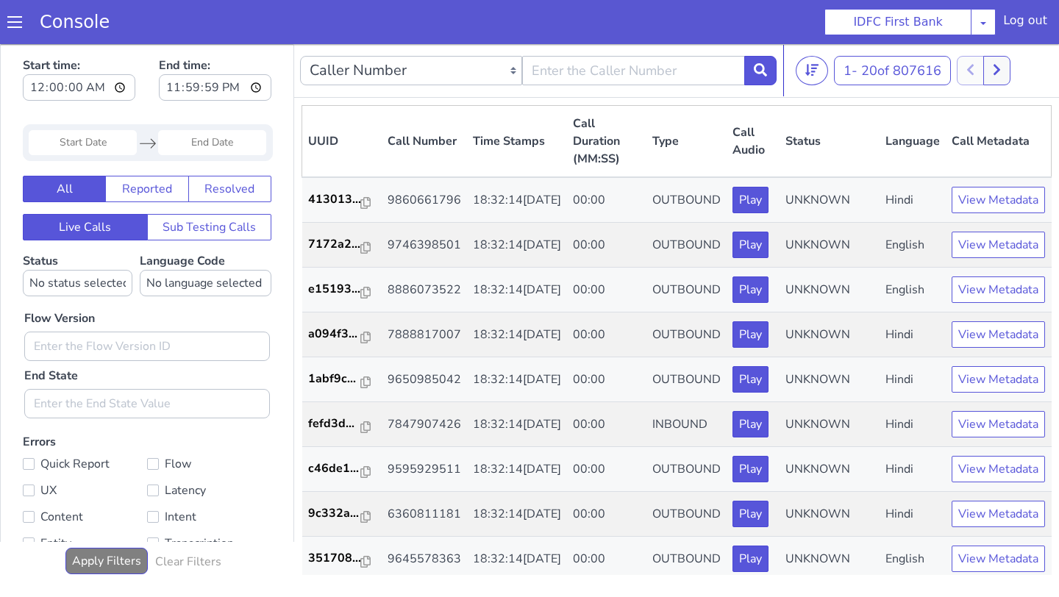
click at [10, 10] on div "Console" at bounding box center [67, 21] width 135 height 41
click at [10, 24] on span at bounding box center [14, 22] width 15 height 15
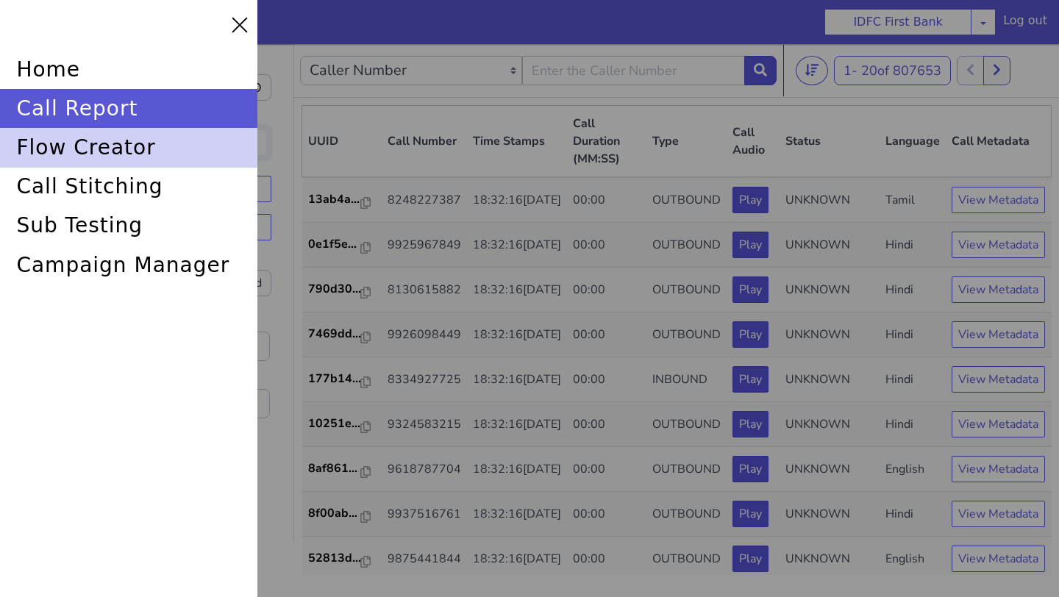
click at [95, 151] on div "flow creator" at bounding box center [128, 147] width 257 height 39
click at [116, 151] on div "flow creator" at bounding box center [128, 147] width 257 height 39
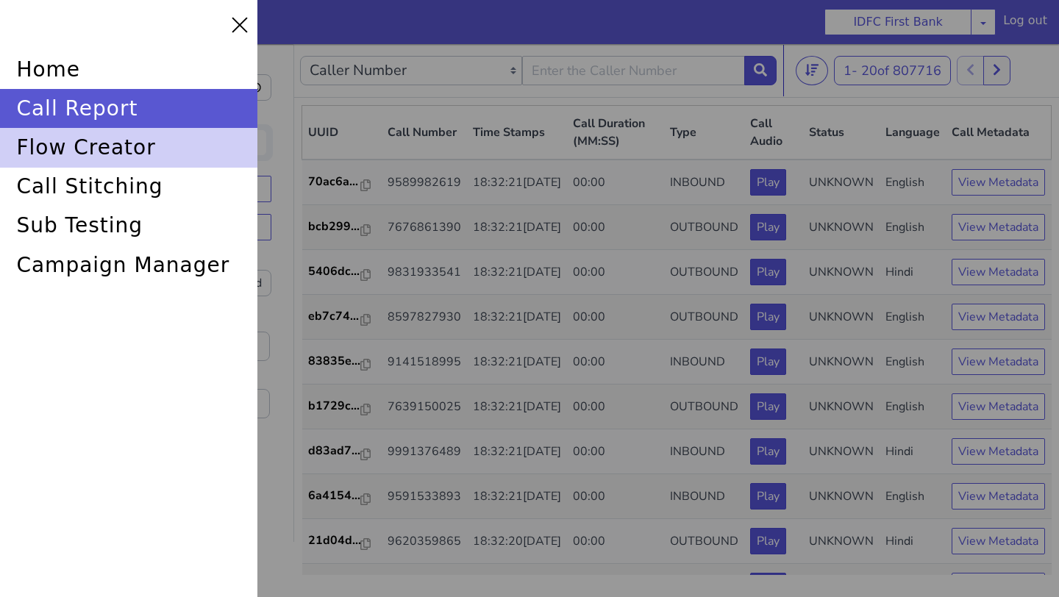
click at [90, 155] on div "flow creator" at bounding box center [128, 147] width 257 height 39
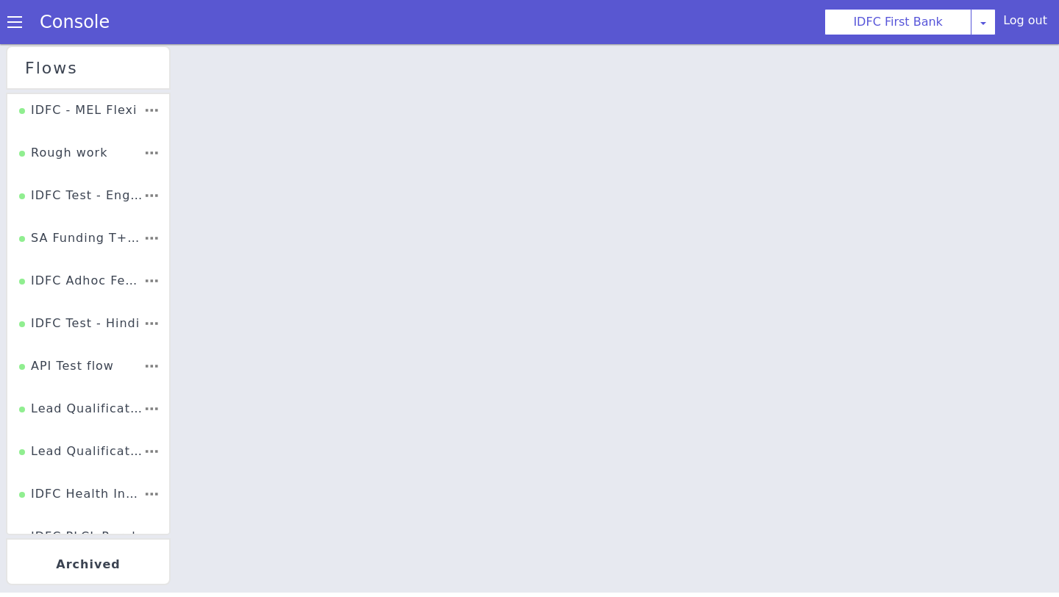
scroll to position [1290, 0]
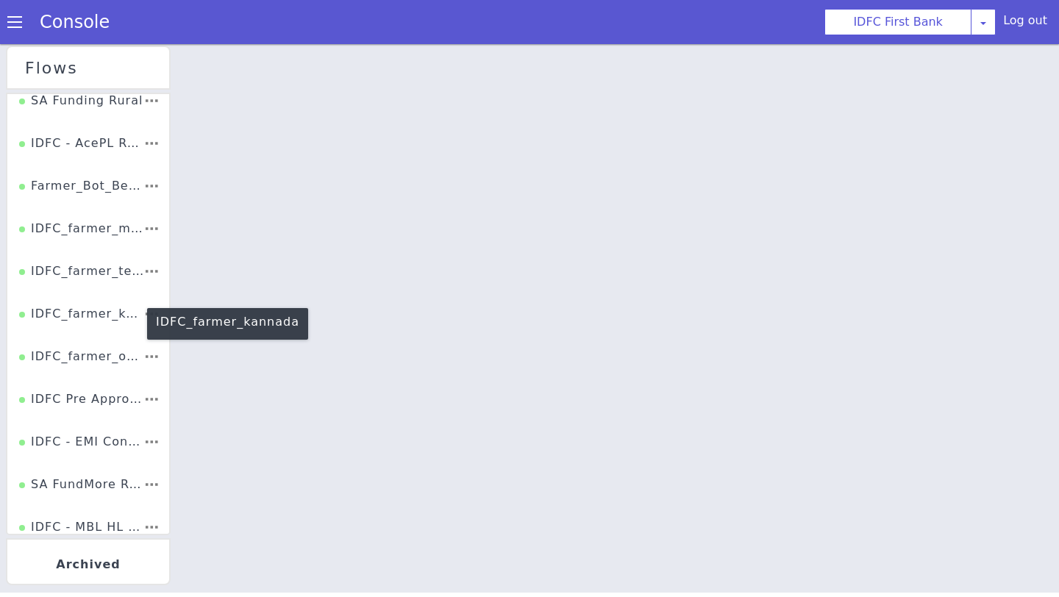
click at [90, 310] on div "IDFC_farmer_kannada" at bounding box center [81, 319] width 124 height 28
